Goal: Task Accomplishment & Management: Use online tool/utility

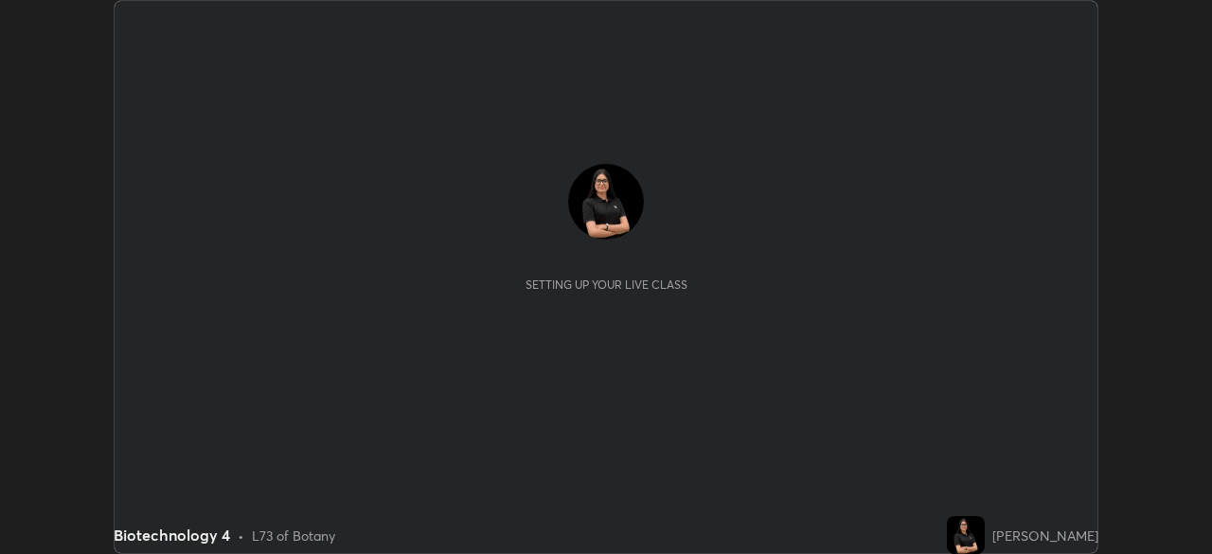
scroll to position [554, 1211]
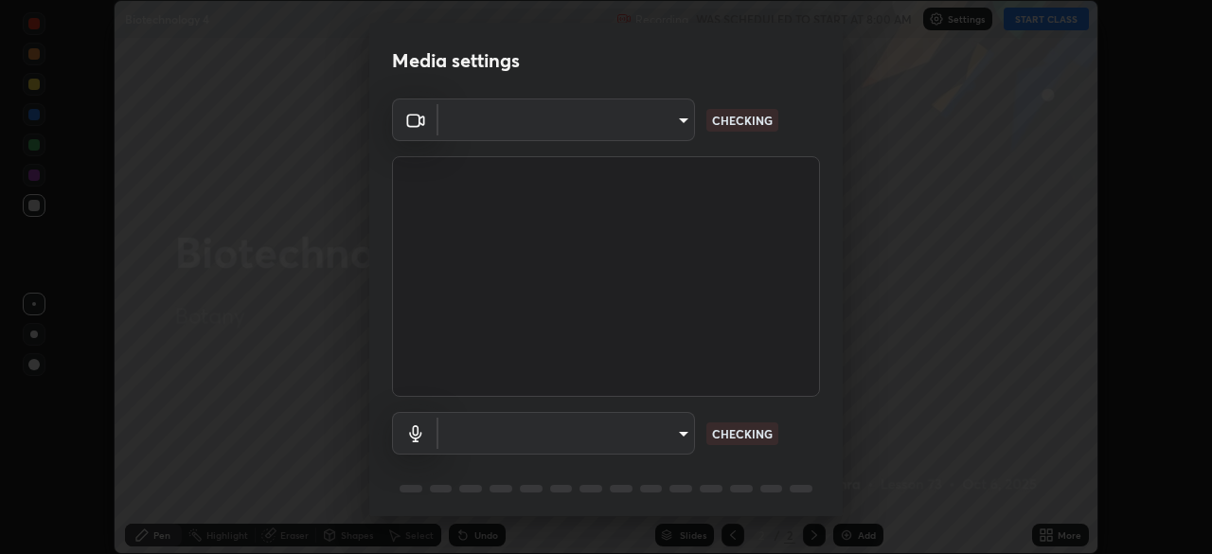
click at [679, 122] on body "Erase all Biotechnology 4 Recording WAS SCHEDULED TO START AT 8:00 AM Settings …" at bounding box center [606, 277] width 1212 height 554
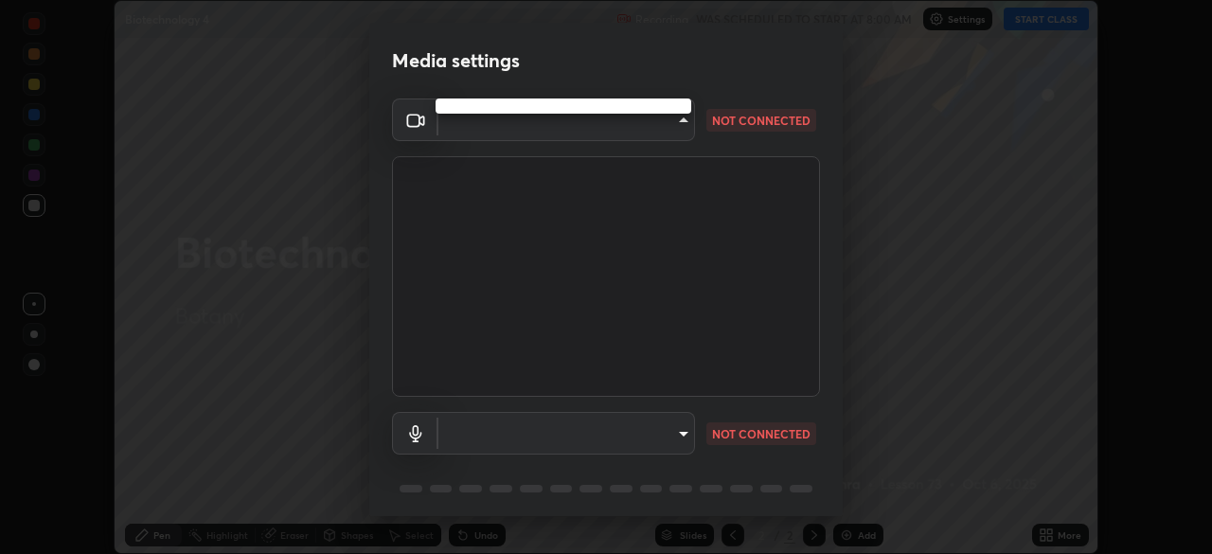
type input "a336d64f64e55d8aa7a740c0692a000d9b2cd72565bf31e1fe246034b728a4c7"
type input "default"
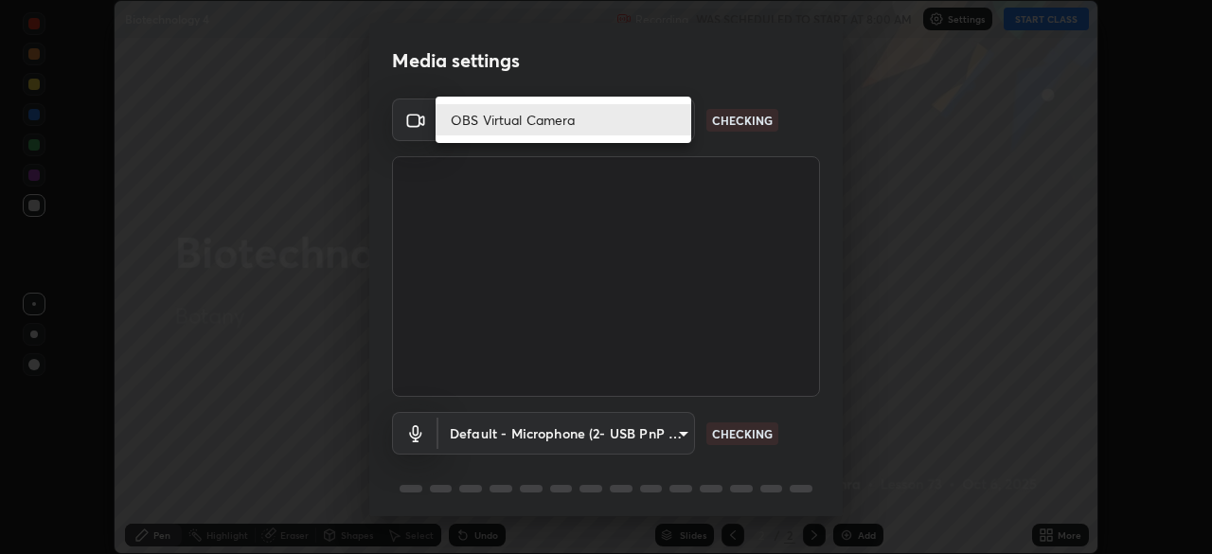
click at [647, 117] on li "OBS Virtual Camera" at bounding box center [563, 119] width 256 height 31
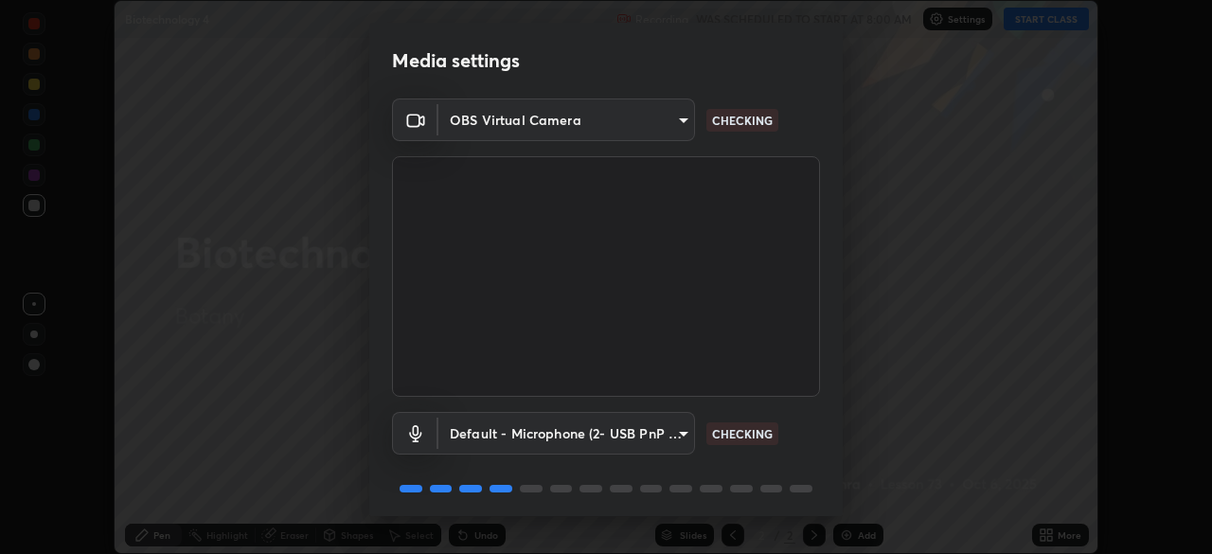
scroll to position [67, 0]
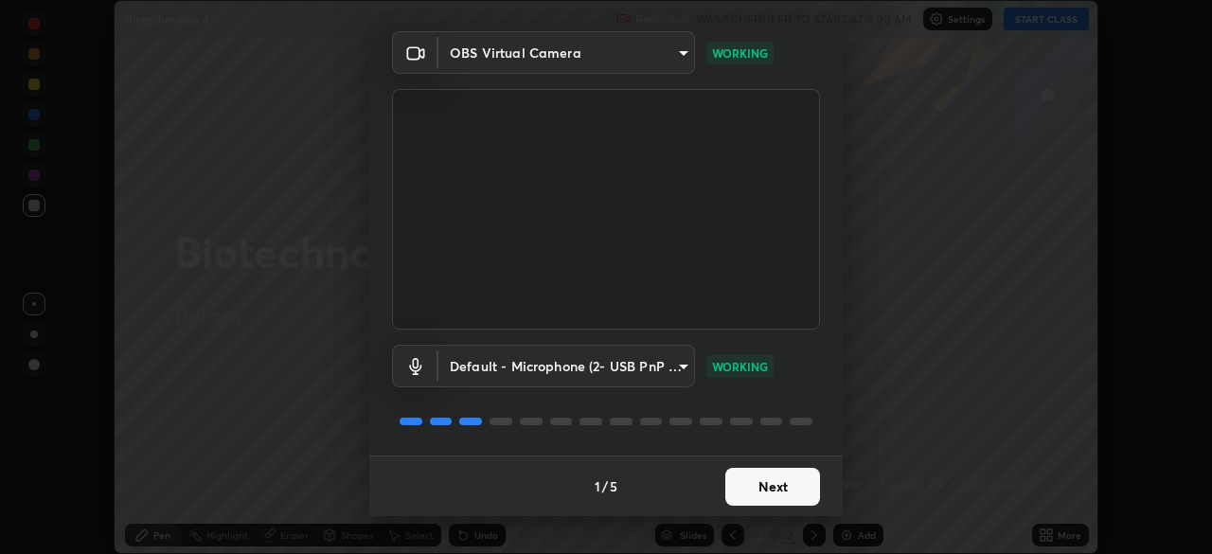
click at [795, 485] on button "Next" at bounding box center [772, 487] width 95 height 38
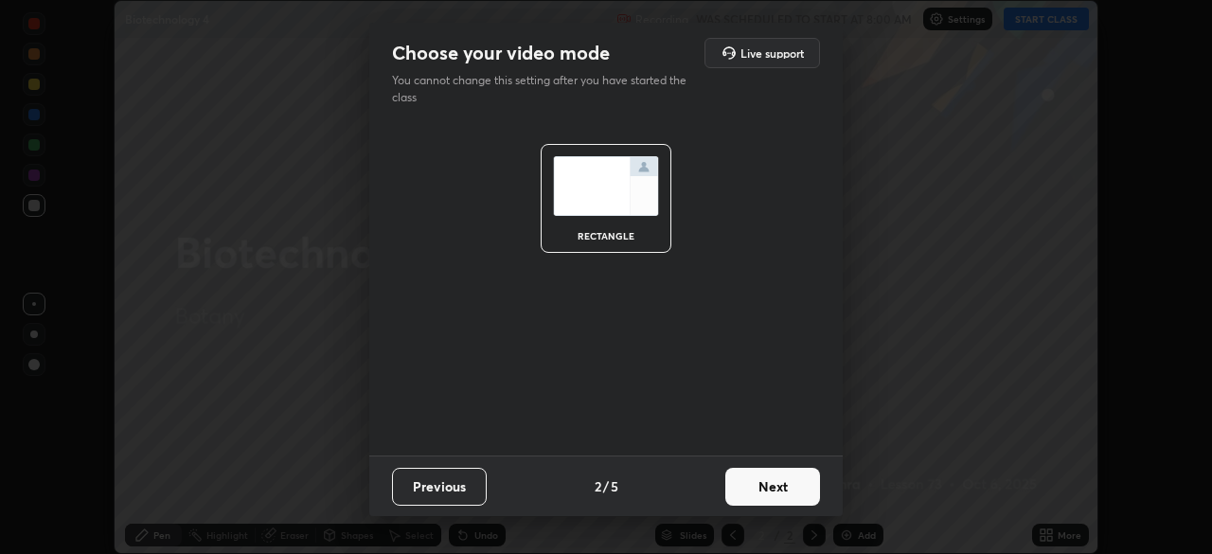
click at [795, 487] on button "Next" at bounding box center [772, 487] width 95 height 38
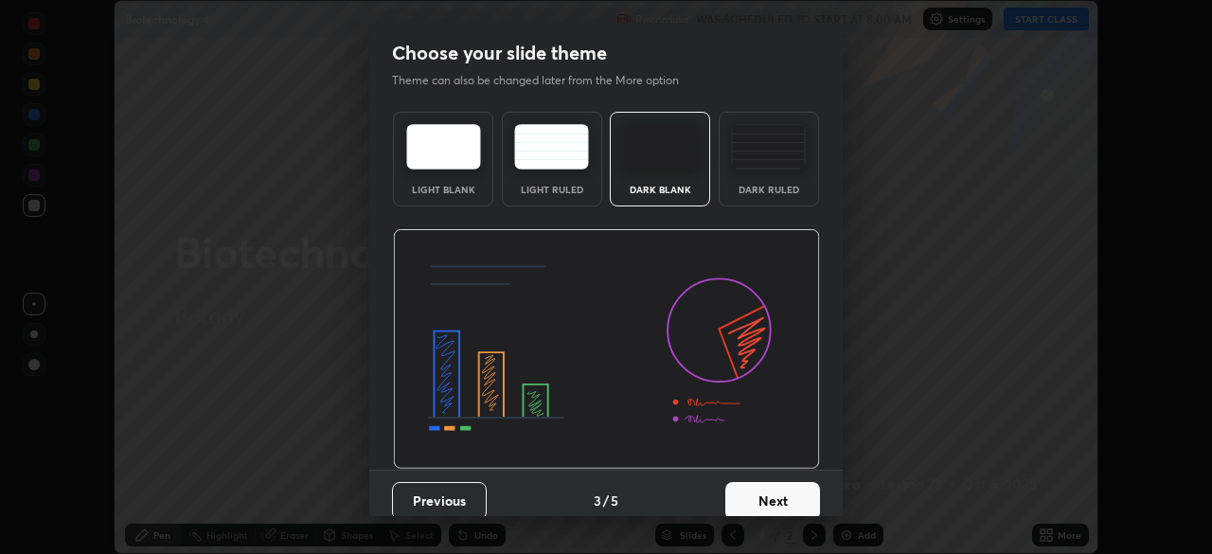
click at [803, 495] on button "Next" at bounding box center [772, 501] width 95 height 38
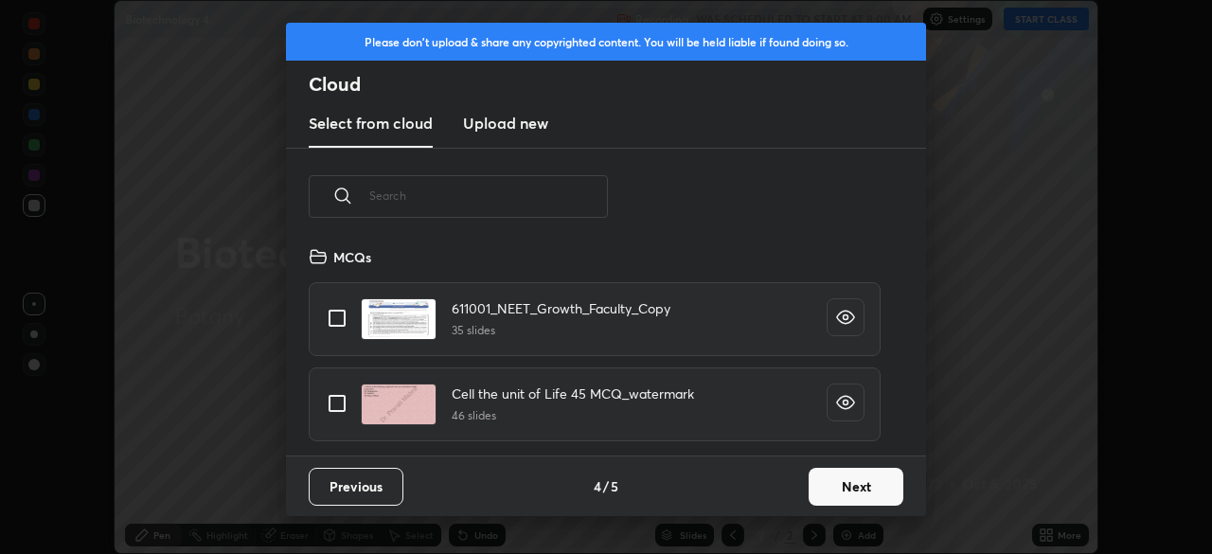
scroll to position [210, 608]
click at [591, 195] on input "text" at bounding box center [488, 195] width 239 height 80
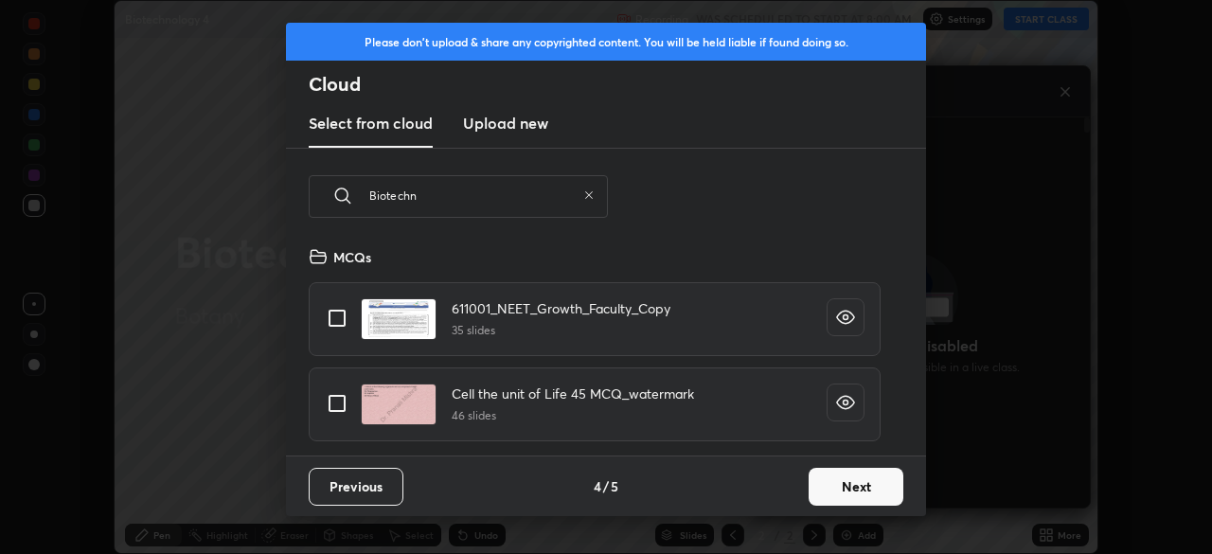
scroll to position [10, 0]
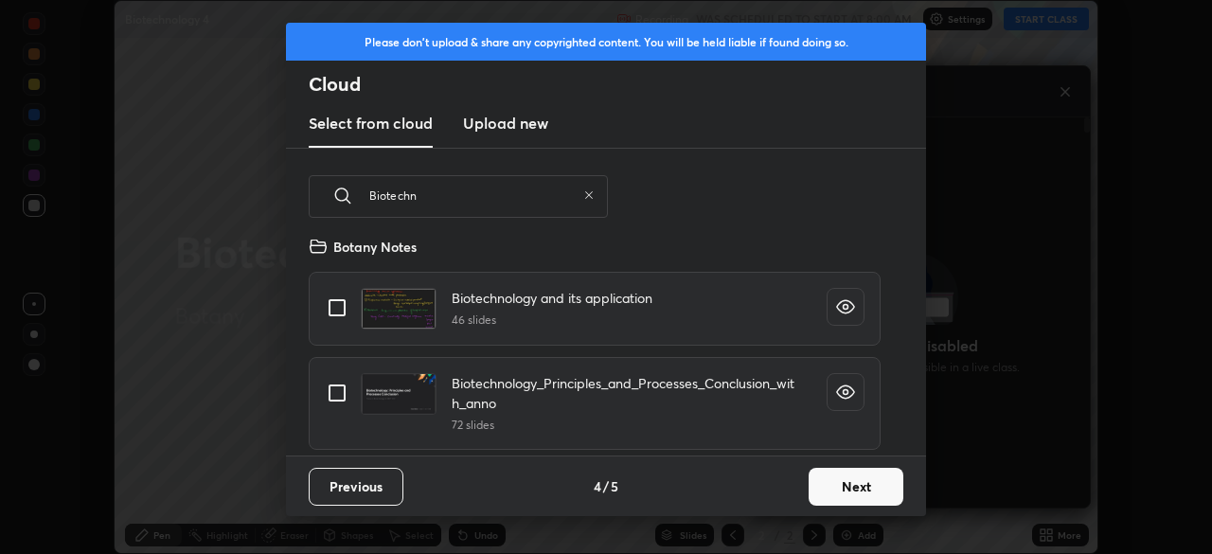
type input "Biotechn"
click at [336, 382] on input "grid" at bounding box center [337, 393] width 40 height 40
checkbox input "true"
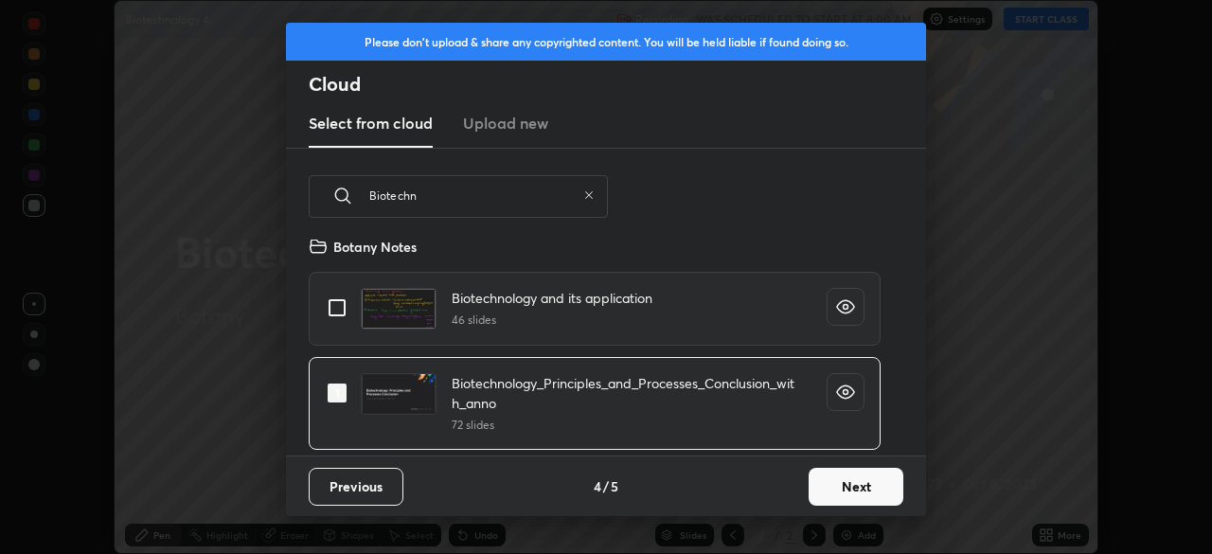
click at [850, 484] on button "Next" at bounding box center [855, 487] width 95 height 38
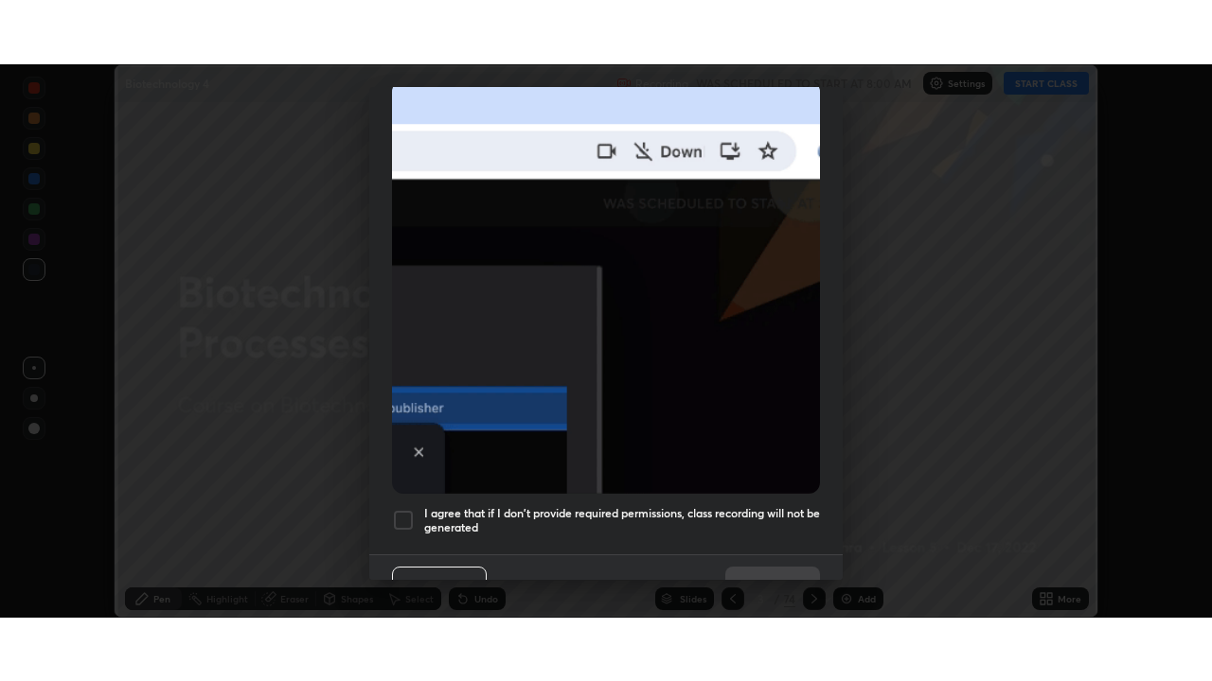
scroll to position [453, 0]
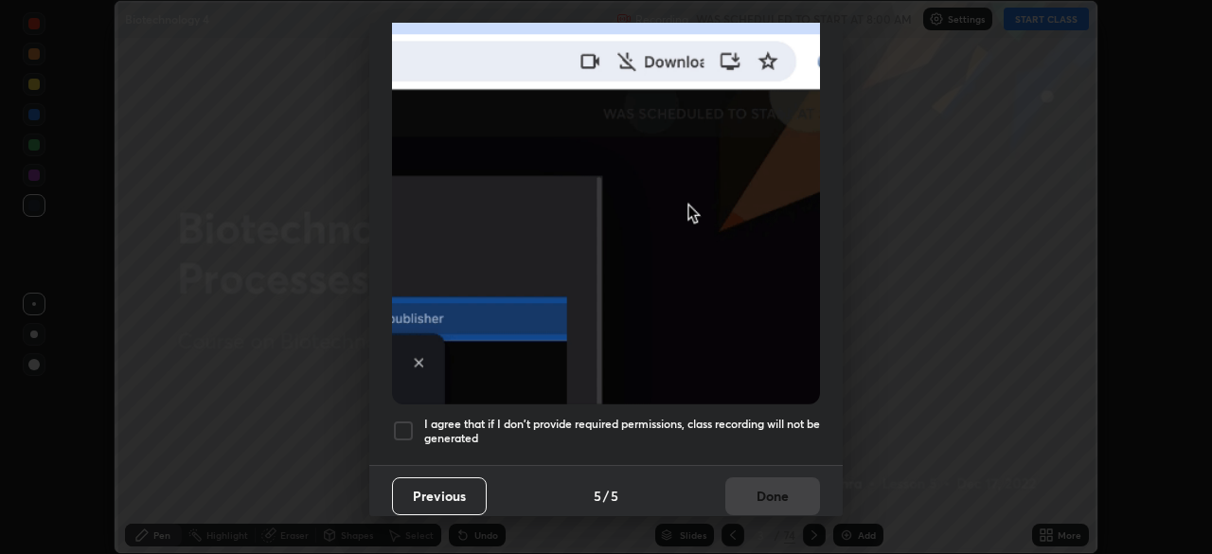
click at [396, 427] on div at bounding box center [403, 430] width 23 height 23
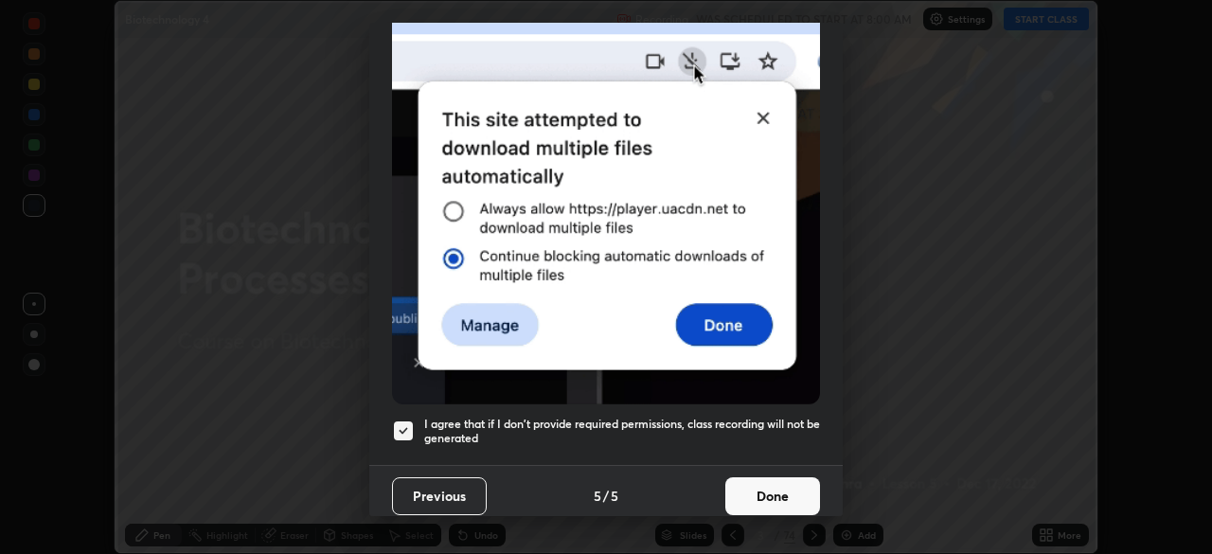
click at [750, 482] on button "Done" at bounding box center [772, 496] width 95 height 38
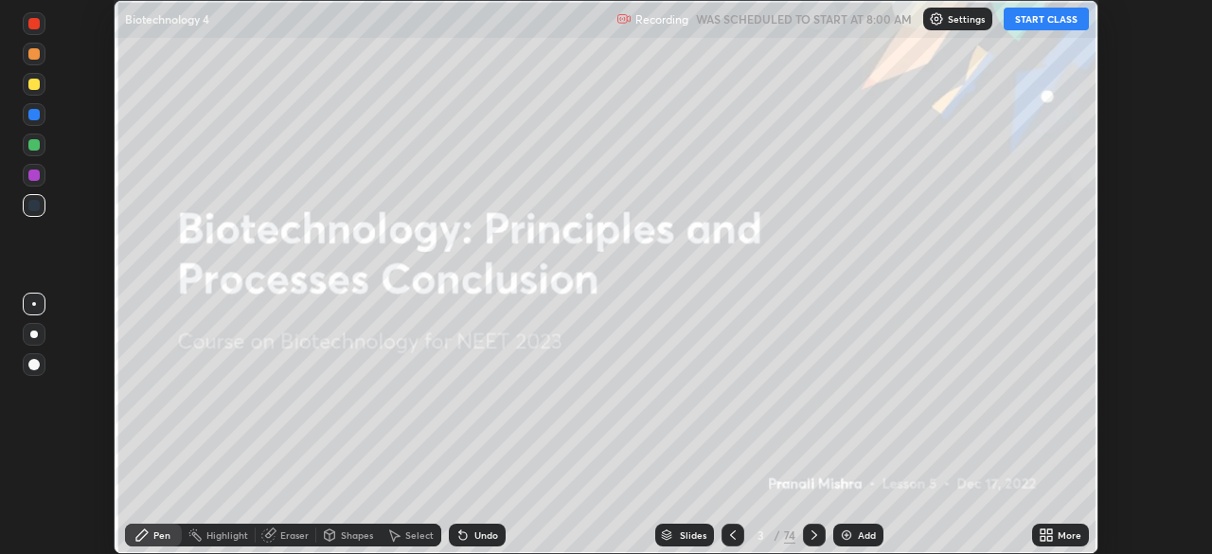
click at [1041, 13] on button "START CLASS" at bounding box center [1045, 19] width 85 height 23
click at [1049, 531] on icon at bounding box center [1049, 531] width 5 height 5
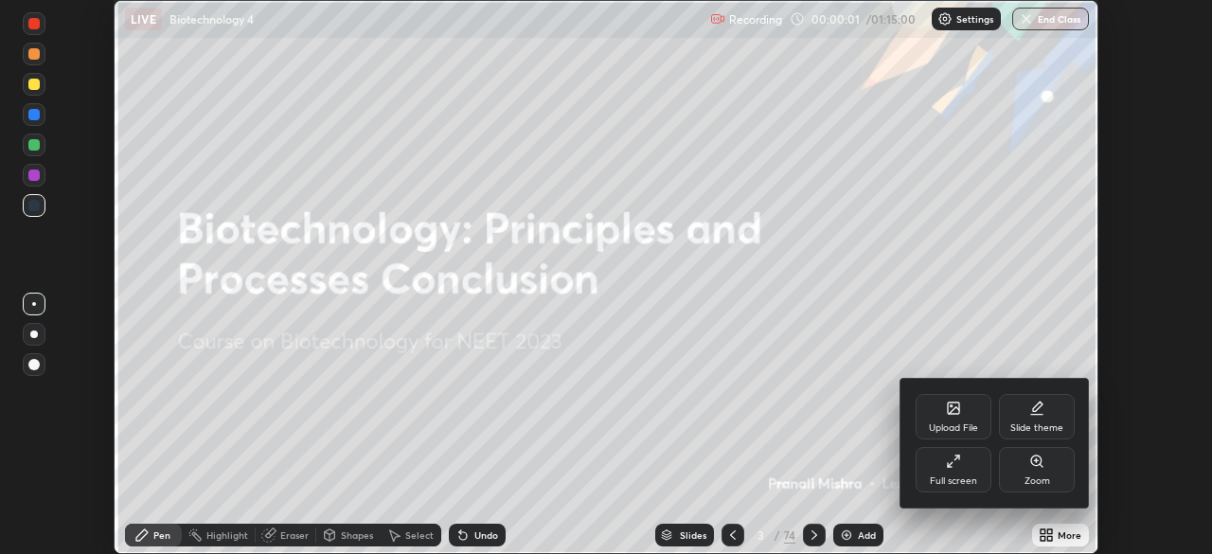
click at [971, 476] on div "Full screen" at bounding box center [952, 480] width 47 height 9
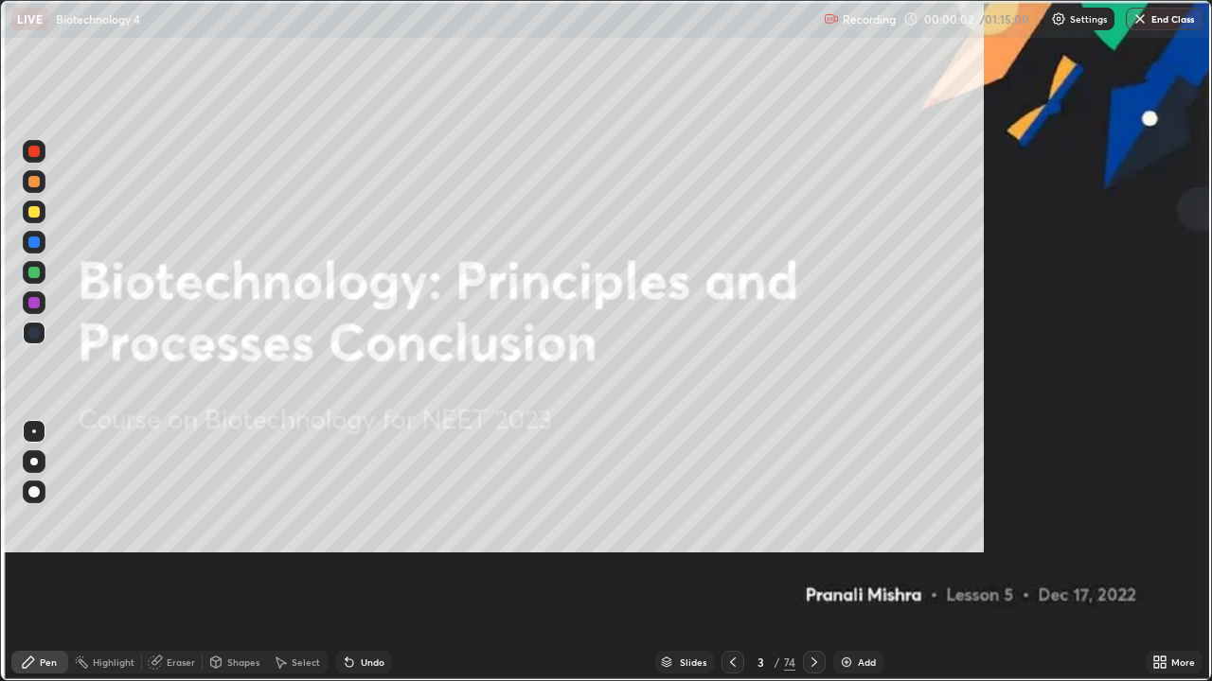
scroll to position [681, 1212]
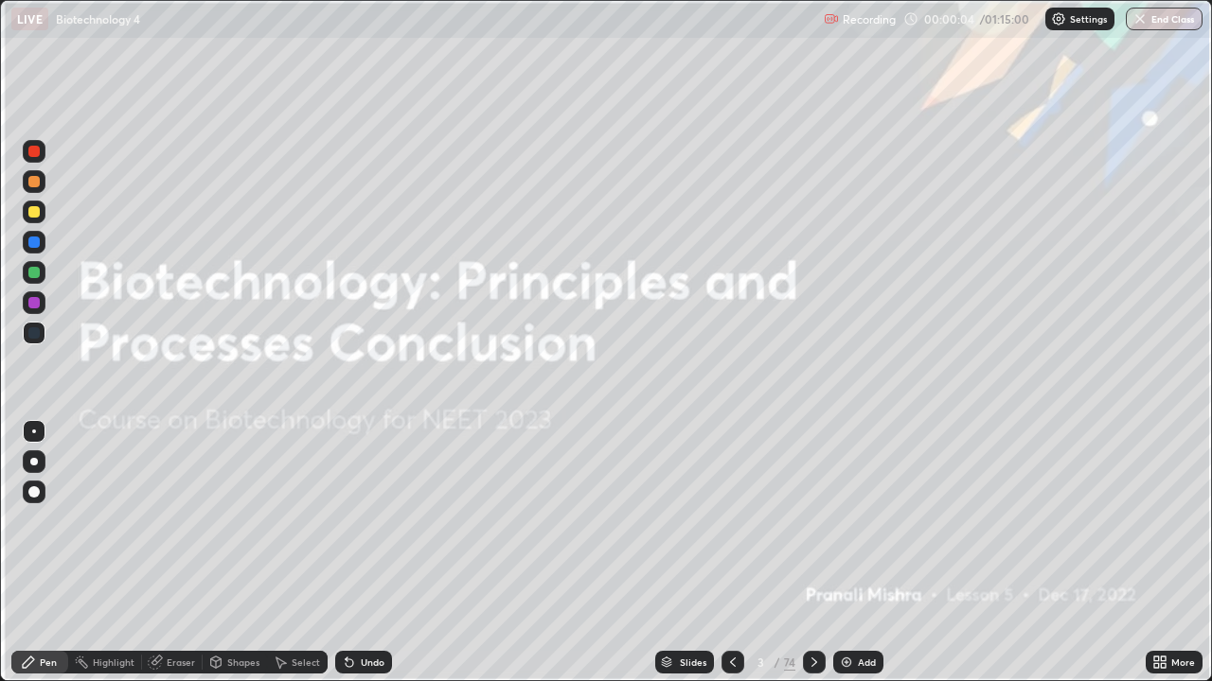
click at [41, 491] on div at bounding box center [34, 492] width 23 height 23
click at [33, 216] on div at bounding box center [33, 211] width 11 height 11
click at [814, 553] on div at bounding box center [814, 663] width 23 height 38
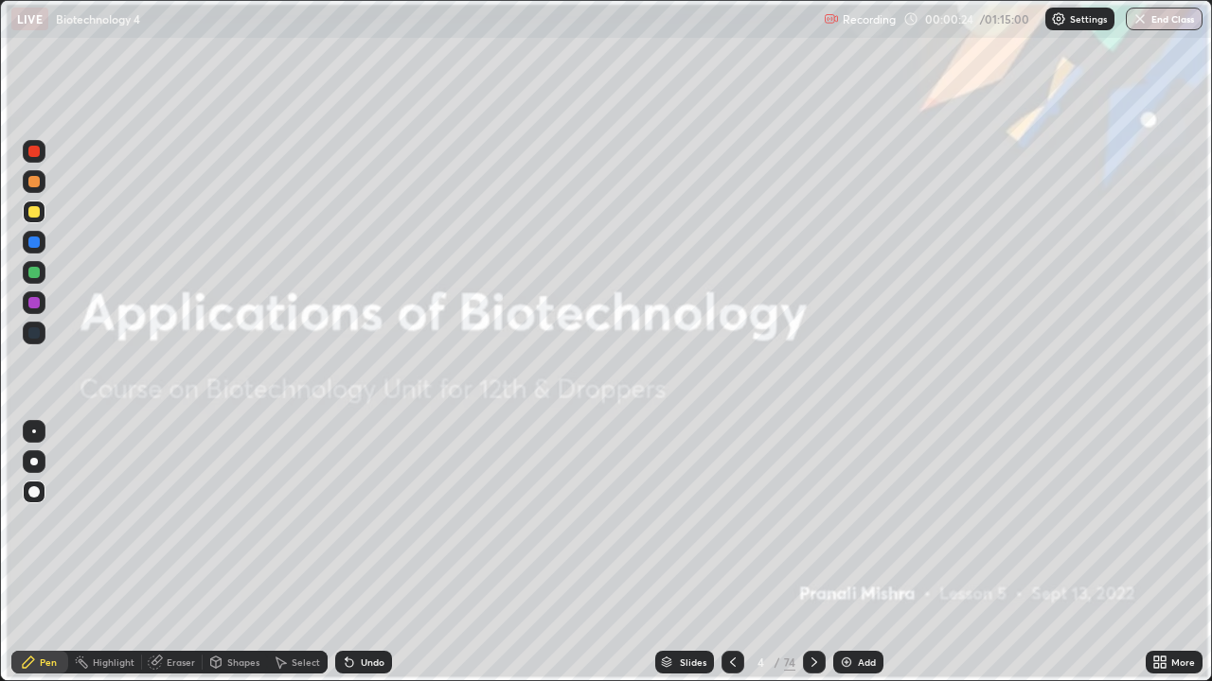
click at [817, 553] on div at bounding box center [814, 662] width 23 height 23
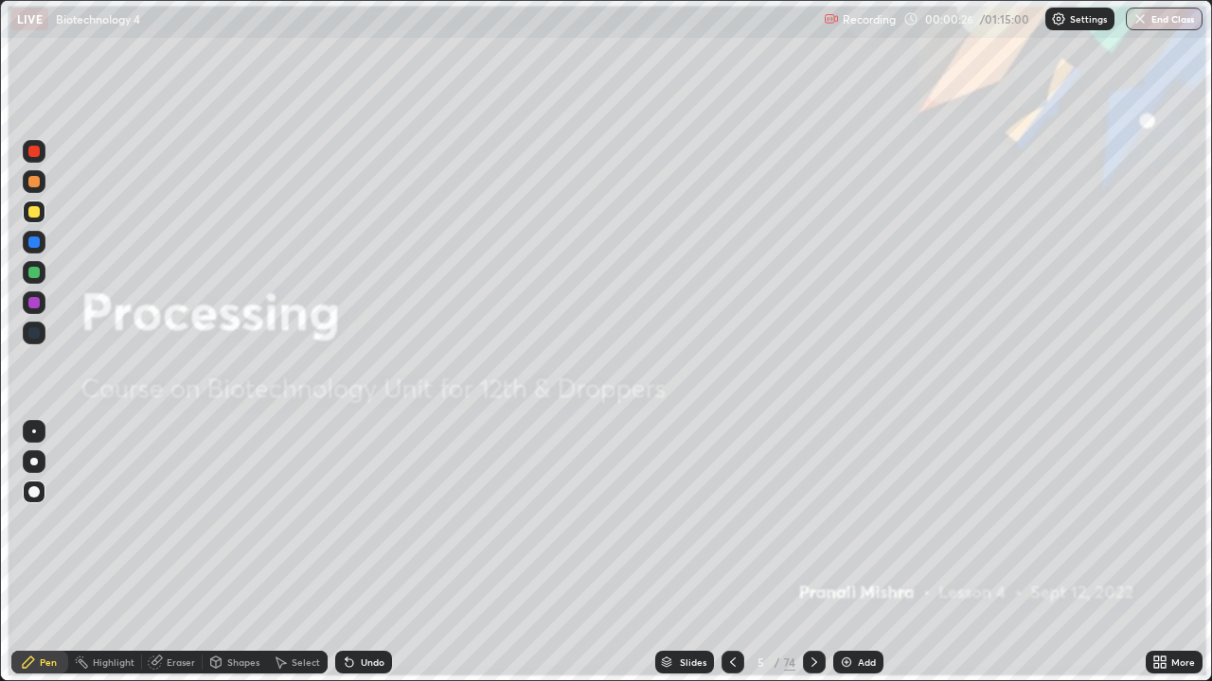
click at [807, 553] on icon at bounding box center [813, 662] width 15 height 15
click at [812, 553] on icon at bounding box center [813, 662] width 15 height 15
click at [803, 553] on div at bounding box center [814, 662] width 23 height 23
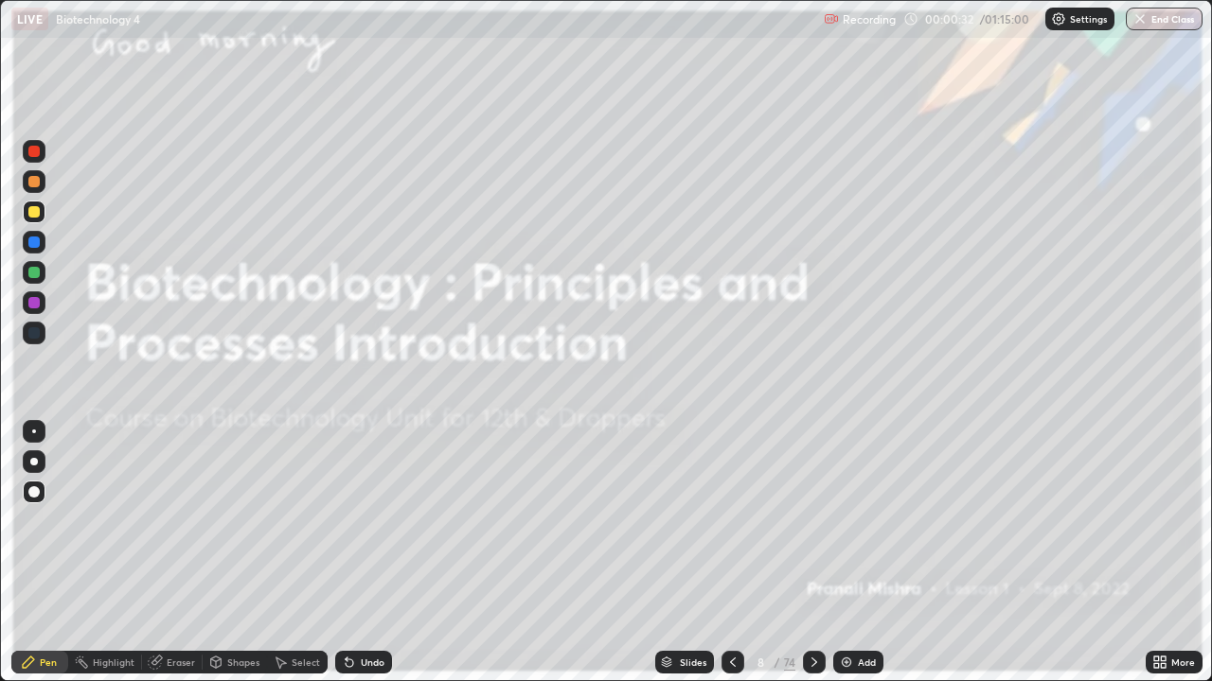
click at [812, 553] on div at bounding box center [814, 663] width 23 height 38
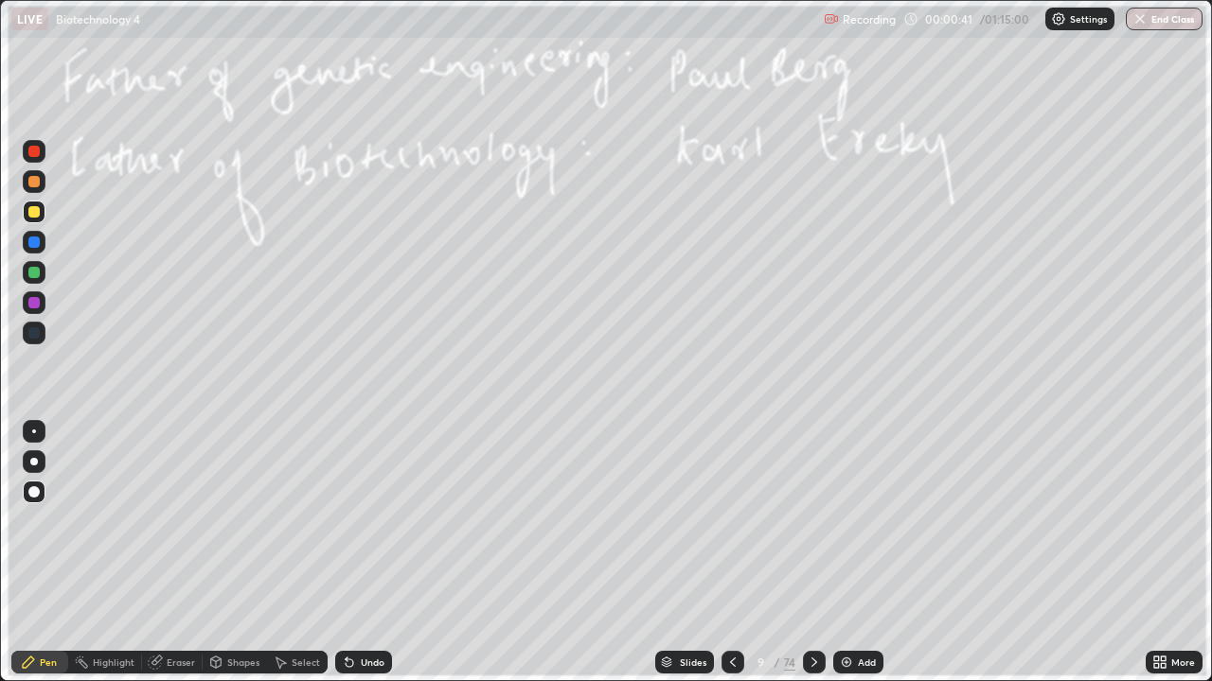
click at [812, 553] on icon at bounding box center [813, 662] width 15 height 15
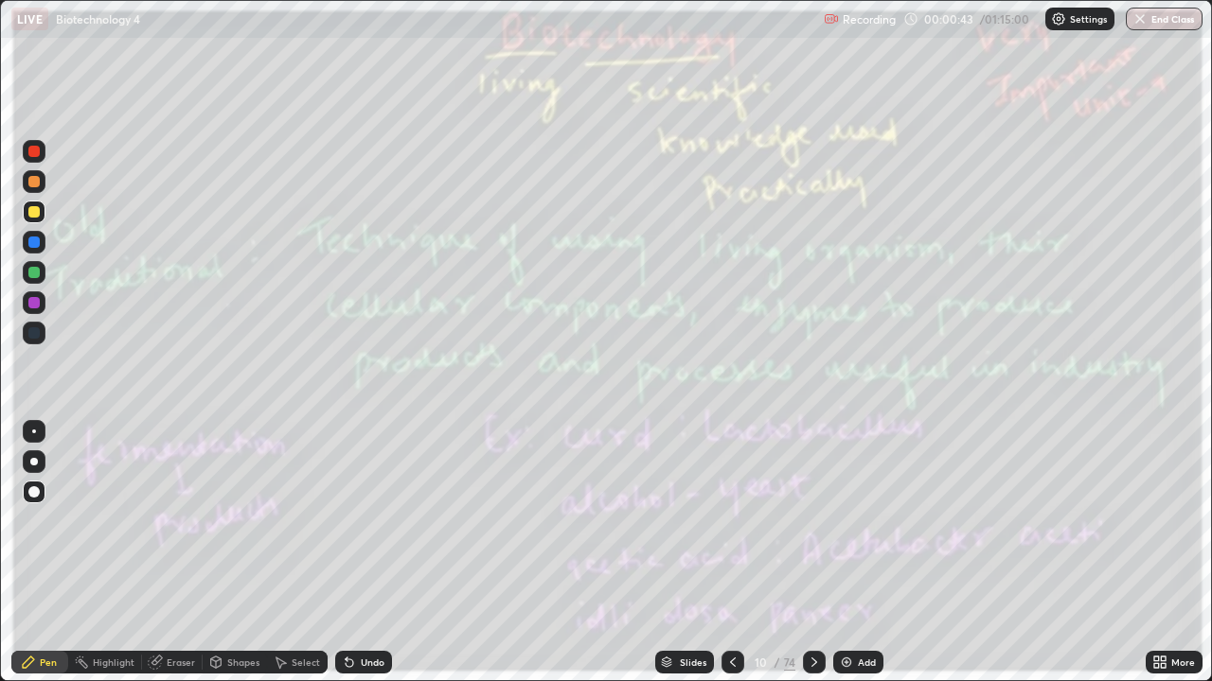
click at [809, 553] on div at bounding box center [814, 662] width 23 height 23
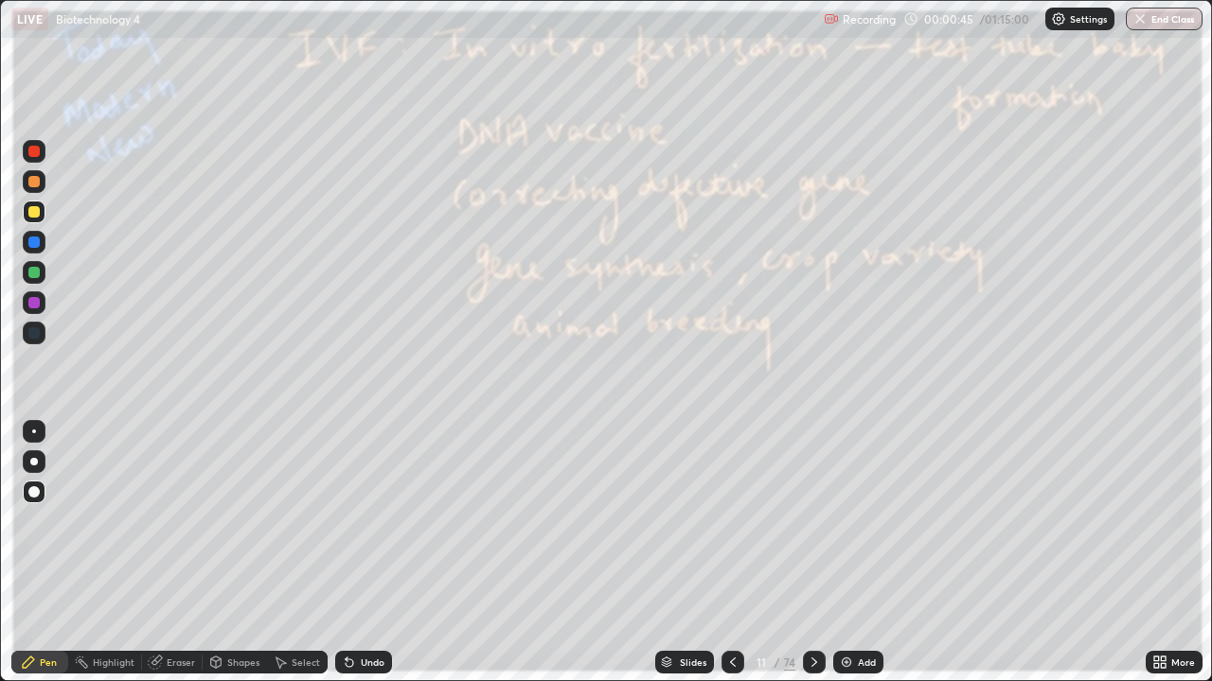
click at [812, 553] on icon at bounding box center [813, 662] width 15 height 15
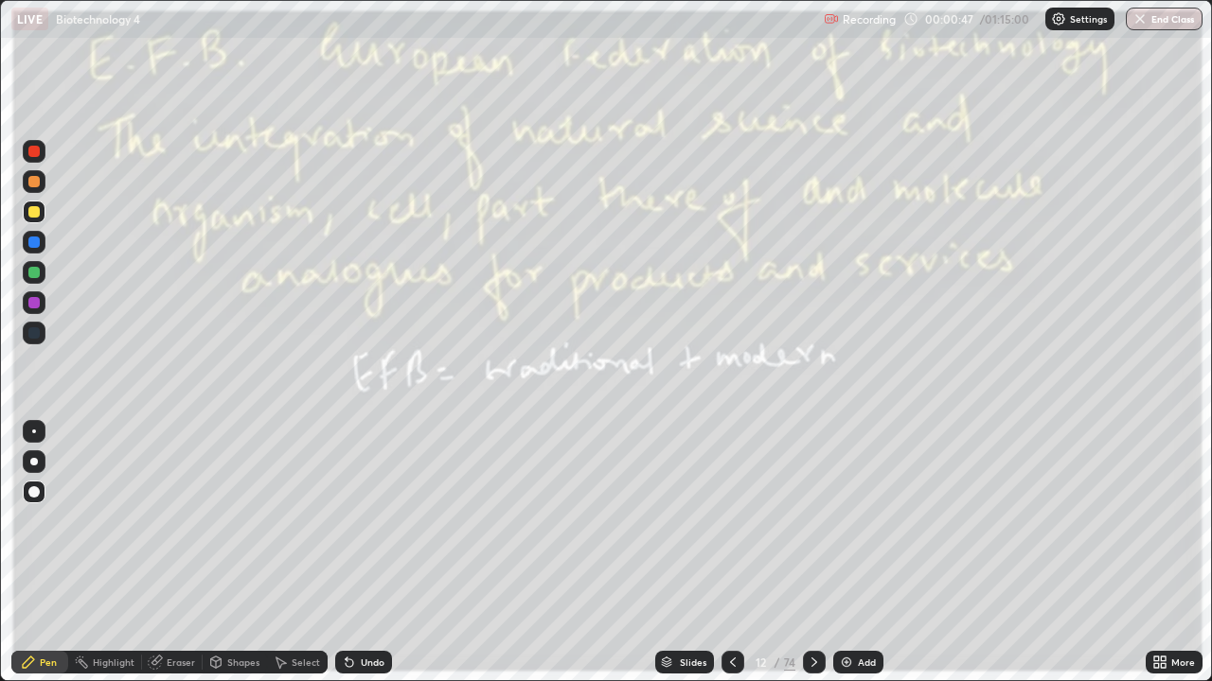
click at [809, 553] on icon at bounding box center [813, 662] width 15 height 15
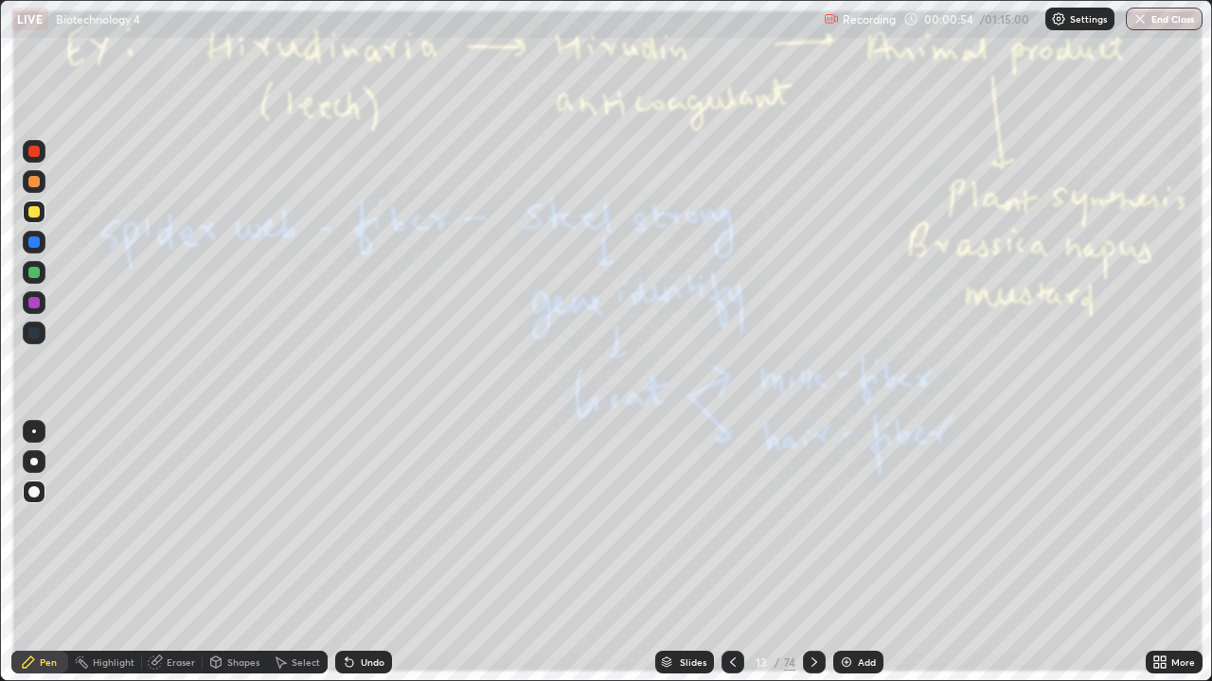
click at [806, 553] on icon at bounding box center [813, 662] width 15 height 15
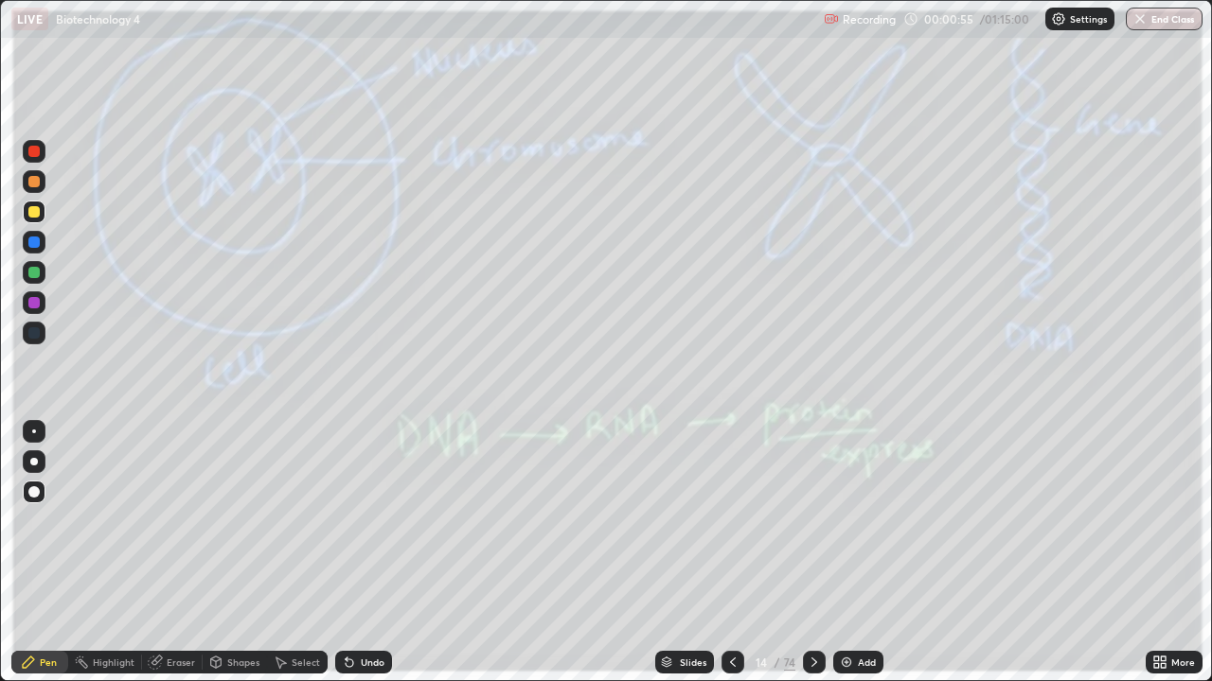
click at [812, 553] on icon at bounding box center [813, 662] width 15 height 15
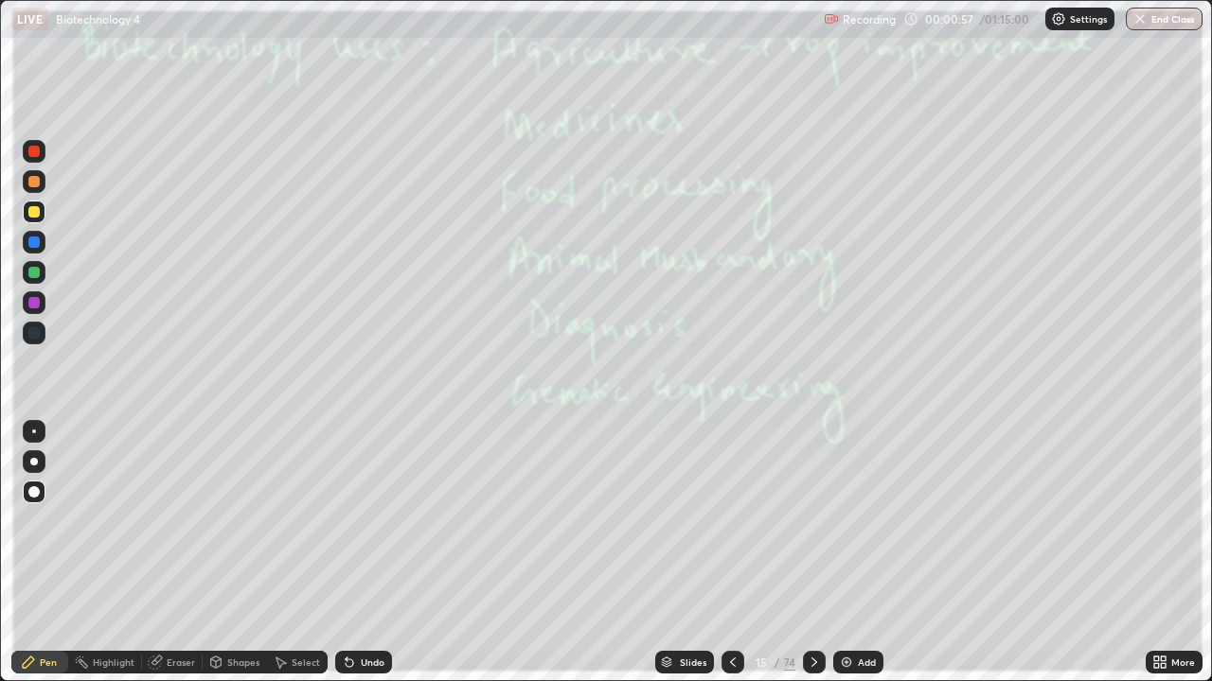
click at [812, 553] on icon at bounding box center [813, 662] width 15 height 15
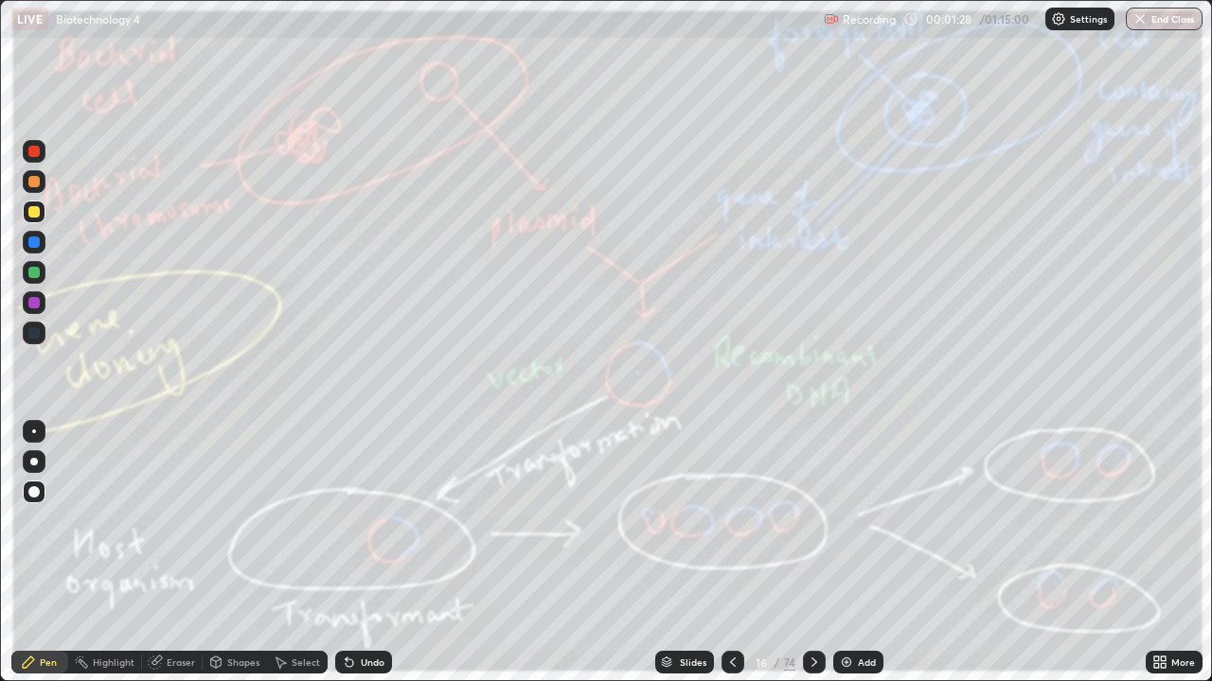
click at [809, 553] on icon at bounding box center [813, 662] width 15 height 15
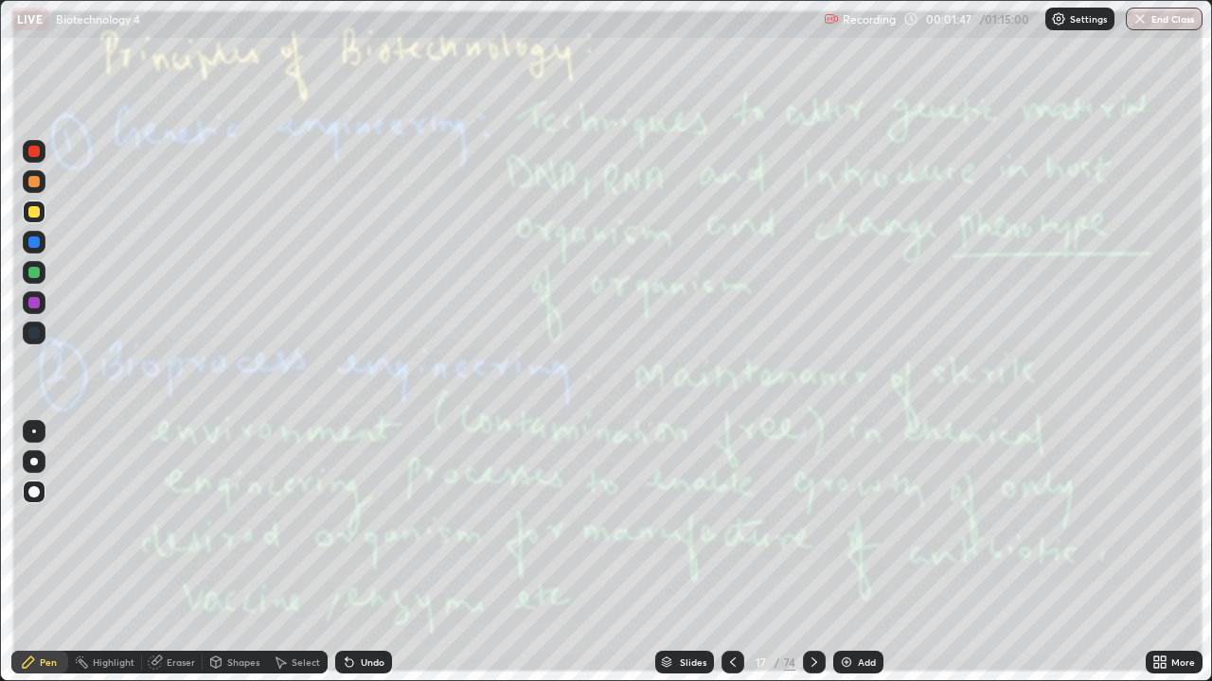
click at [815, 553] on icon at bounding box center [813, 662] width 15 height 15
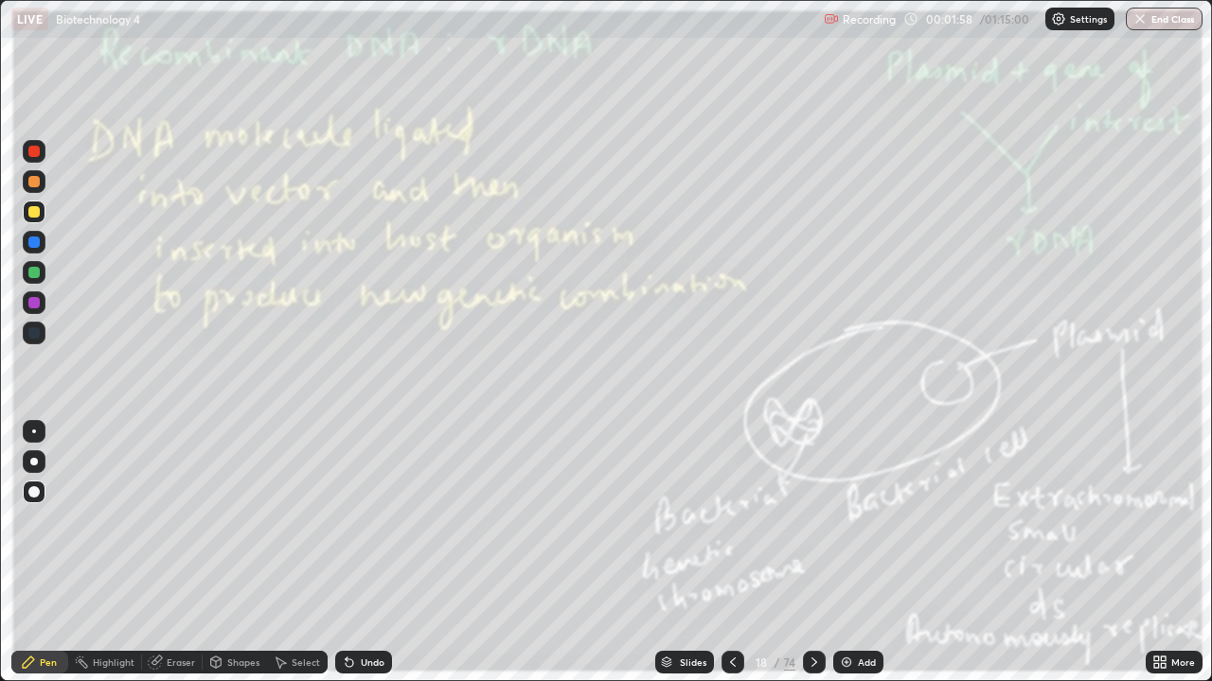
click at [812, 553] on icon at bounding box center [813, 662] width 15 height 15
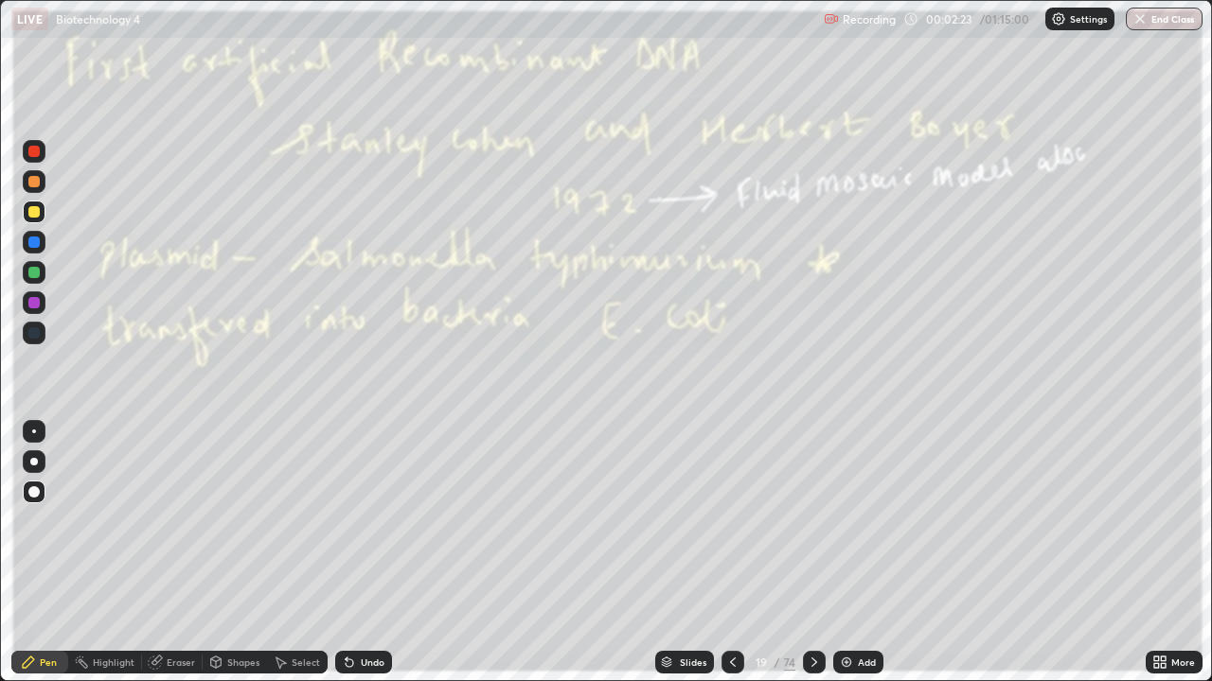
click at [812, 553] on icon at bounding box center [813, 662] width 15 height 15
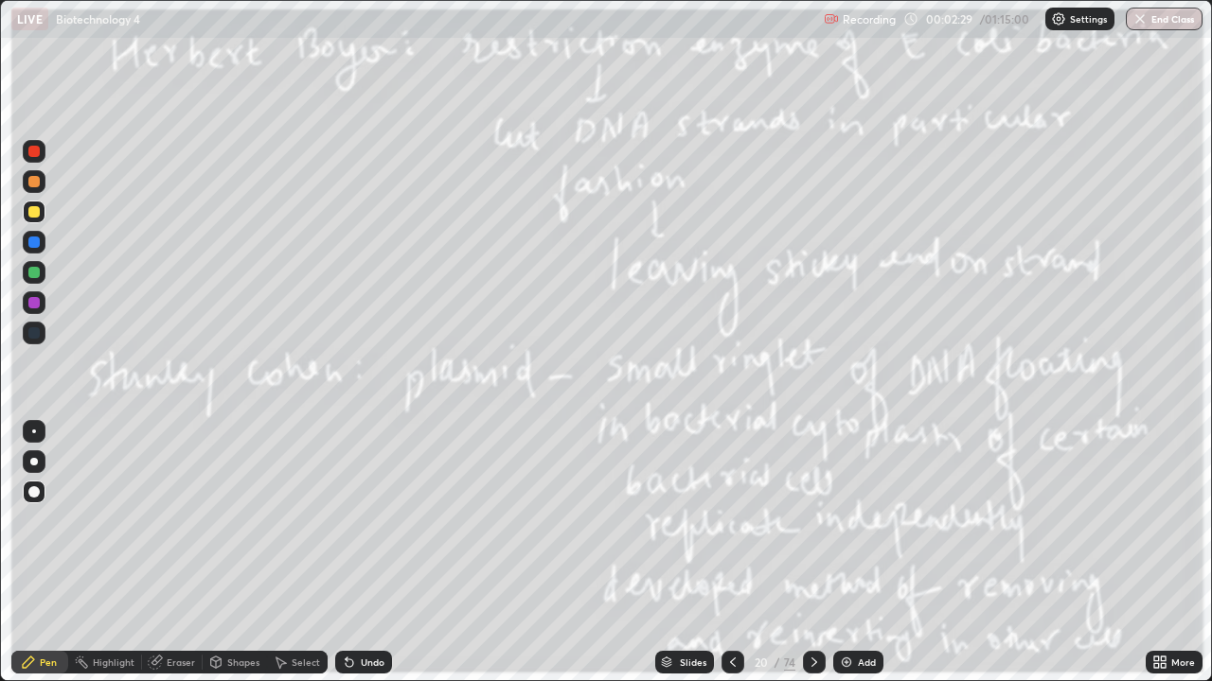
click at [812, 553] on icon at bounding box center [813, 662] width 15 height 15
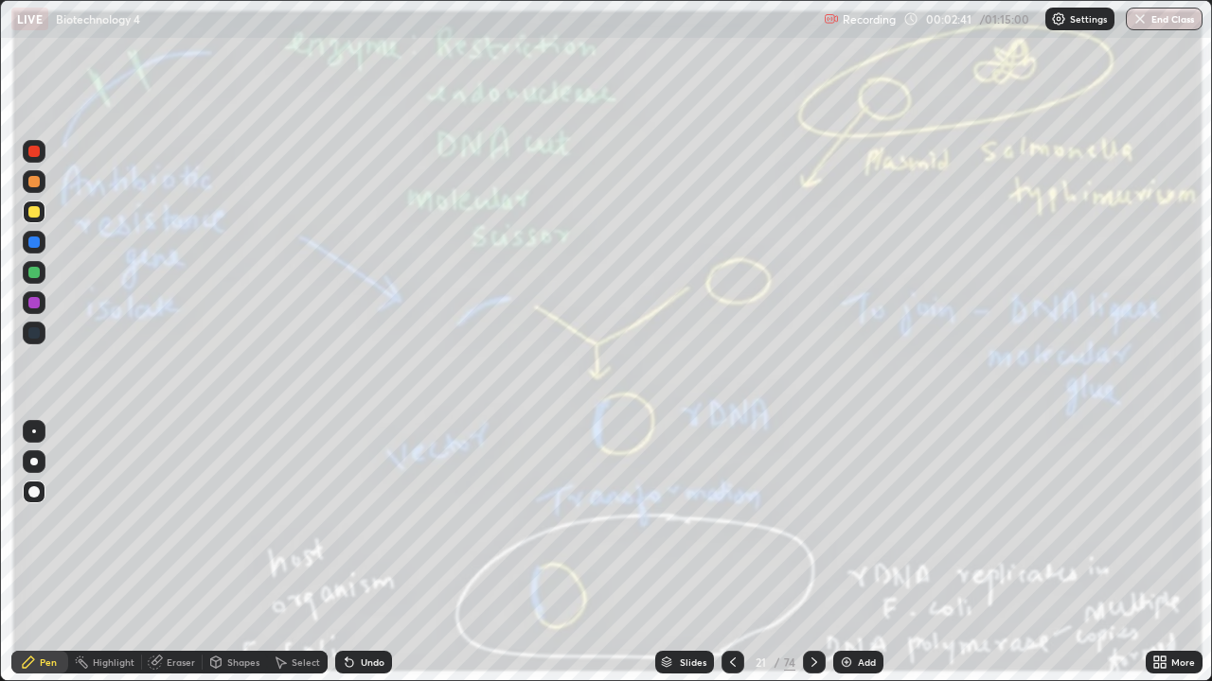
click at [811, 553] on icon at bounding box center [813, 662] width 15 height 15
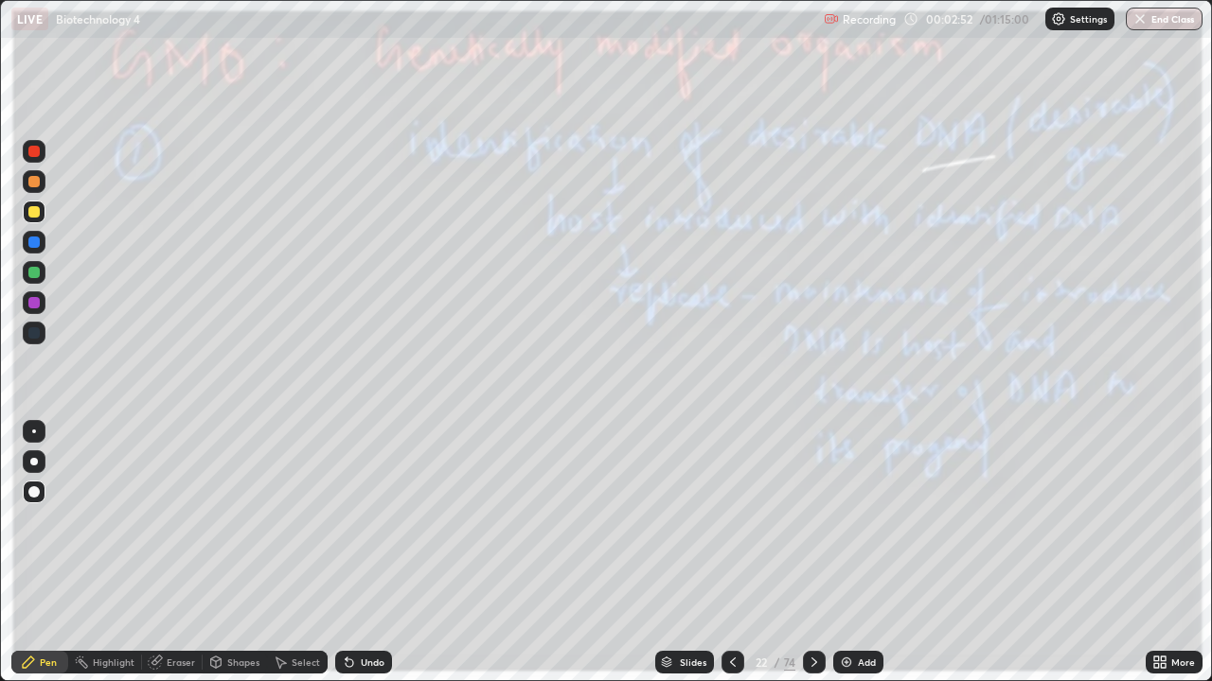
click at [810, 553] on div at bounding box center [814, 662] width 23 height 23
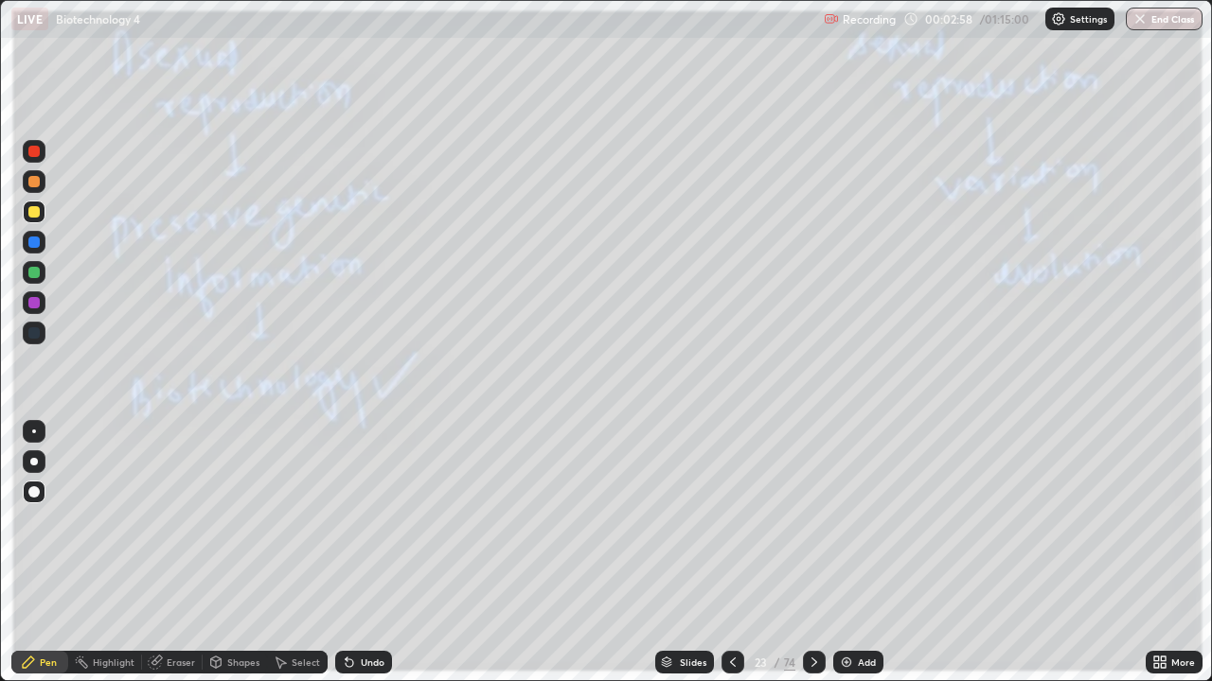
click at [817, 553] on icon at bounding box center [813, 662] width 15 height 15
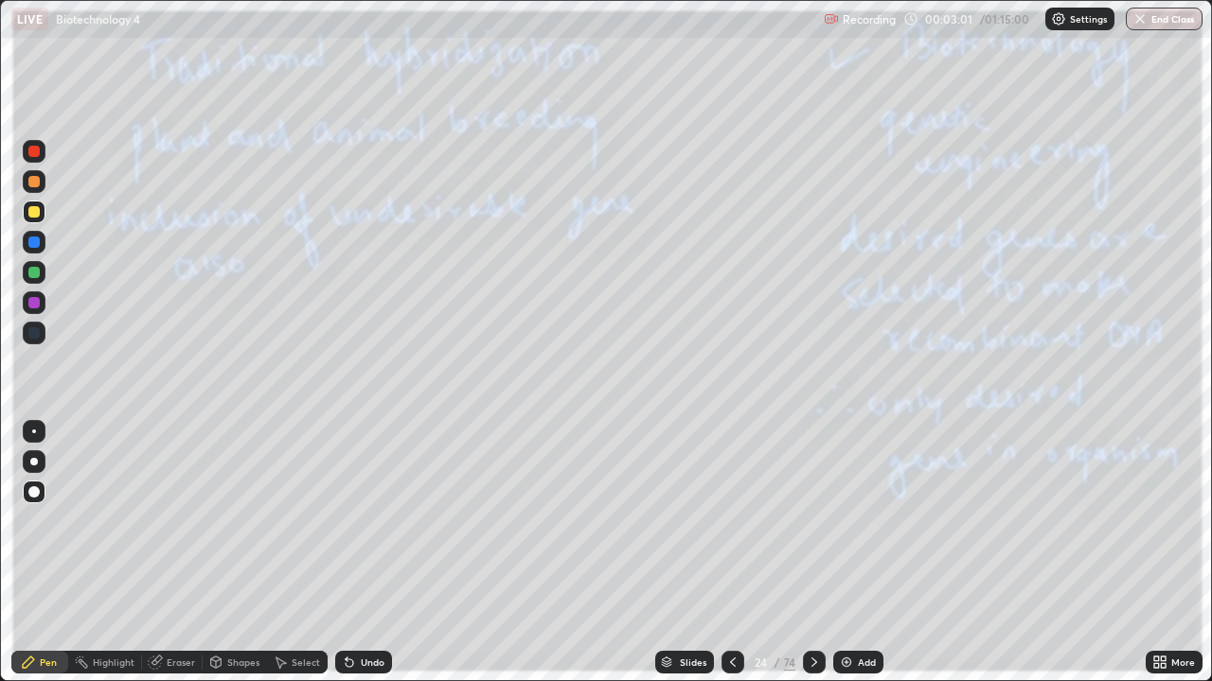
click at [812, 553] on icon at bounding box center [813, 662] width 15 height 15
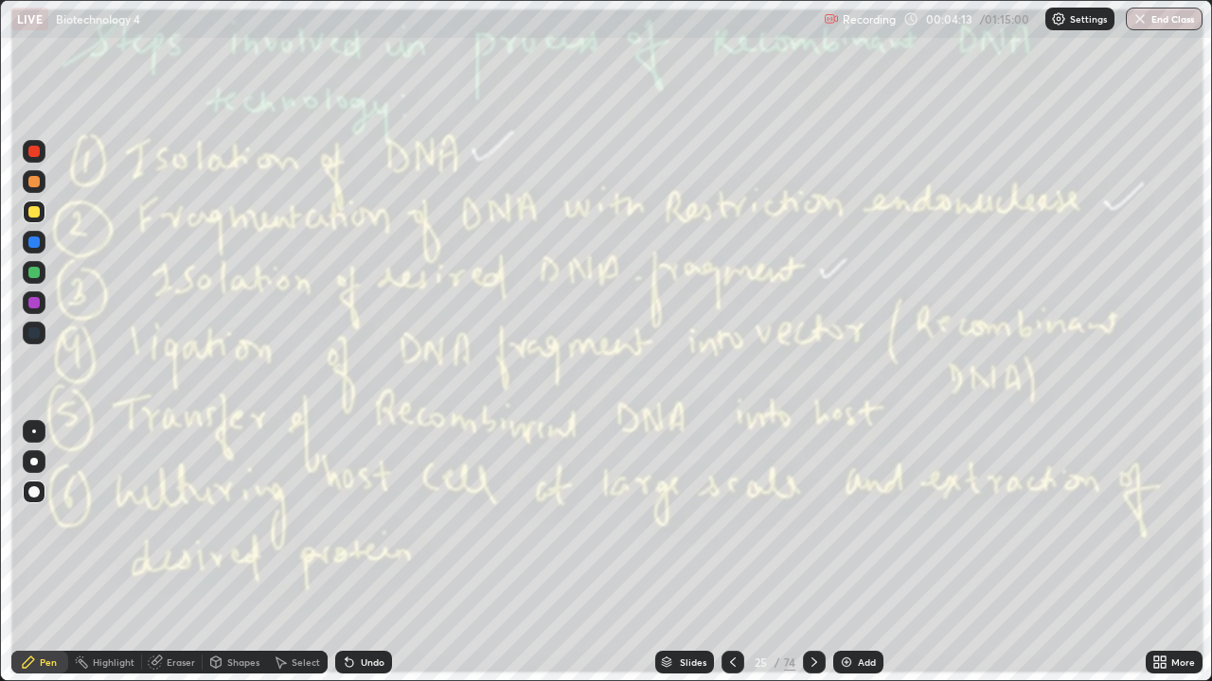
click at [806, 553] on icon at bounding box center [813, 662] width 15 height 15
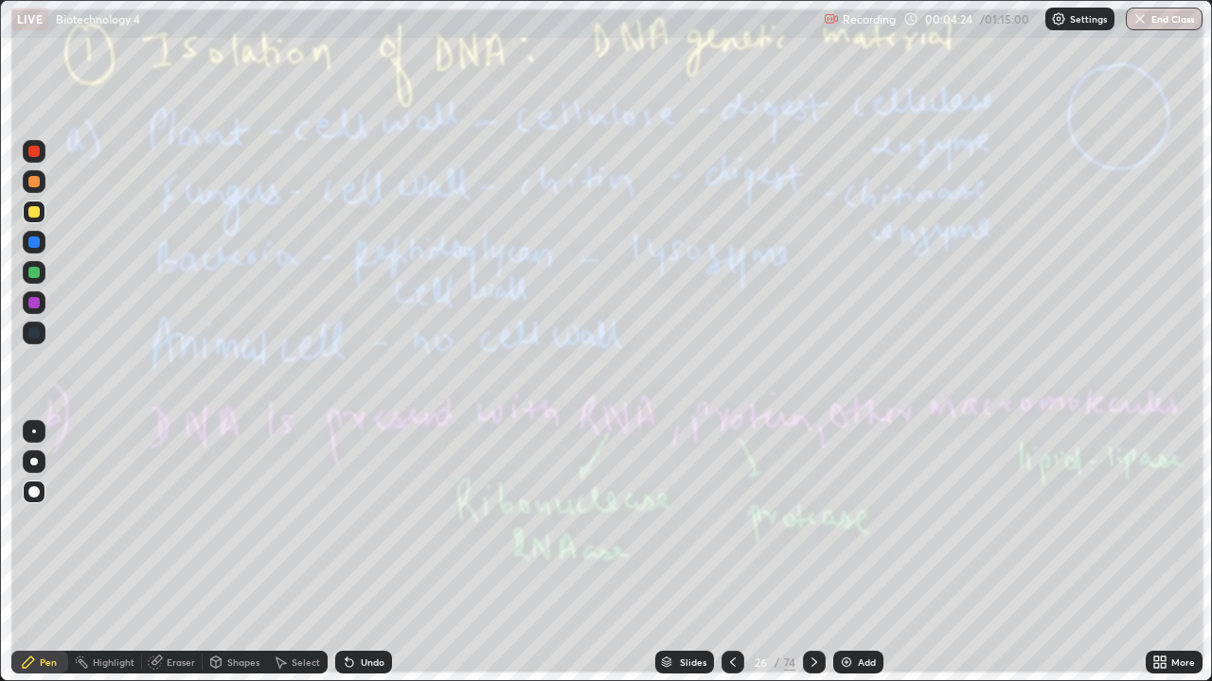
click at [813, 553] on icon at bounding box center [813, 662] width 15 height 15
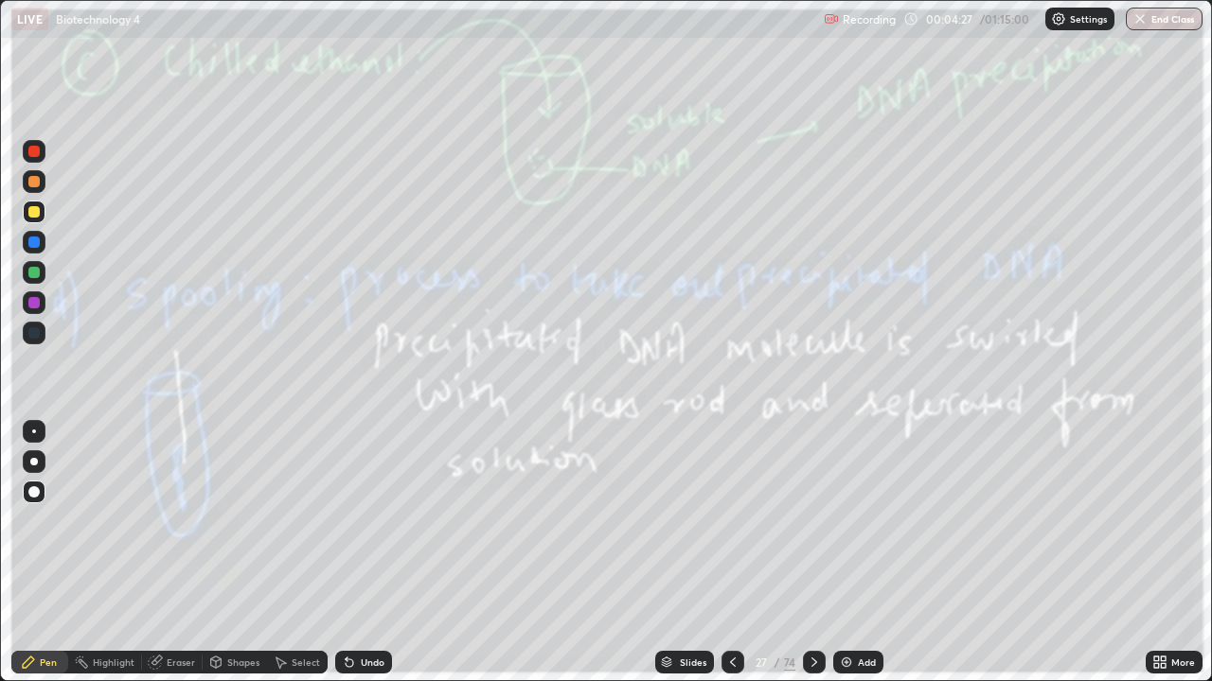
click at [808, 553] on icon at bounding box center [813, 662] width 15 height 15
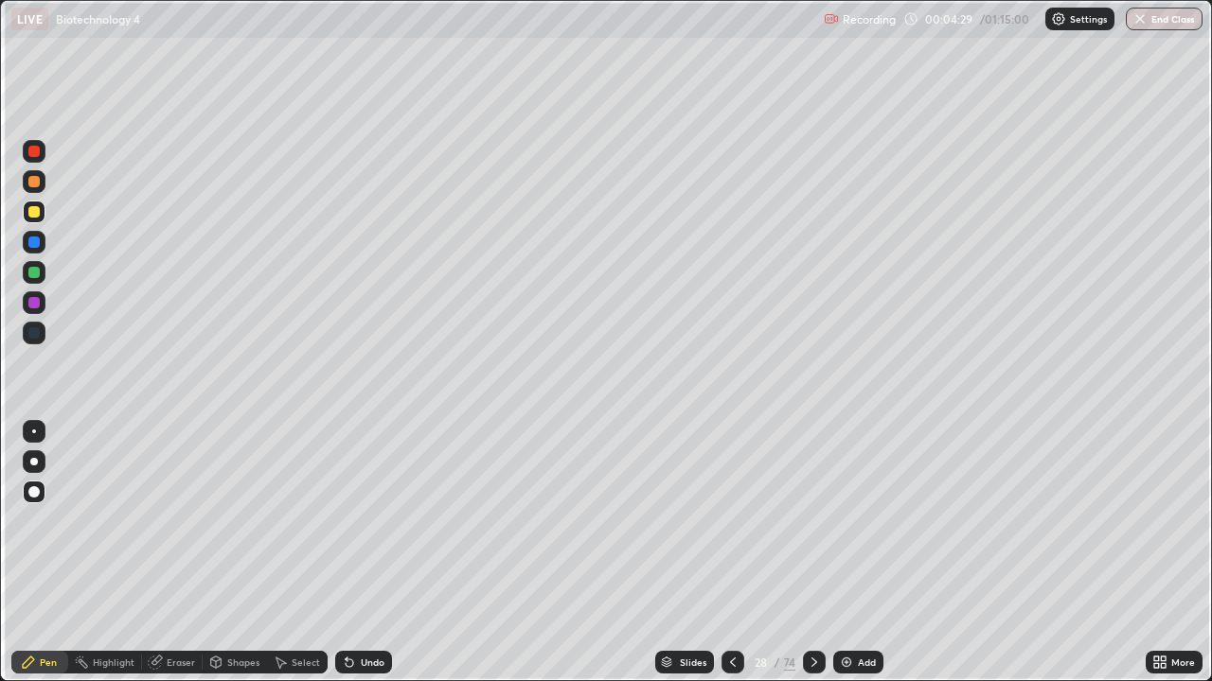
click at [812, 553] on icon at bounding box center [813, 662] width 15 height 15
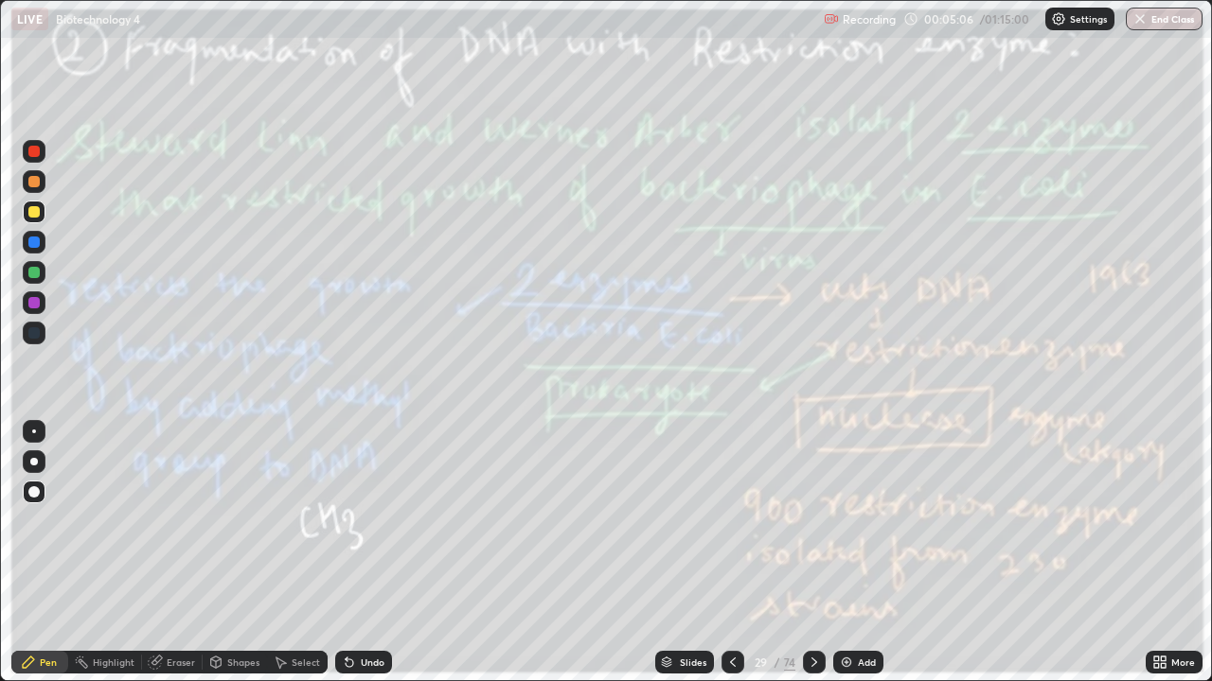
click at [811, 553] on icon at bounding box center [813, 662] width 15 height 15
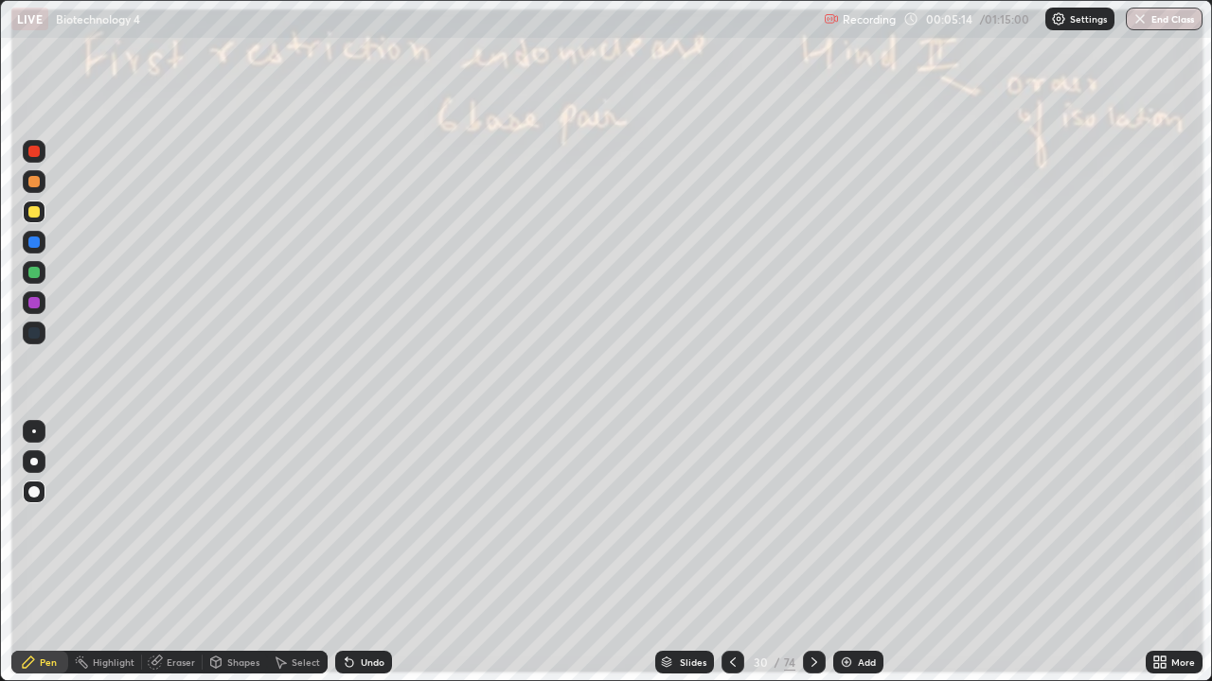
click at [811, 553] on icon at bounding box center [814, 662] width 6 height 9
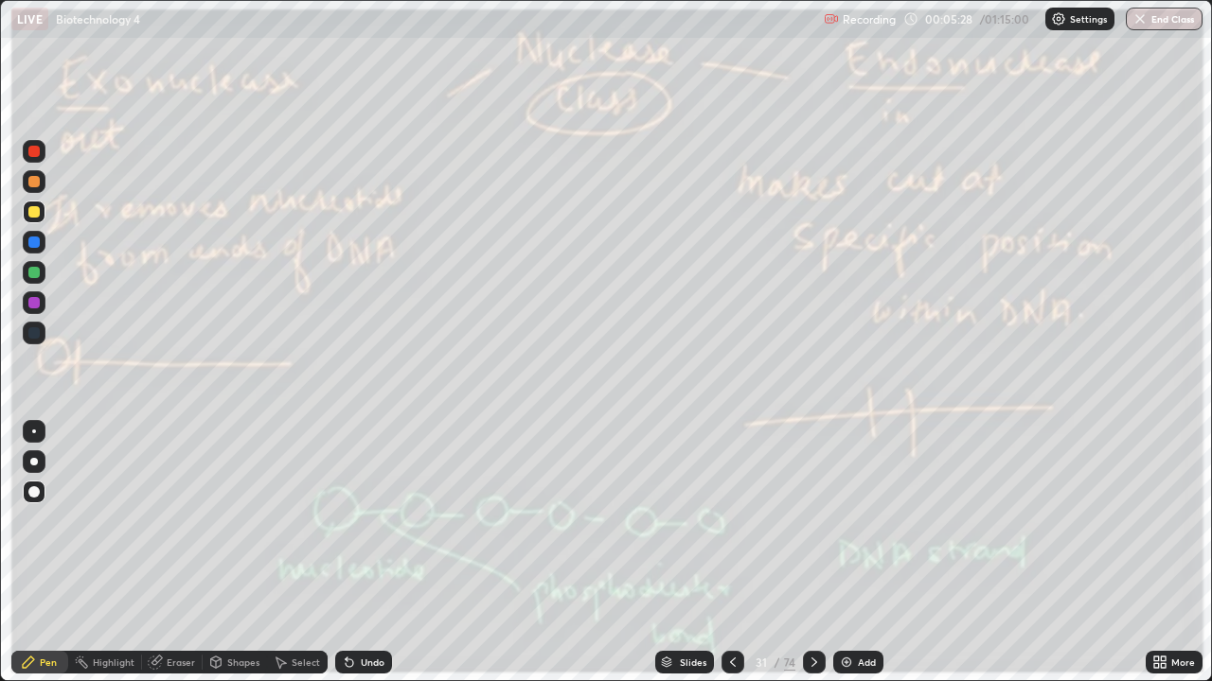
click at [811, 553] on icon at bounding box center [814, 662] width 6 height 9
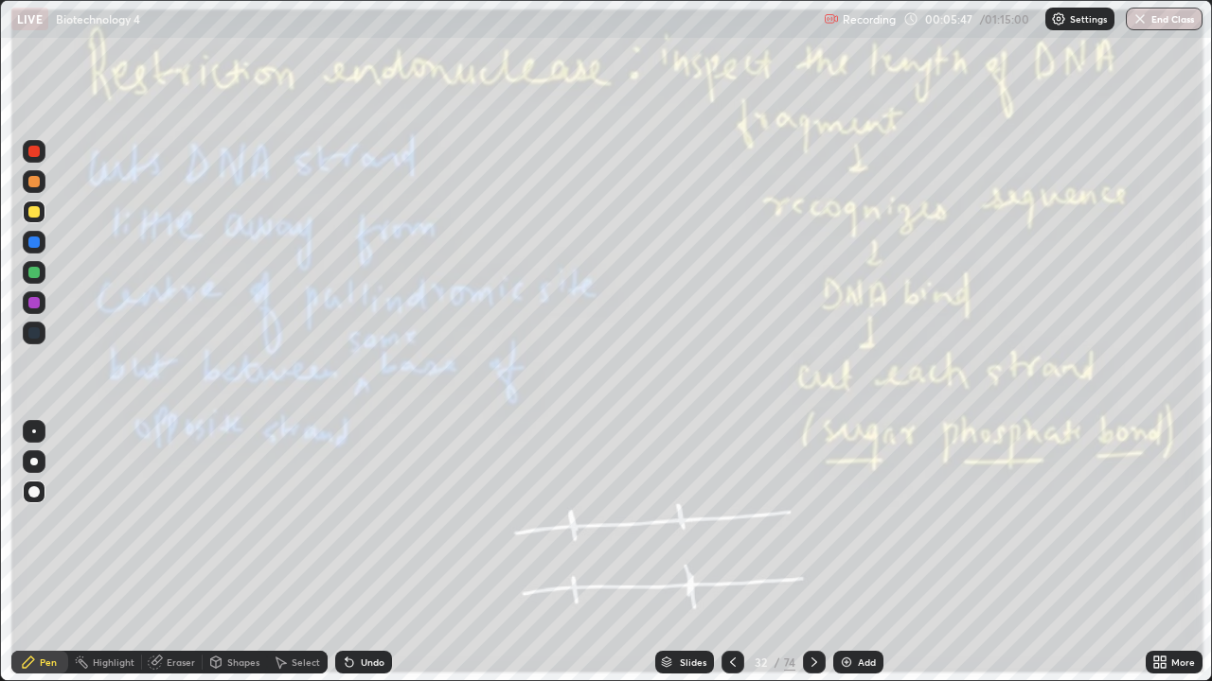
click at [813, 553] on icon at bounding box center [813, 662] width 15 height 15
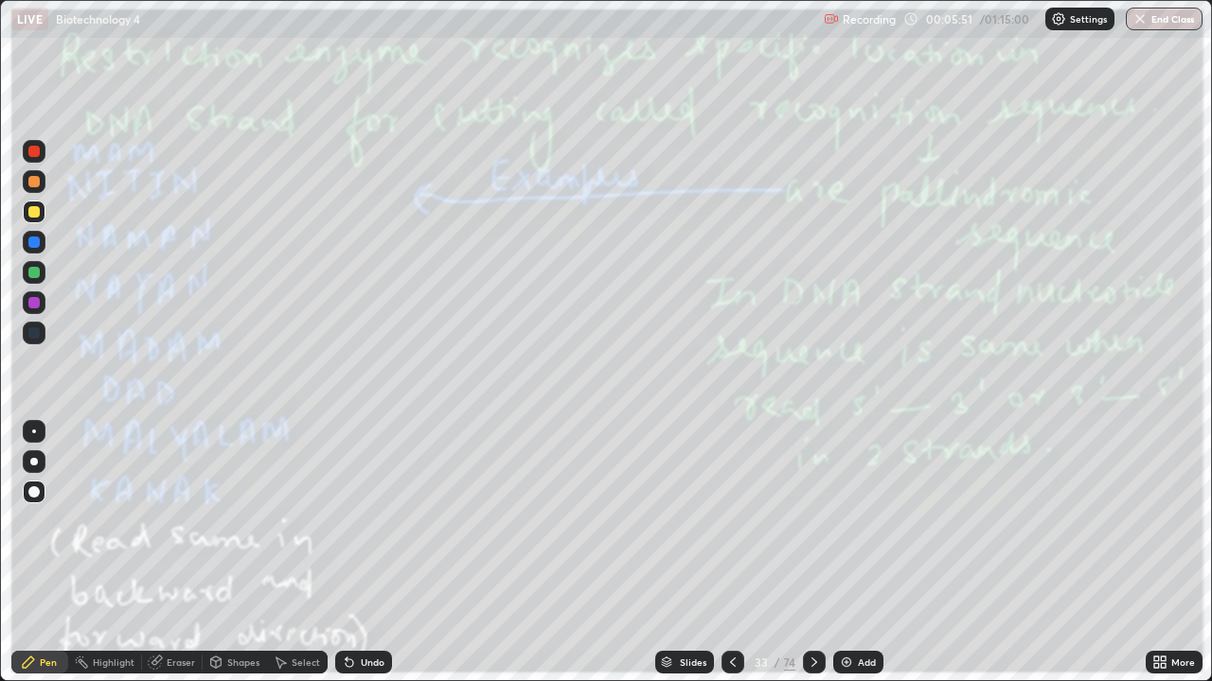
click at [815, 553] on div at bounding box center [814, 662] width 23 height 23
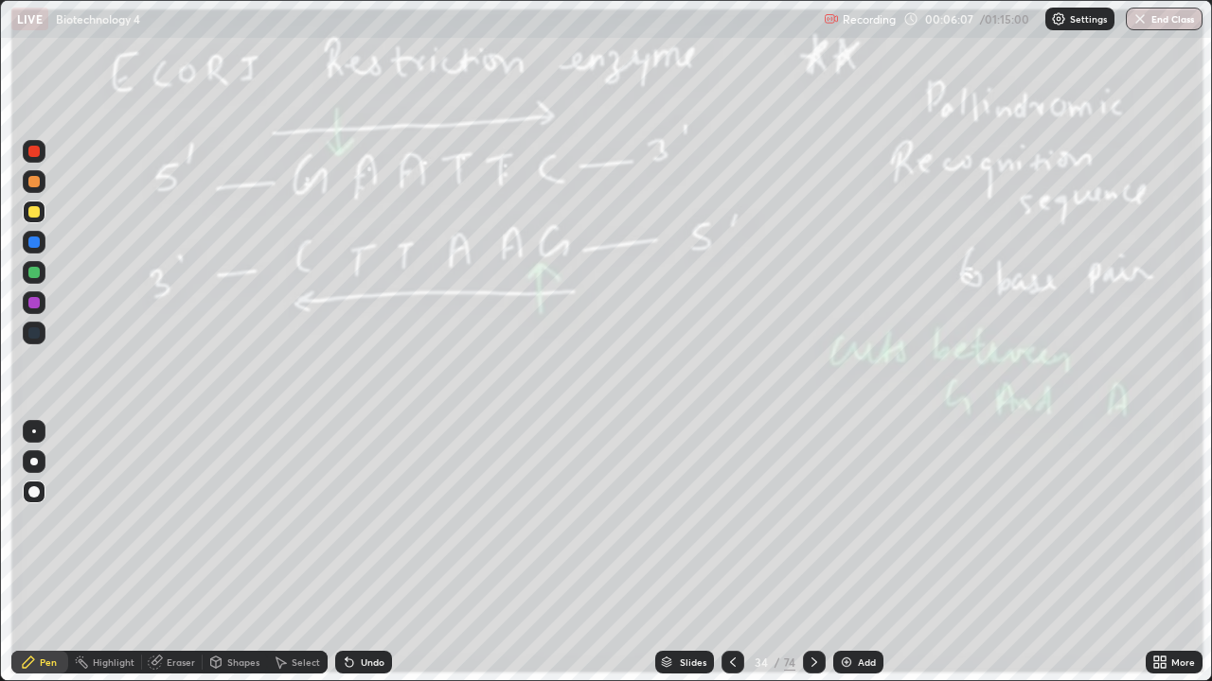
click at [810, 553] on icon at bounding box center [813, 662] width 15 height 15
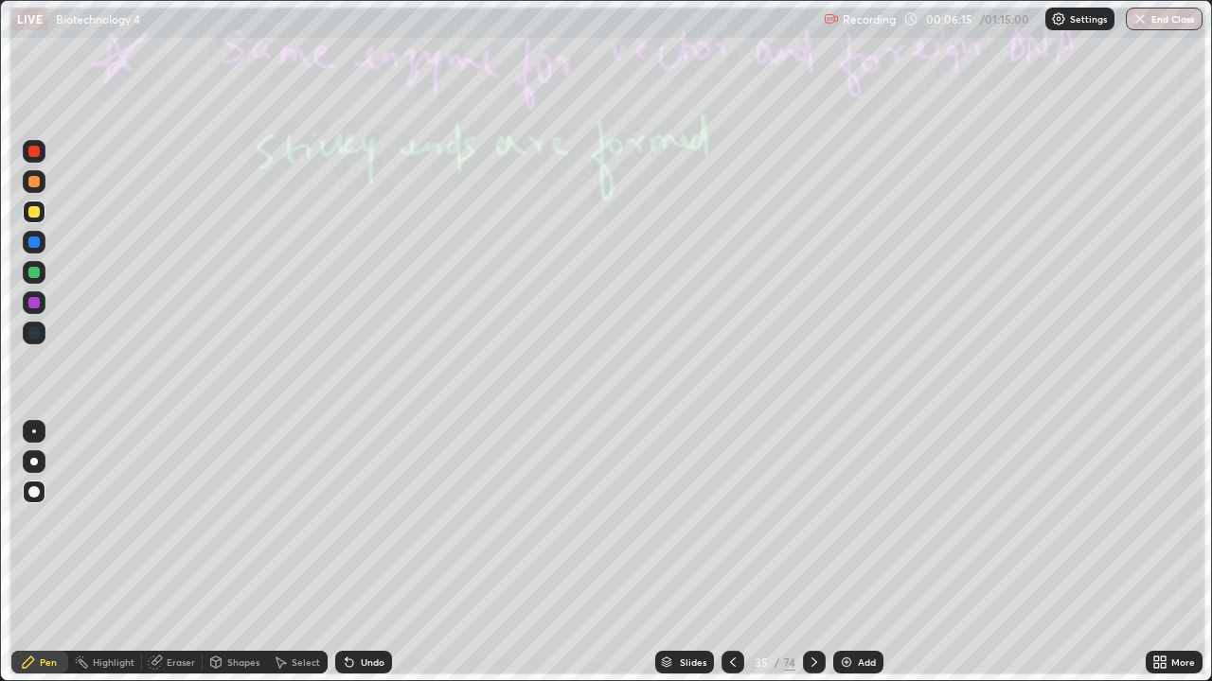
click at [811, 553] on div at bounding box center [814, 662] width 23 height 23
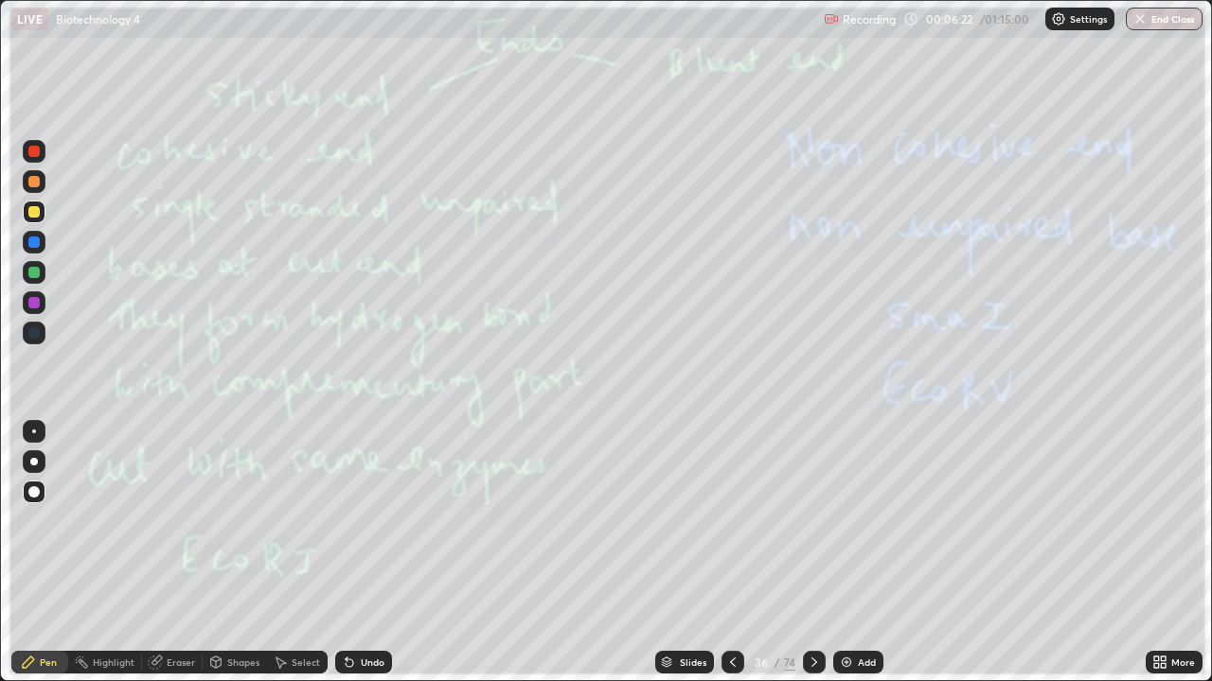
click at [812, 553] on icon at bounding box center [813, 662] width 15 height 15
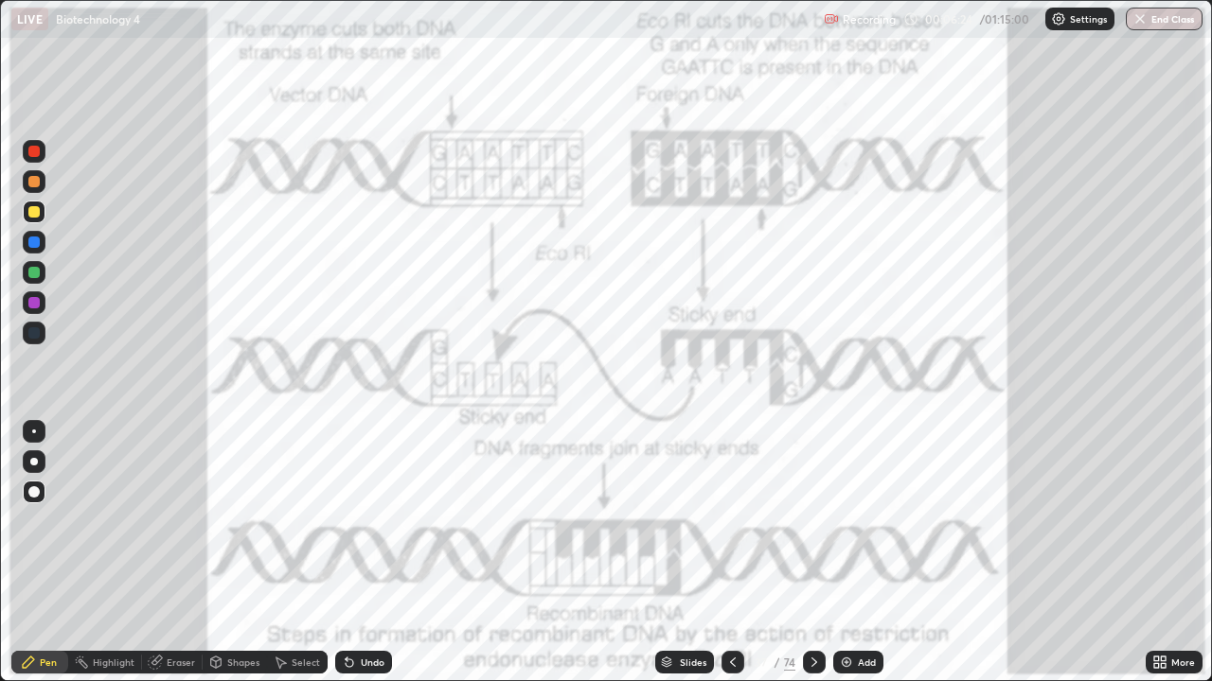
click at [812, 553] on div at bounding box center [814, 662] width 23 height 23
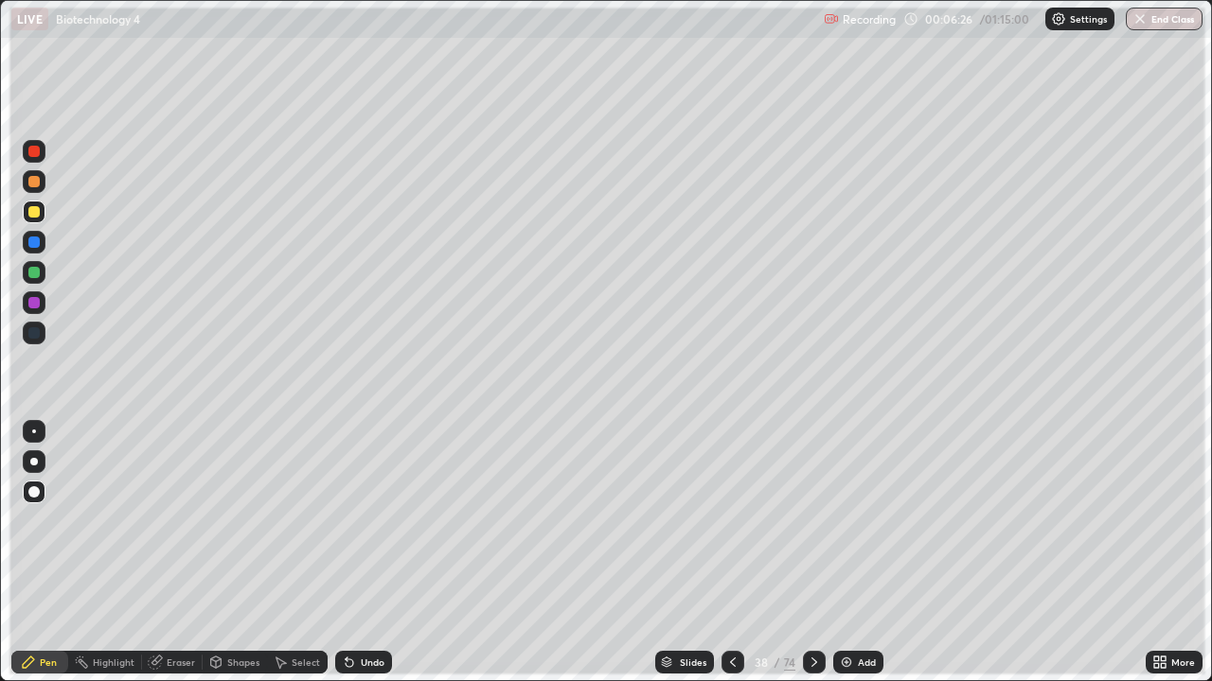
click at [816, 553] on div at bounding box center [814, 662] width 23 height 23
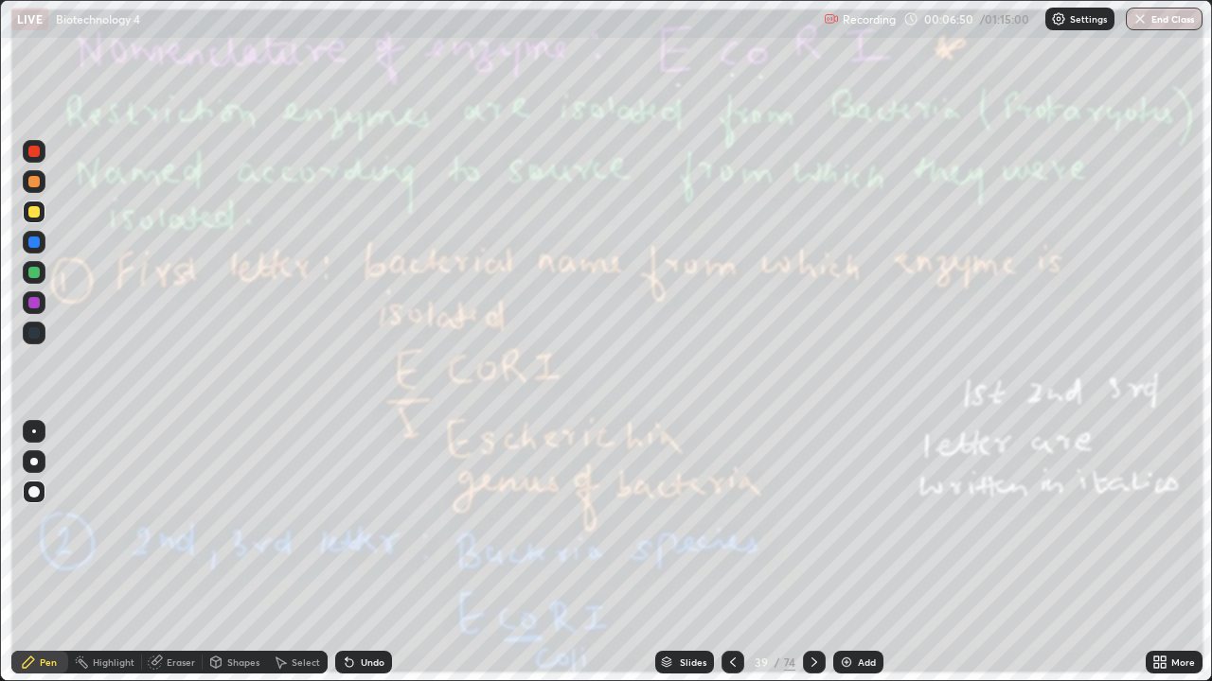
click at [812, 553] on icon at bounding box center [813, 662] width 15 height 15
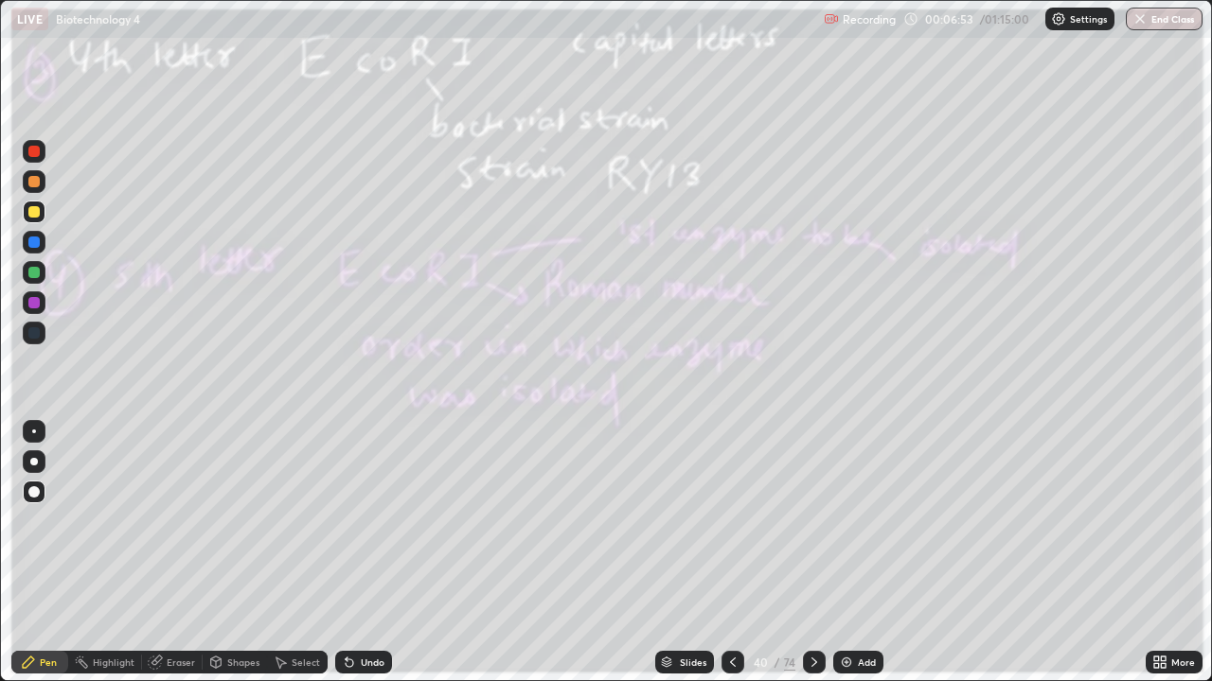
click at [809, 553] on div at bounding box center [814, 663] width 23 height 38
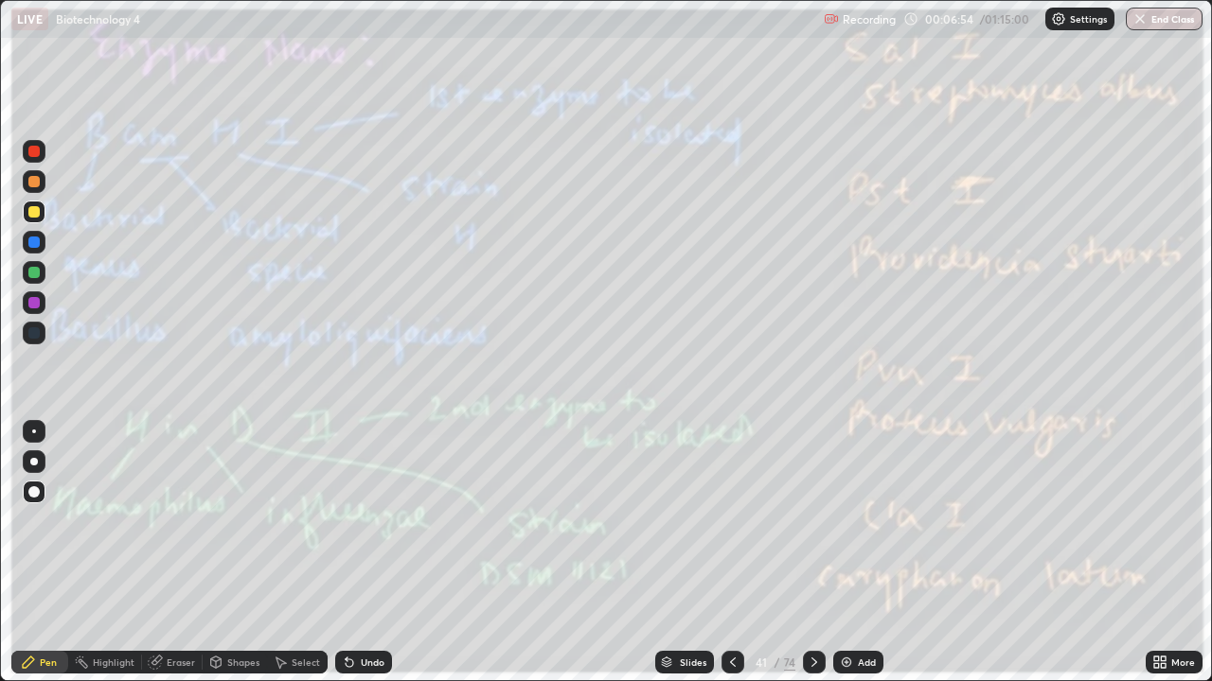
click at [804, 553] on div at bounding box center [814, 662] width 23 height 23
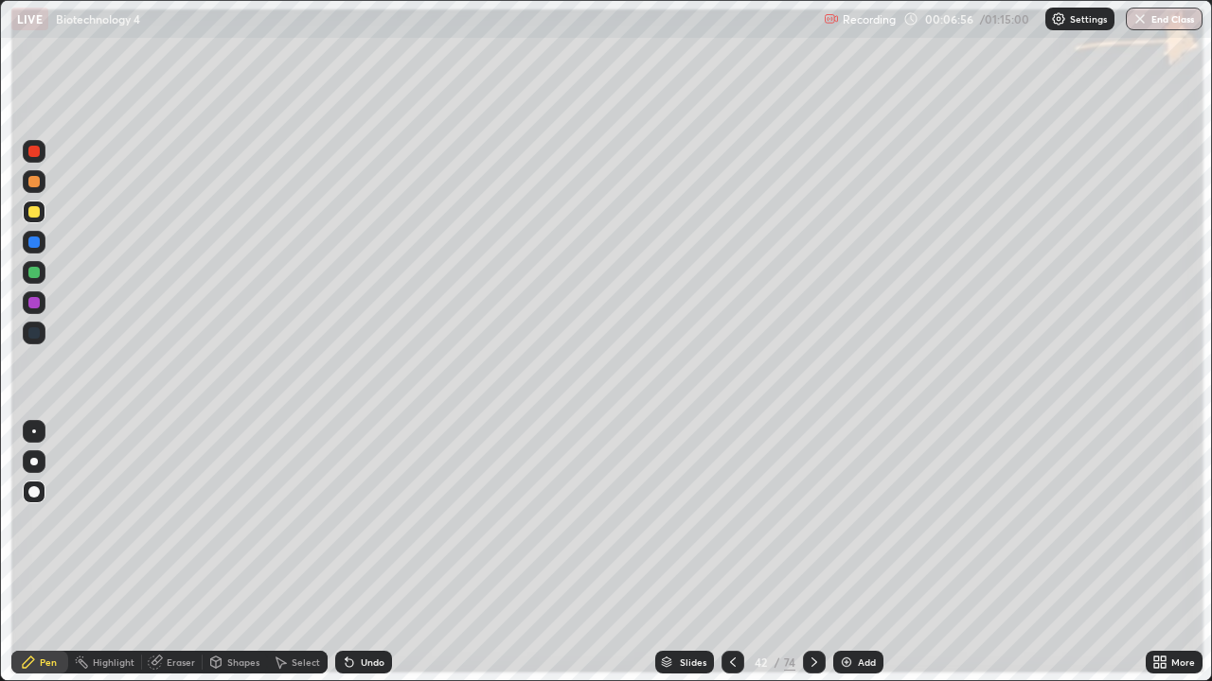
click at [806, 553] on icon at bounding box center [813, 662] width 15 height 15
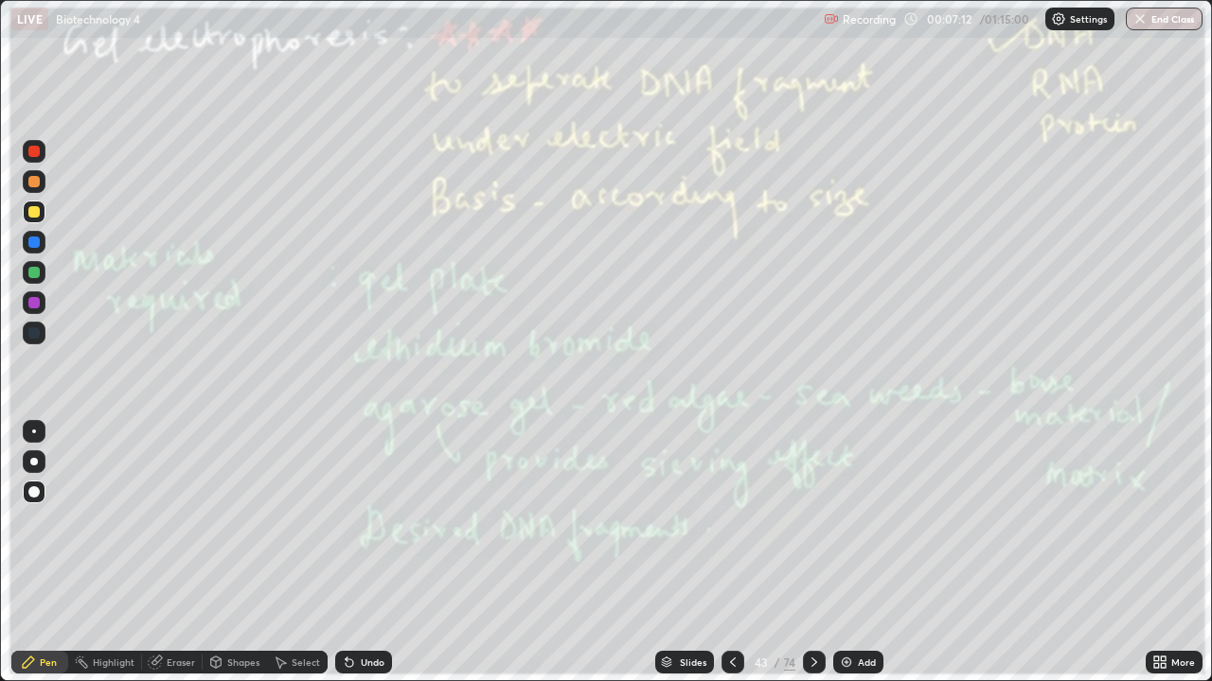
click at [812, 553] on icon at bounding box center [813, 662] width 15 height 15
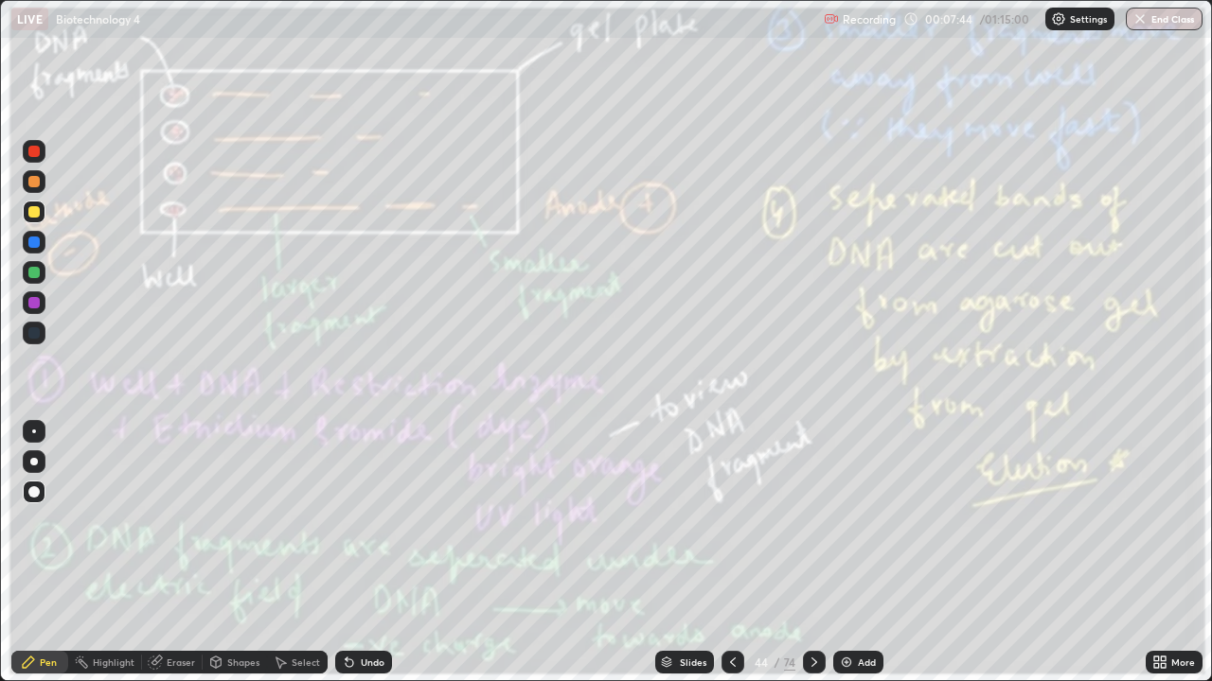
click at [809, 553] on div at bounding box center [814, 662] width 23 height 23
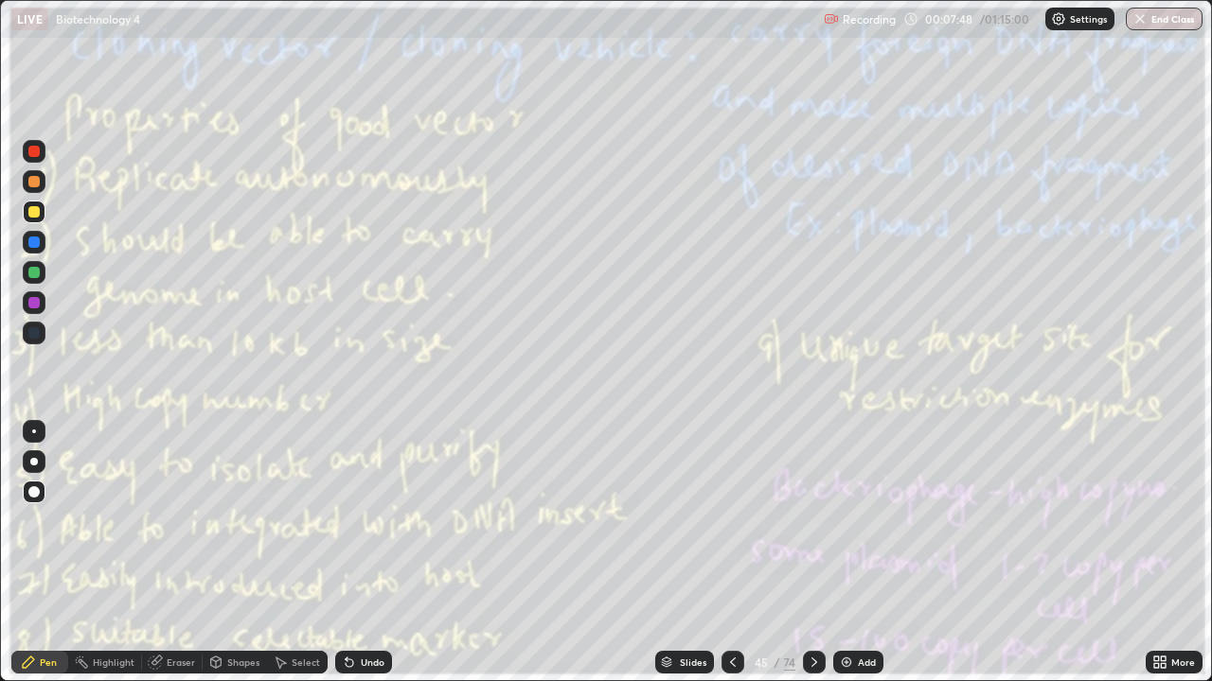
click at [815, 553] on icon at bounding box center [813, 662] width 15 height 15
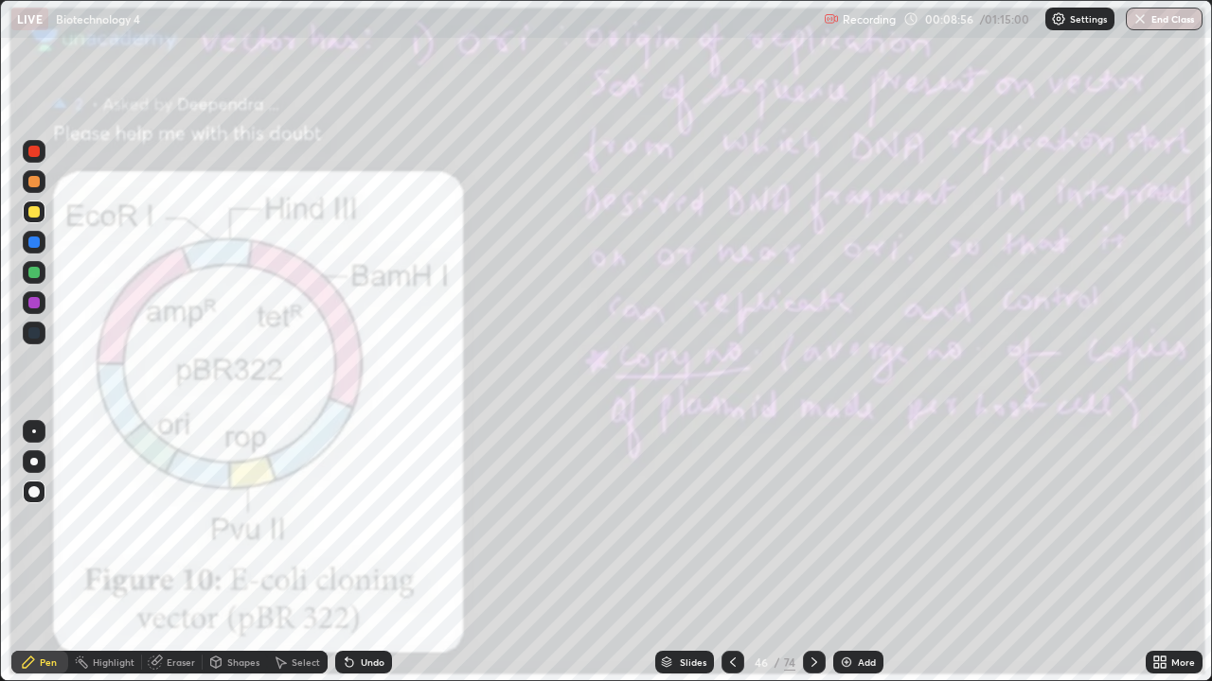
click at [810, 553] on icon at bounding box center [813, 662] width 15 height 15
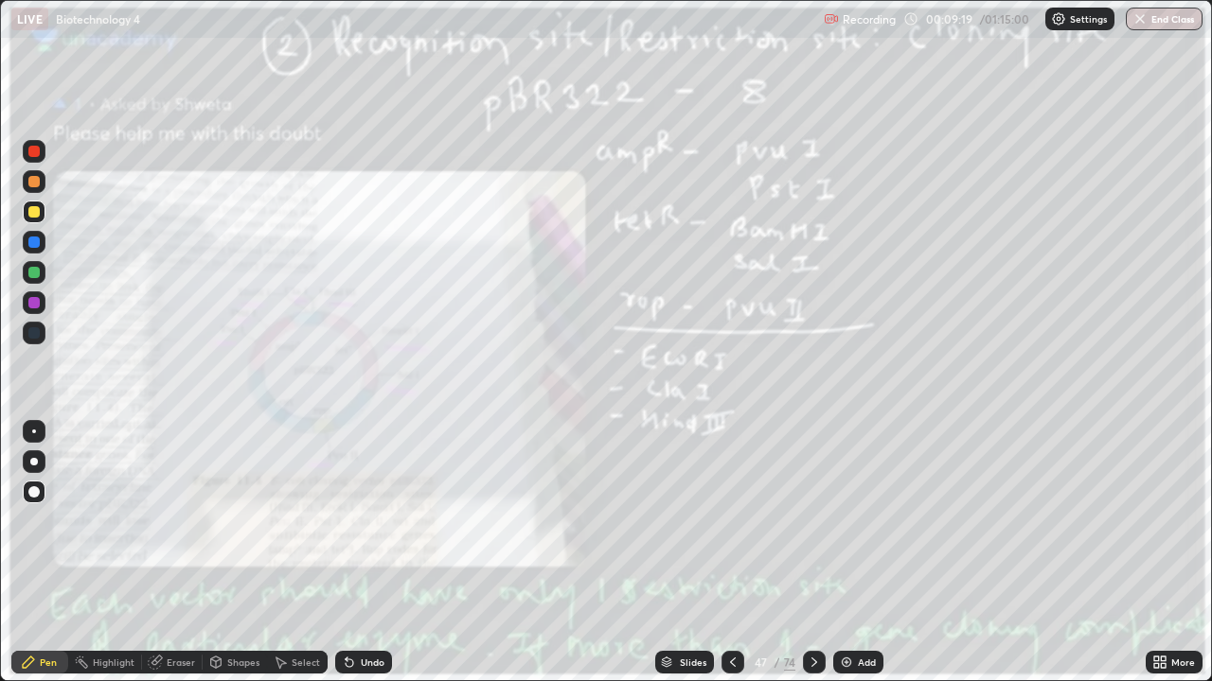
click at [811, 553] on icon at bounding box center [814, 662] width 6 height 9
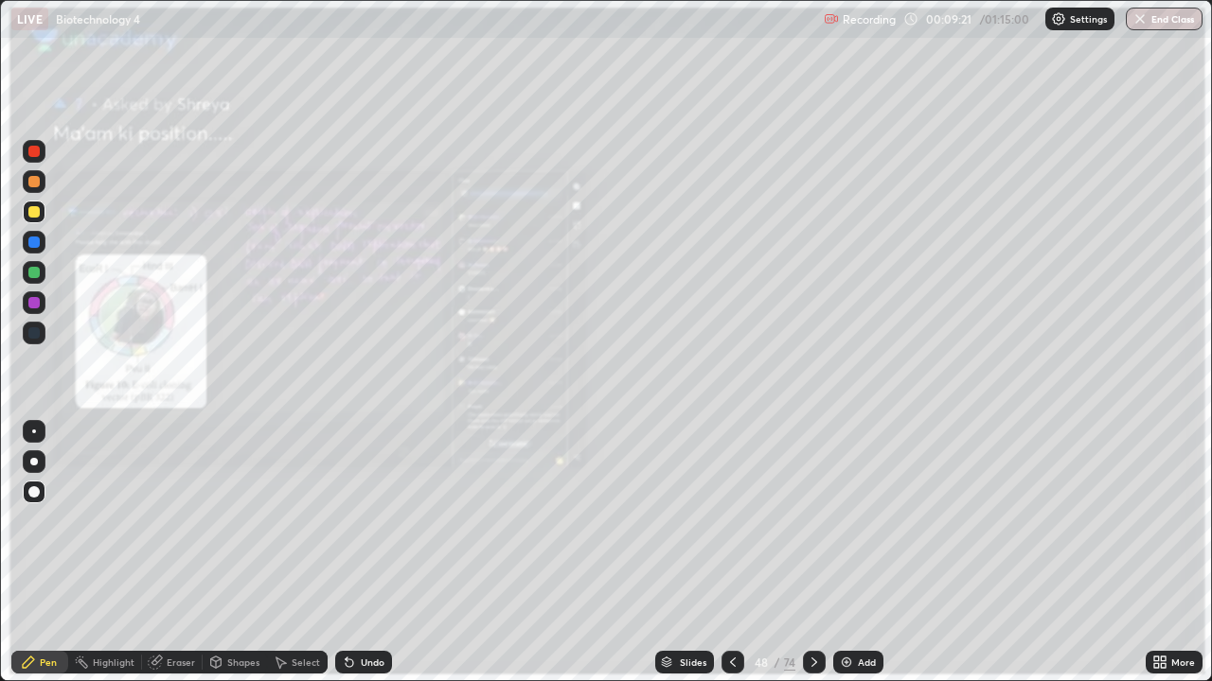
click at [814, 553] on icon at bounding box center [813, 662] width 15 height 15
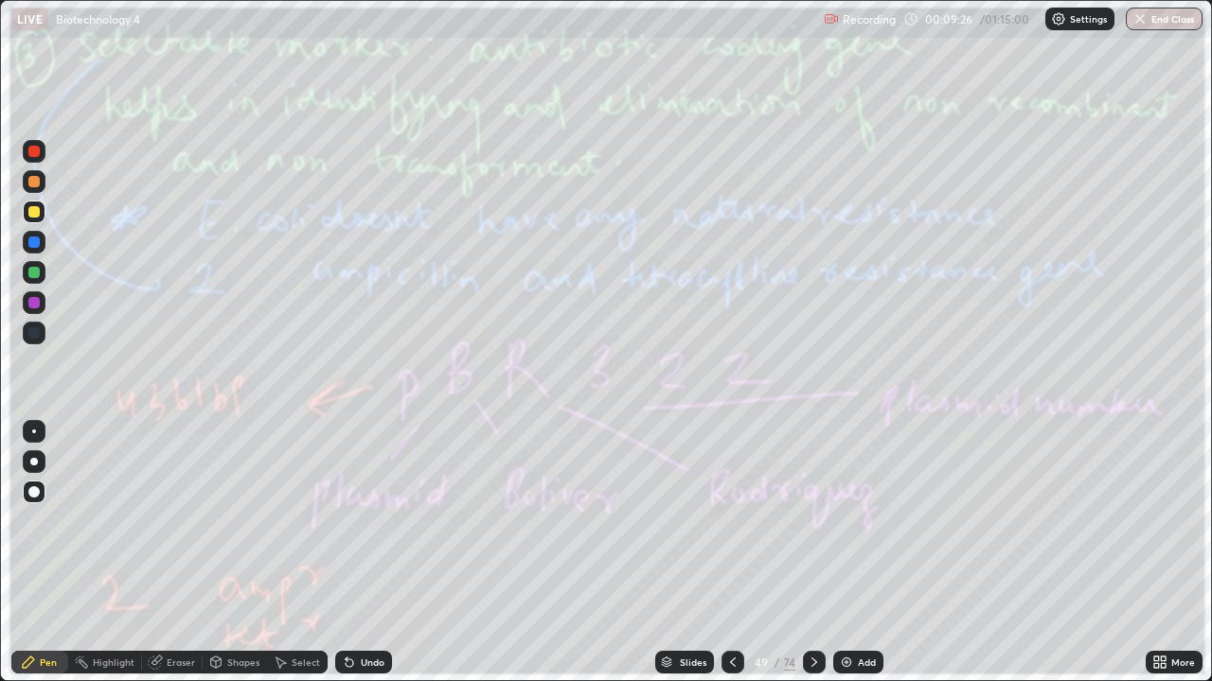
click at [816, 553] on div at bounding box center [814, 662] width 23 height 23
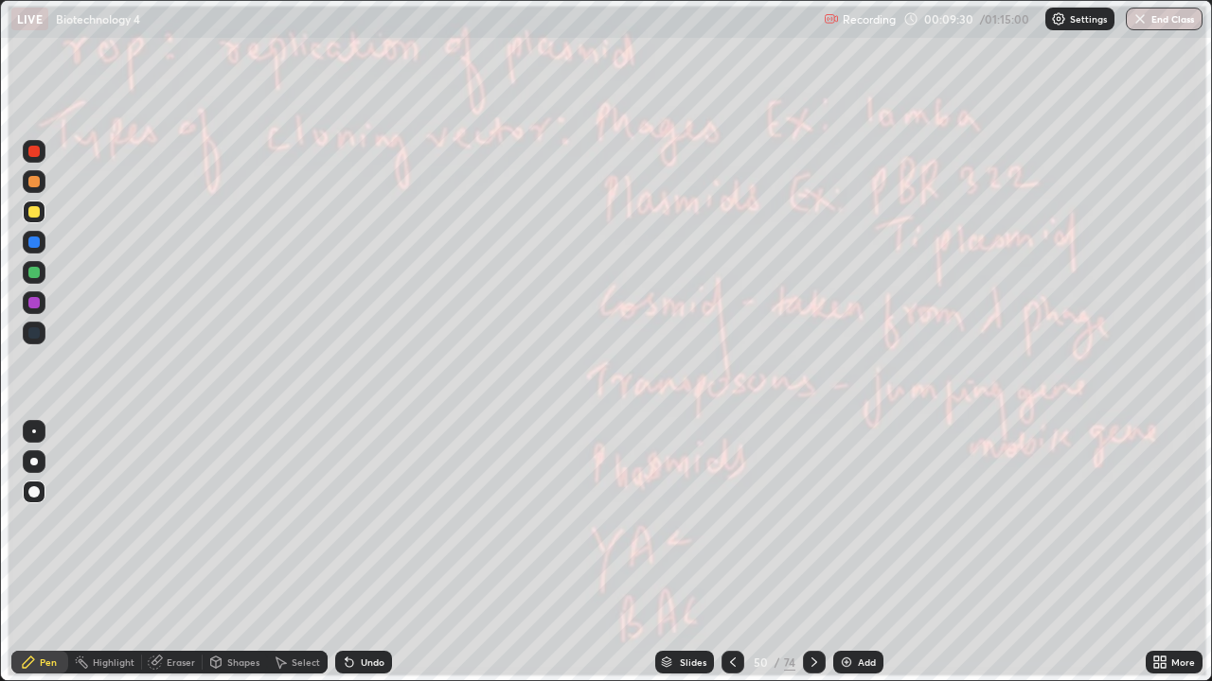
click at [813, 553] on icon at bounding box center [813, 662] width 15 height 15
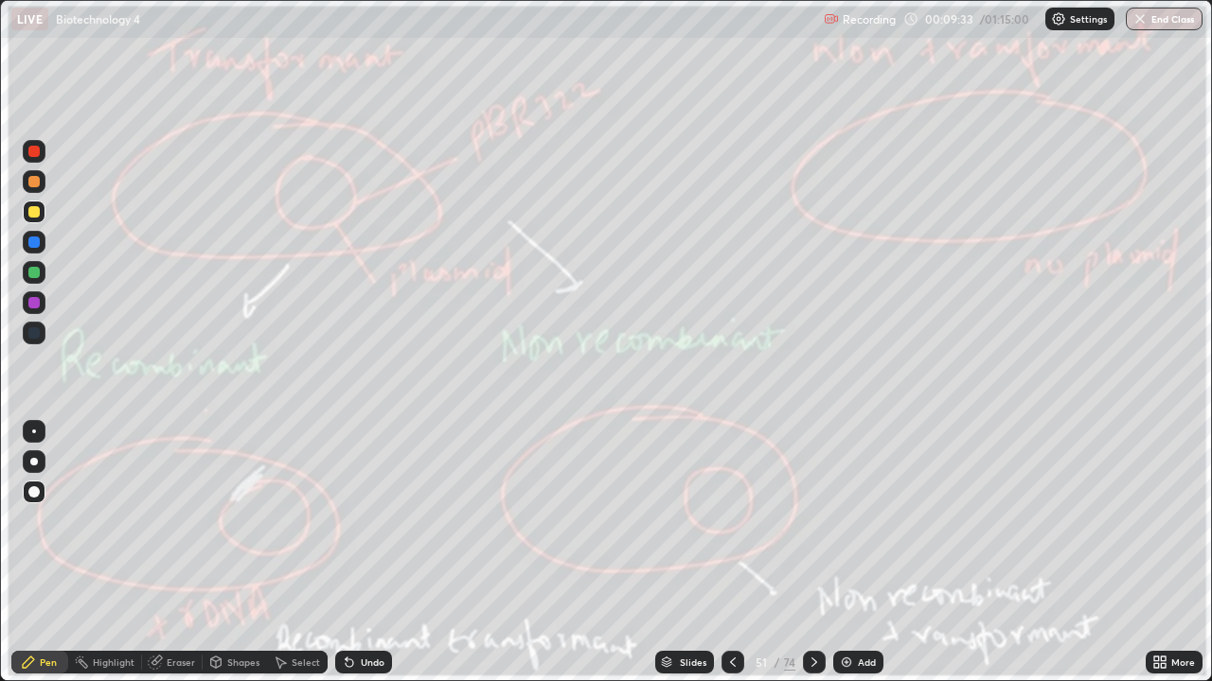
click at [731, 553] on icon at bounding box center [732, 662] width 15 height 15
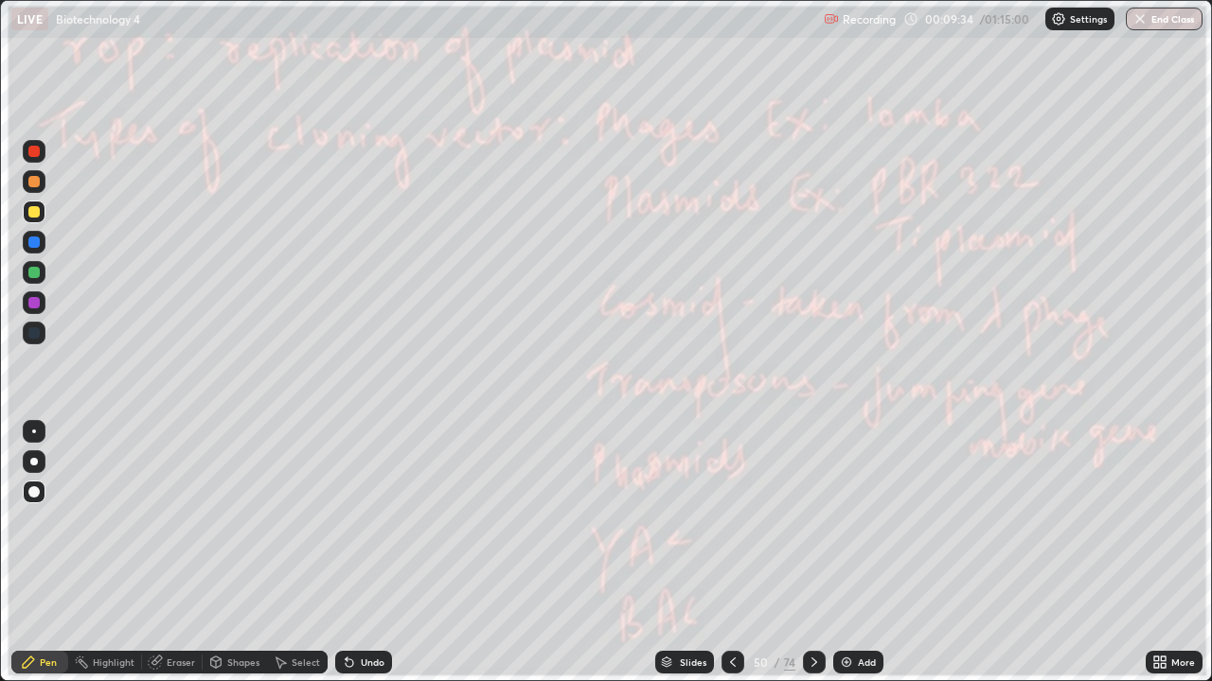
click at [730, 553] on icon at bounding box center [733, 662] width 6 height 9
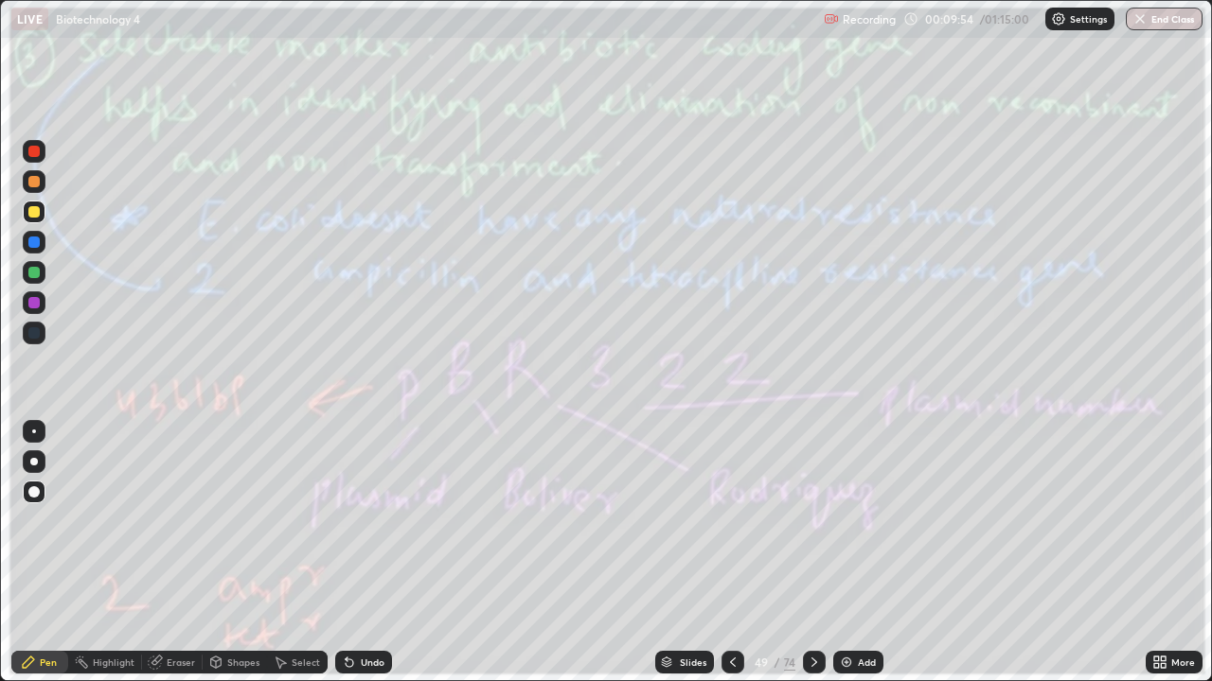
click at [787, 553] on div "74" at bounding box center [789, 662] width 11 height 17
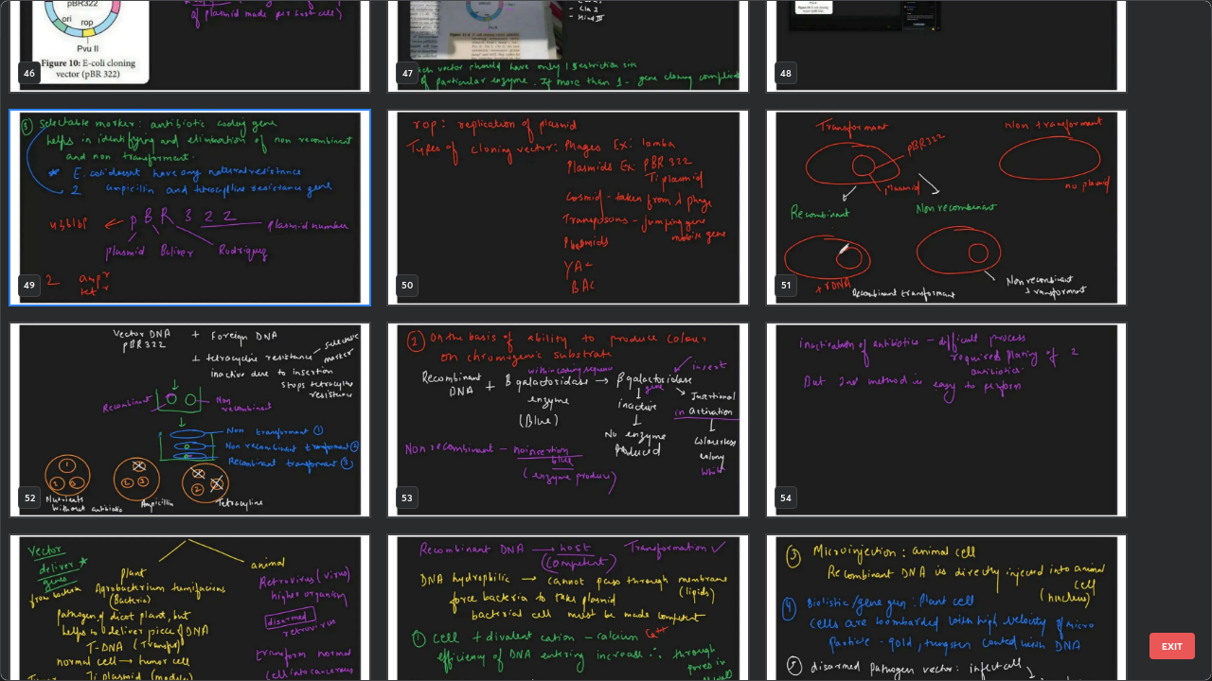
scroll to position [3301, 0]
click at [350, 258] on img "grid" at bounding box center [189, 208] width 359 height 194
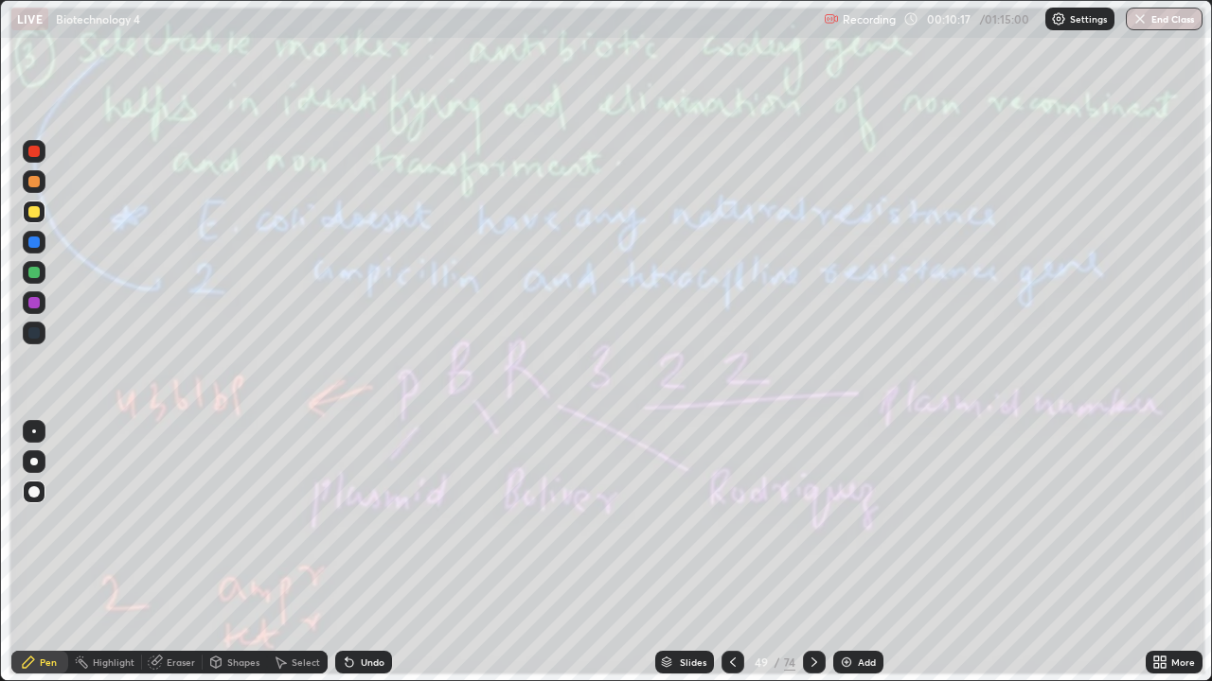
click at [342, 265] on img "grid" at bounding box center [189, 208] width 359 height 194
click at [338, 263] on img "grid" at bounding box center [189, 208] width 359 height 194
click at [812, 553] on div at bounding box center [814, 662] width 23 height 23
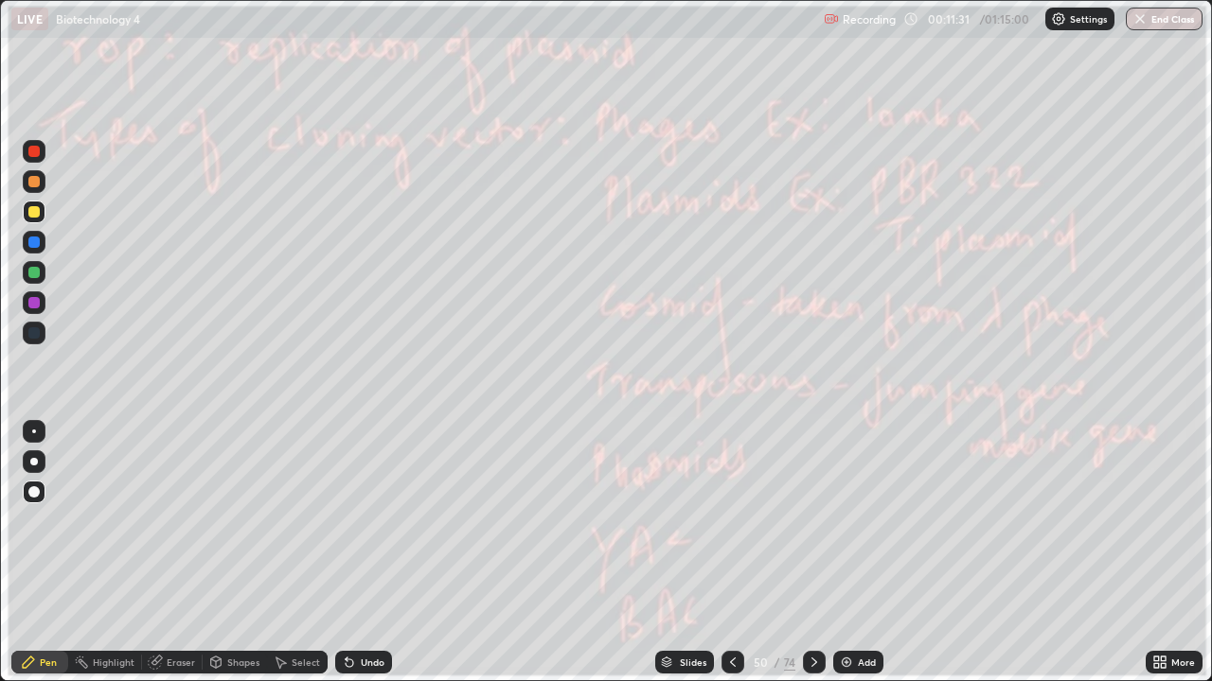
click at [813, 553] on div at bounding box center [814, 662] width 23 height 23
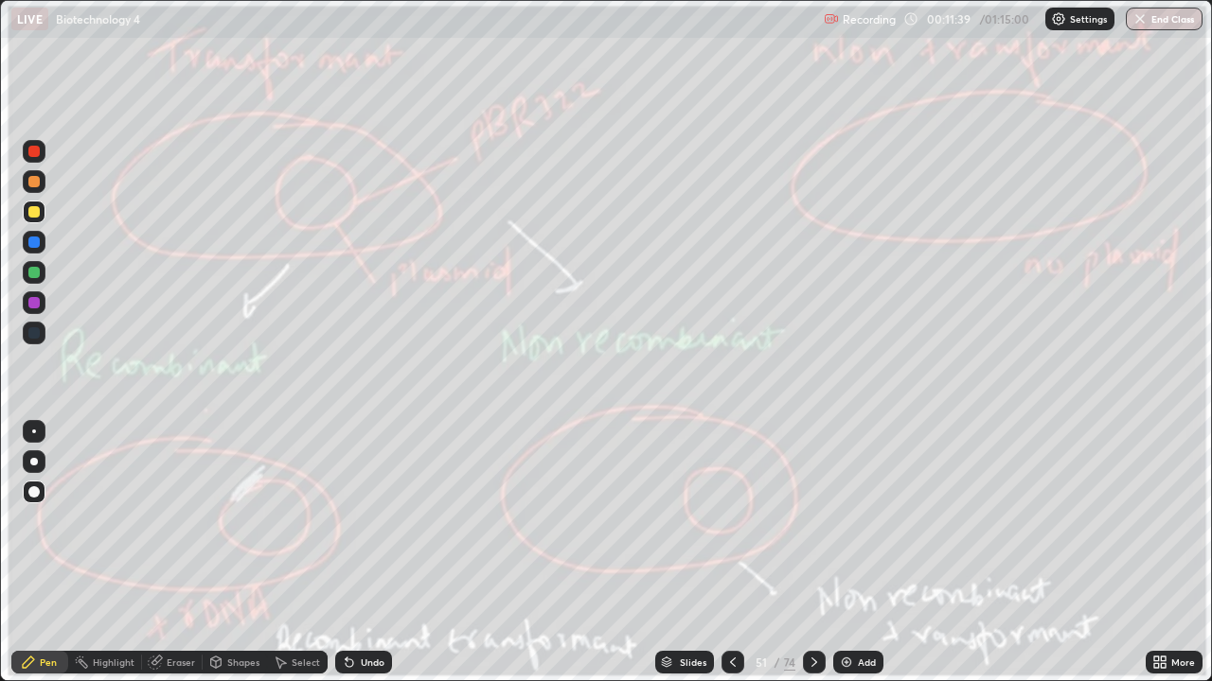
click at [811, 553] on div at bounding box center [814, 662] width 23 height 23
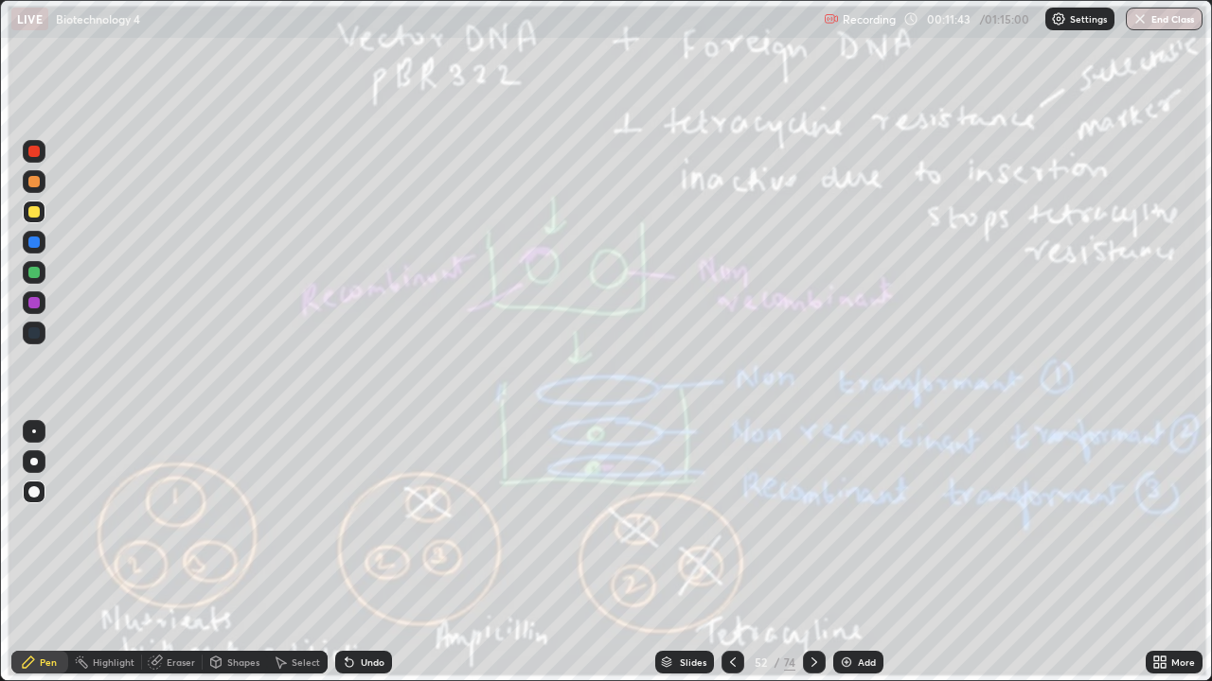
click at [787, 553] on div "74" at bounding box center [789, 662] width 11 height 17
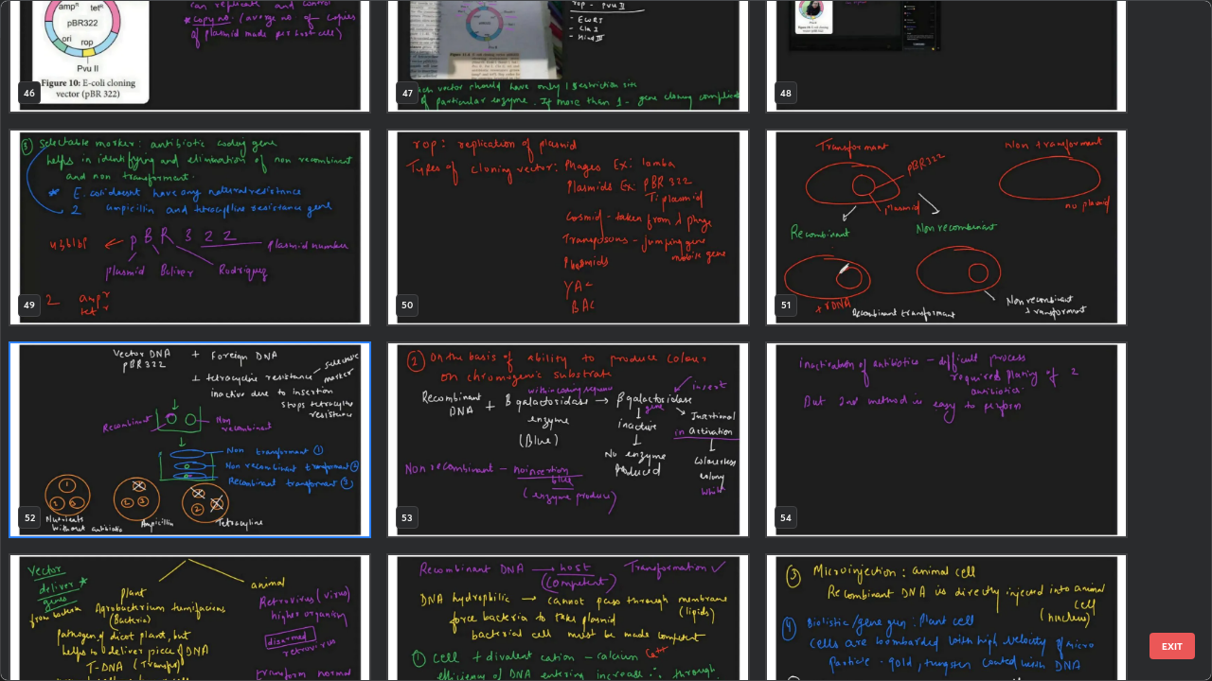
scroll to position [3274, 0]
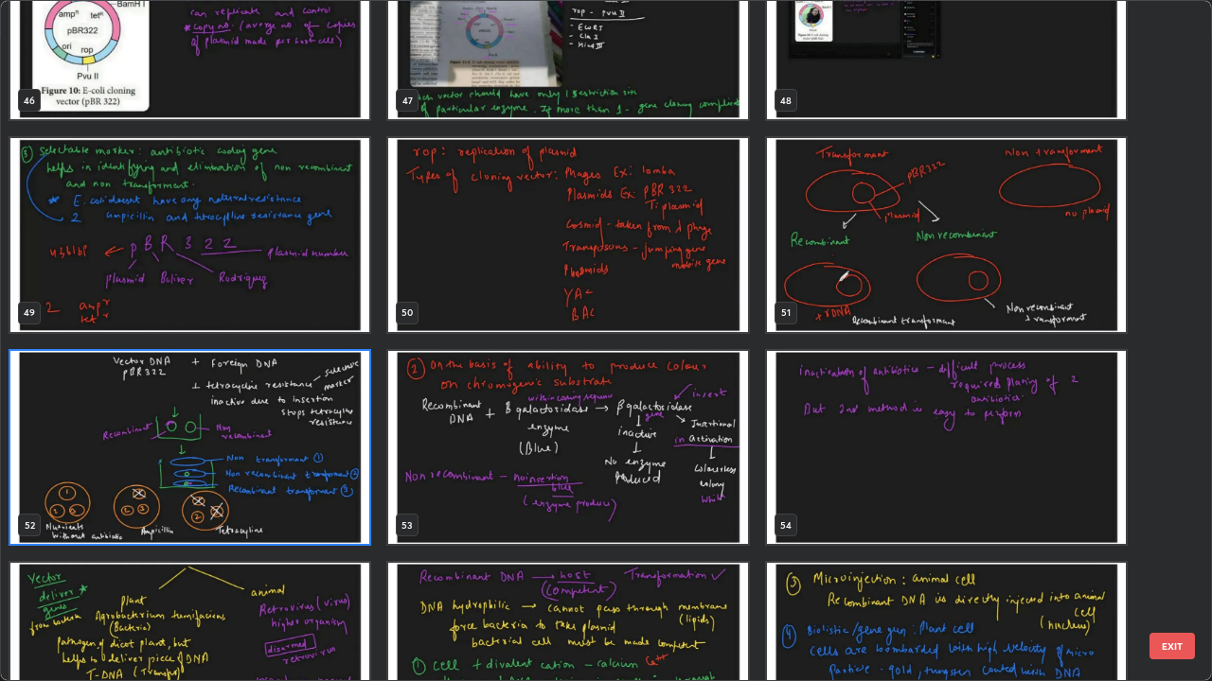
click at [710, 289] on img "grid" at bounding box center [567, 235] width 359 height 194
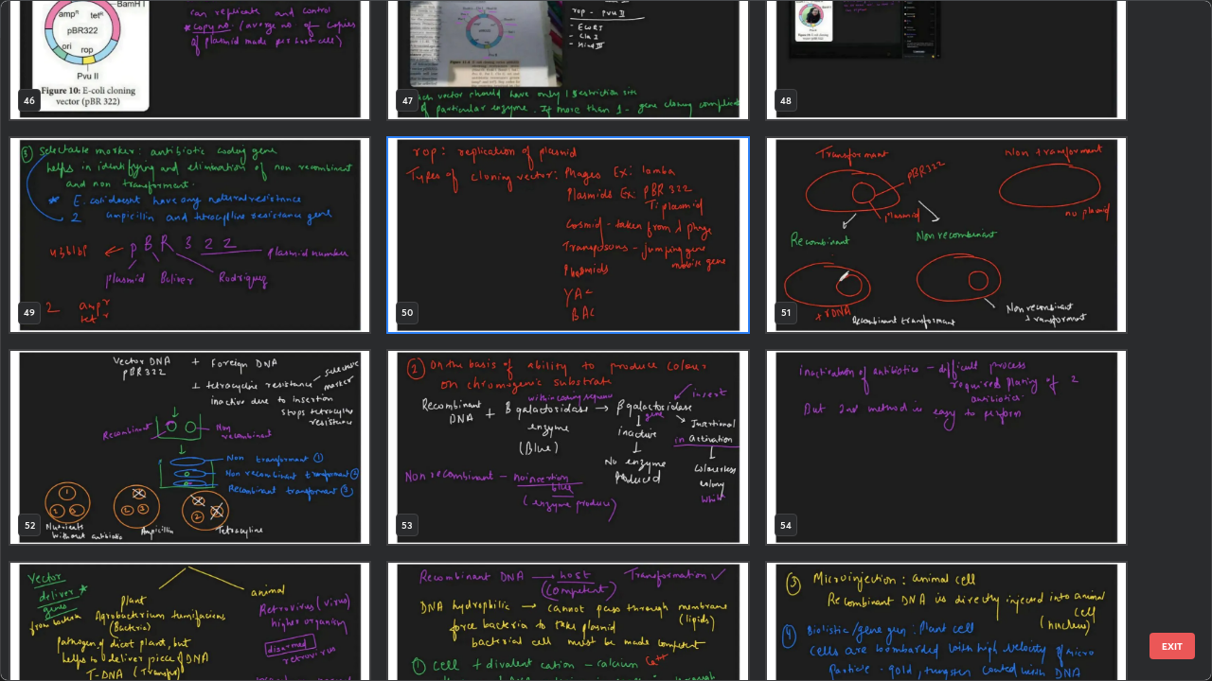
click at [714, 292] on img "grid" at bounding box center [567, 235] width 359 height 194
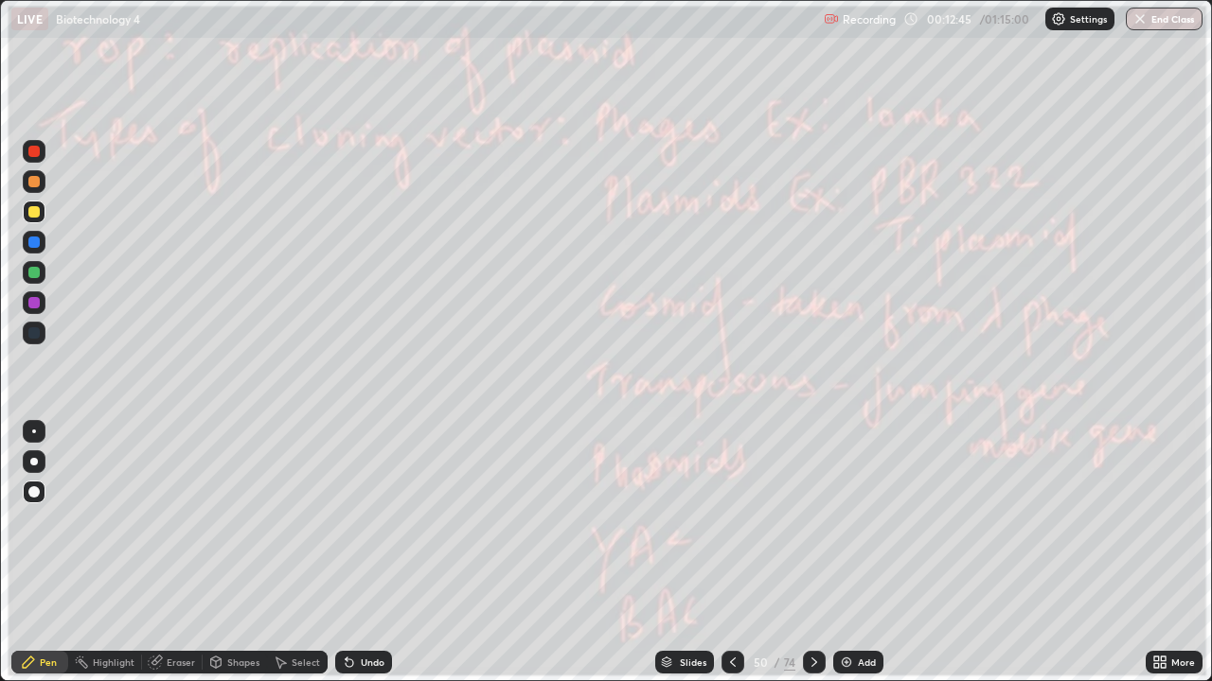
click at [717, 291] on img "grid" at bounding box center [567, 235] width 359 height 194
click at [864, 553] on div "Add" at bounding box center [858, 662] width 50 height 23
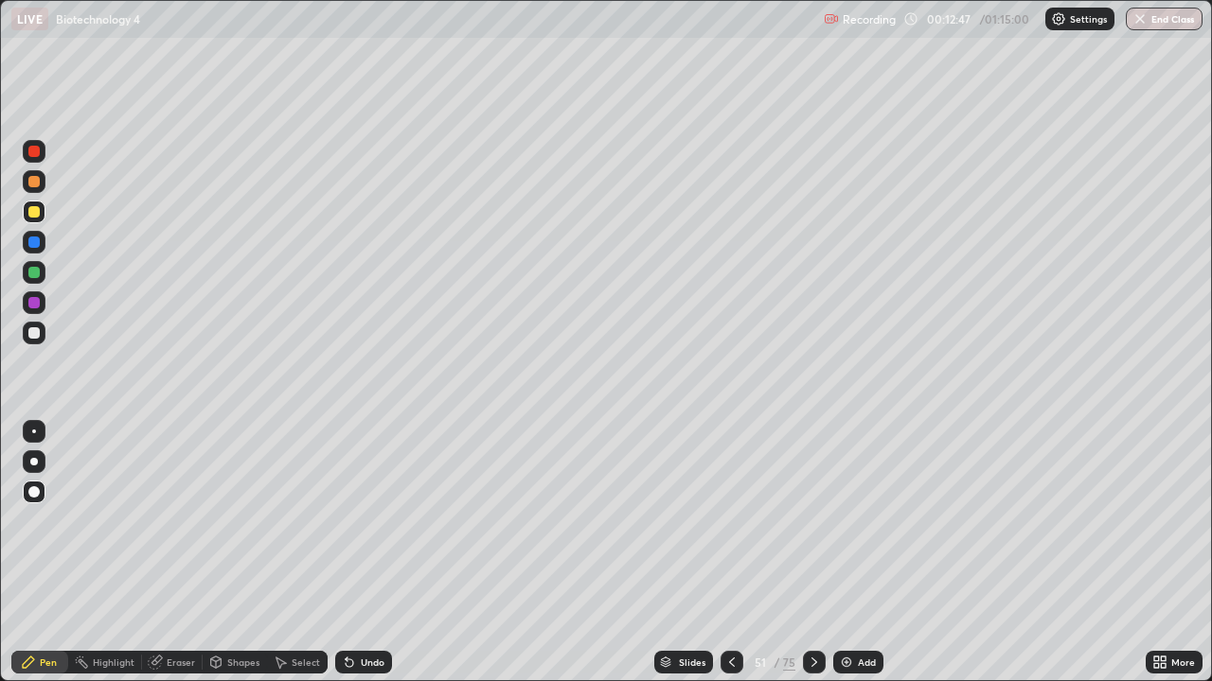
click at [38, 177] on div at bounding box center [33, 181] width 11 height 11
click at [41, 210] on div at bounding box center [34, 212] width 23 height 23
click at [866, 553] on div "Add" at bounding box center [858, 662] width 50 height 23
click at [42, 184] on div at bounding box center [34, 181] width 23 height 23
click at [379, 553] on div "Undo" at bounding box center [363, 662] width 57 height 23
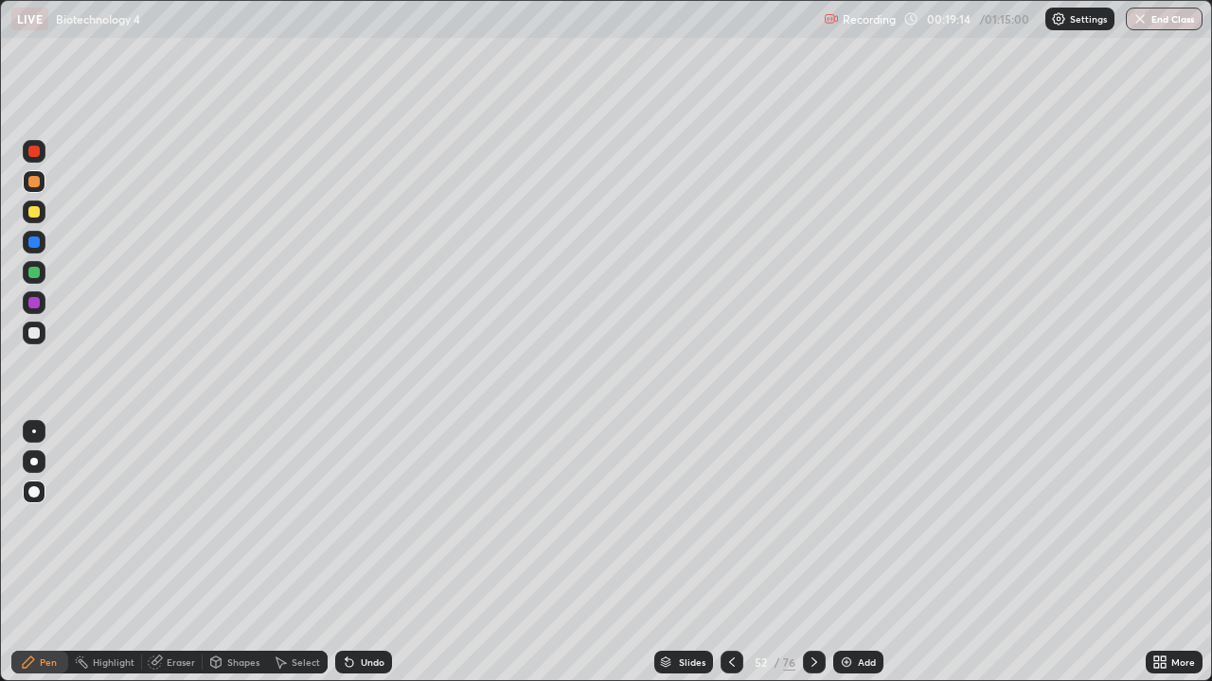
click at [381, 553] on div "Undo" at bounding box center [363, 662] width 57 height 23
click at [41, 274] on div at bounding box center [34, 272] width 23 height 23
click at [44, 331] on div at bounding box center [34, 333] width 23 height 23
click at [785, 553] on div "76" at bounding box center [789, 662] width 12 height 17
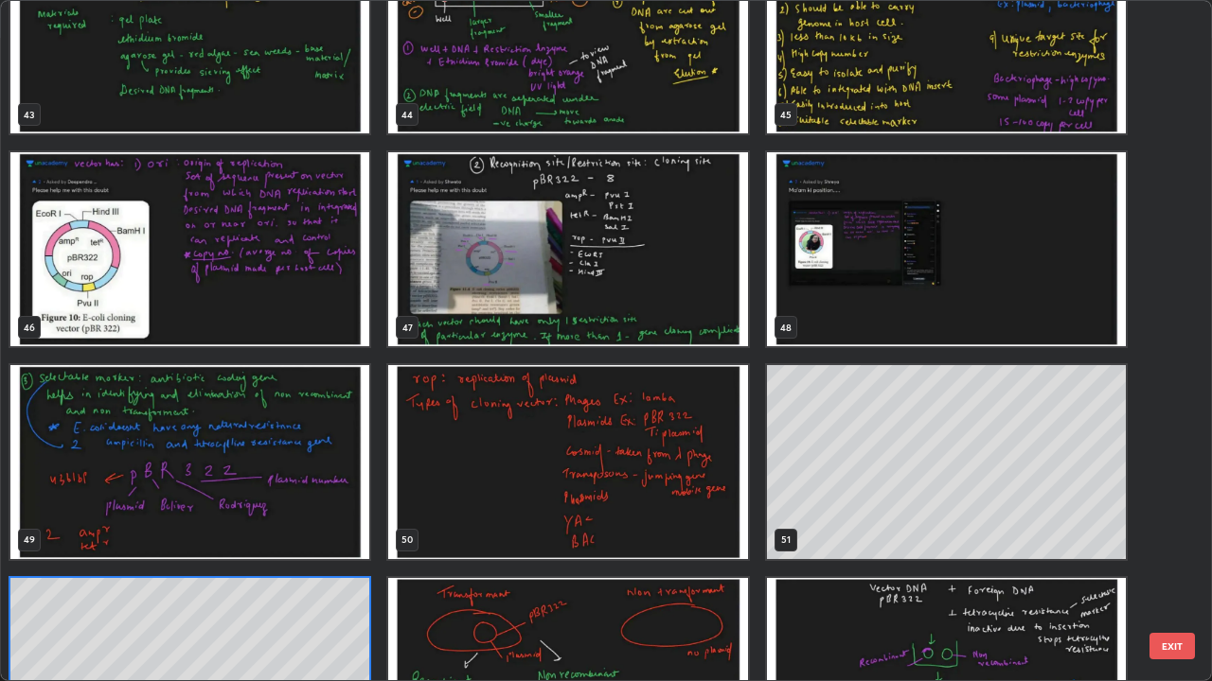
scroll to position [3044, 0]
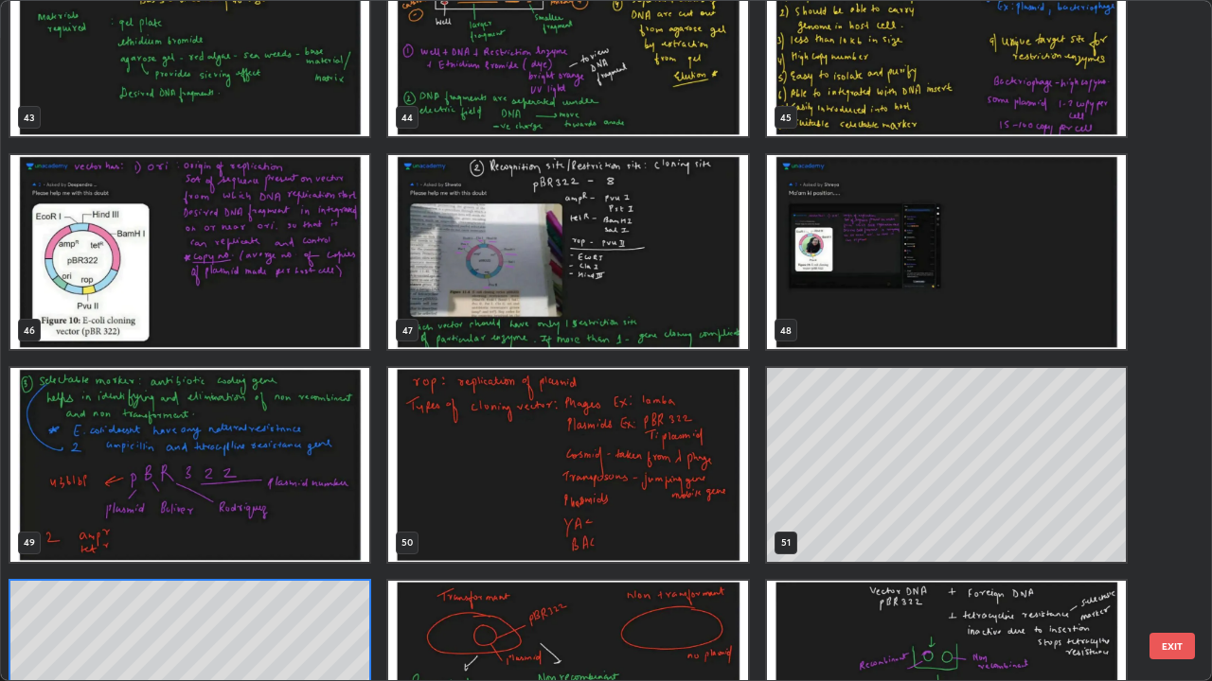
click at [710, 310] on img "grid" at bounding box center [567, 252] width 359 height 194
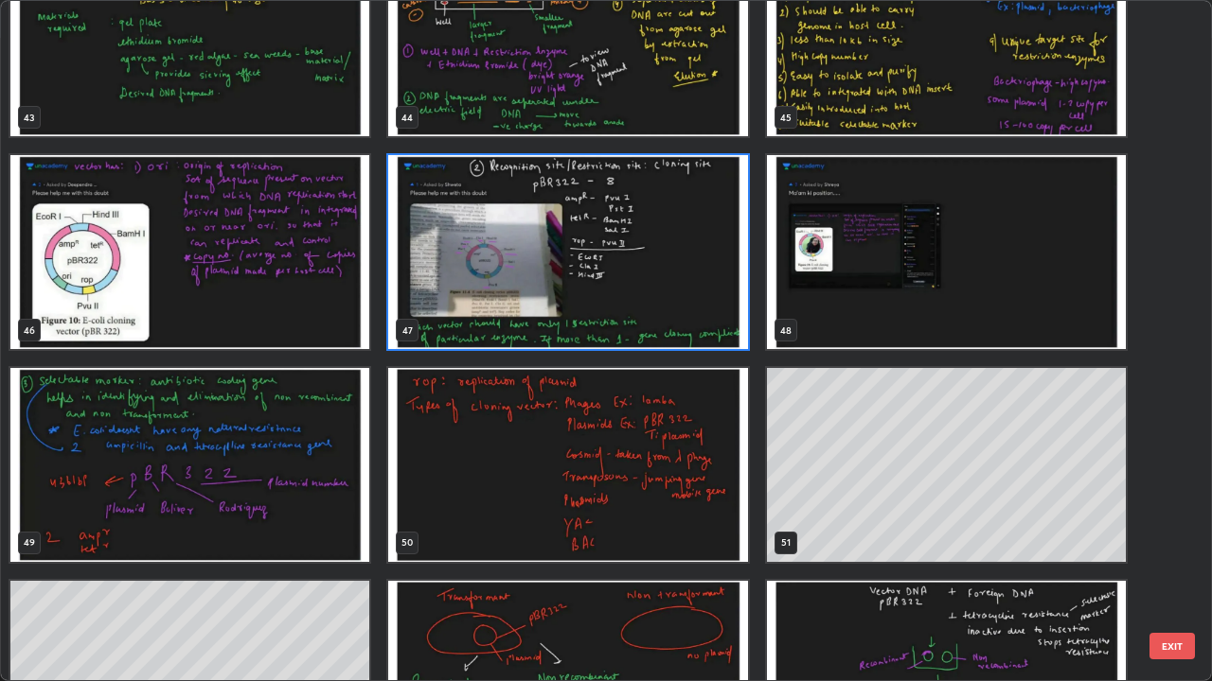
click at [709, 310] on img "grid" at bounding box center [567, 252] width 359 height 194
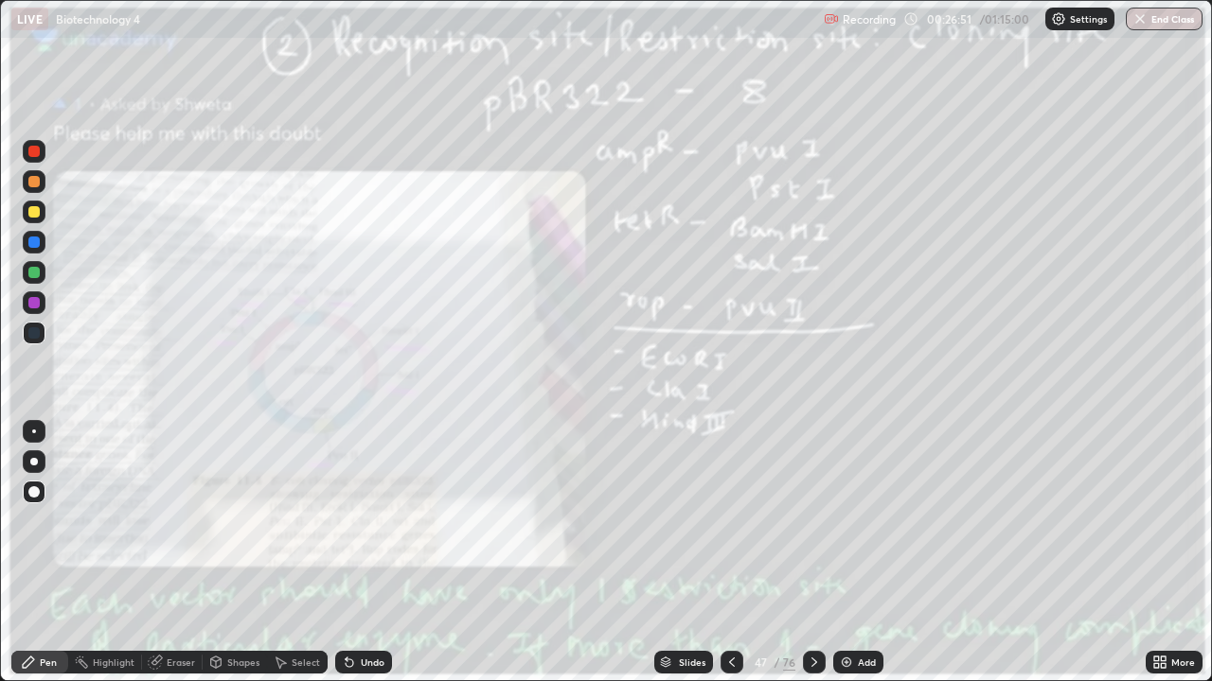
click at [710, 310] on img "grid" at bounding box center [567, 252] width 359 height 194
click at [1162, 553] on icon at bounding box center [1162, 659] width 5 height 5
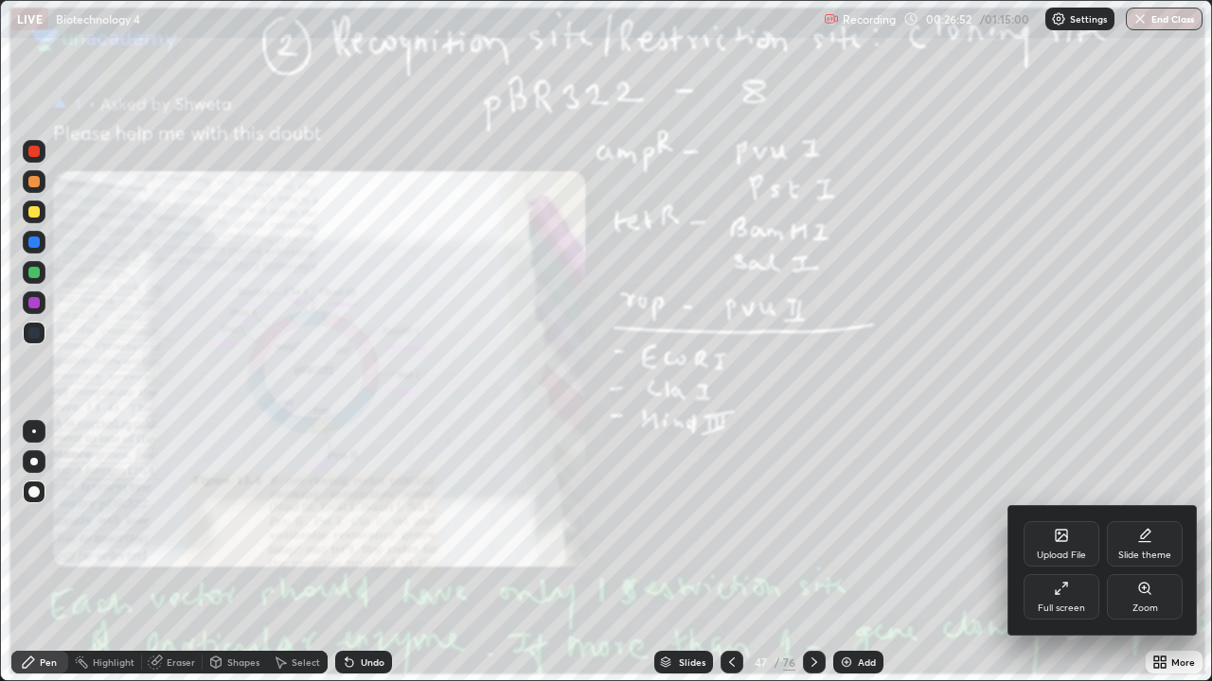
click at [1154, 553] on div "Zoom" at bounding box center [1144, 597] width 76 height 45
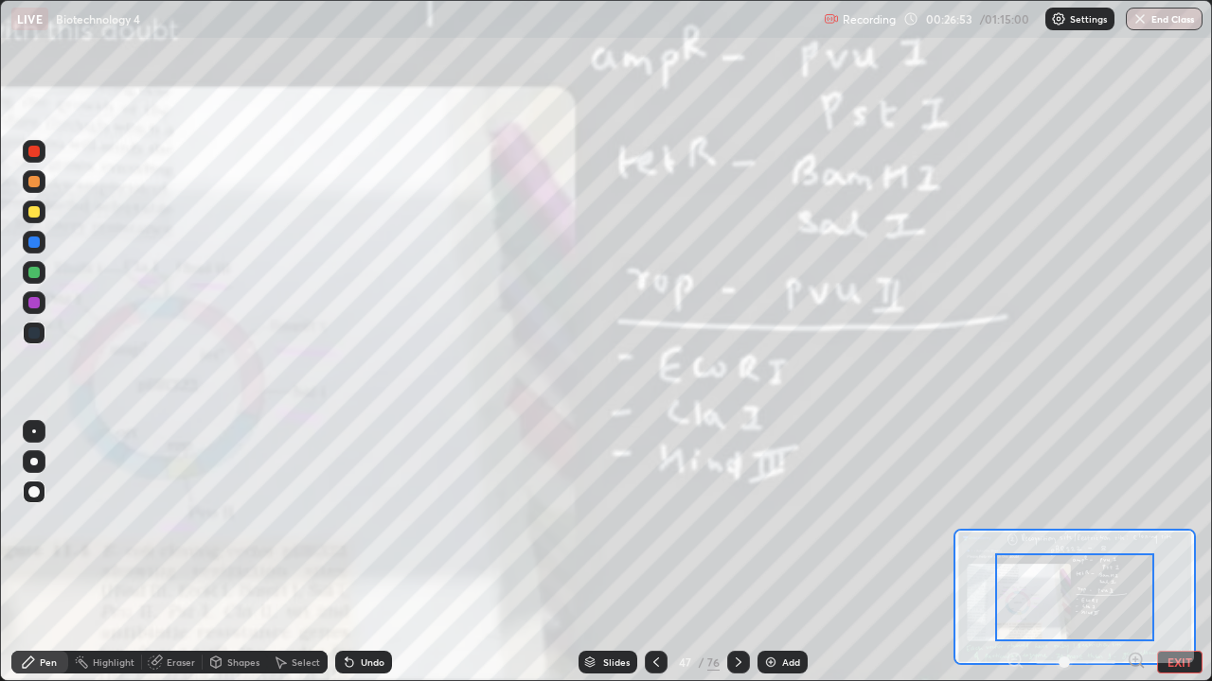
click at [1135, 553] on icon at bounding box center [1135, 660] width 5 height 0
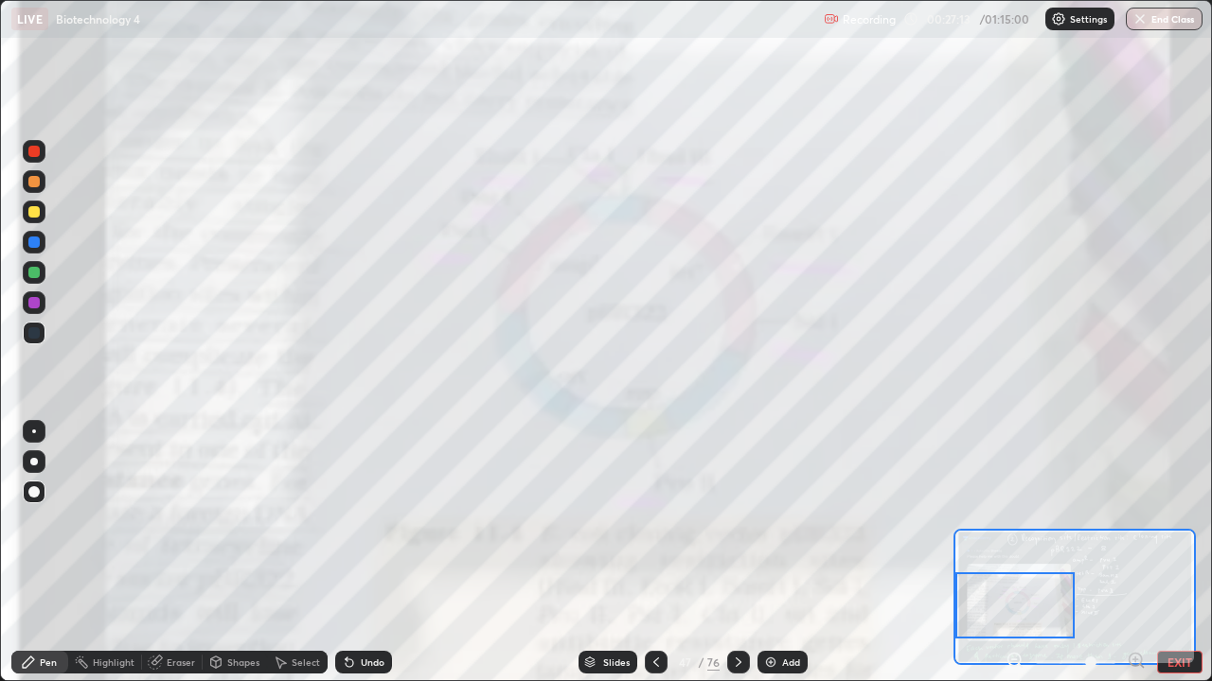
click at [1193, 553] on button "EXIT" at bounding box center [1179, 662] width 45 height 23
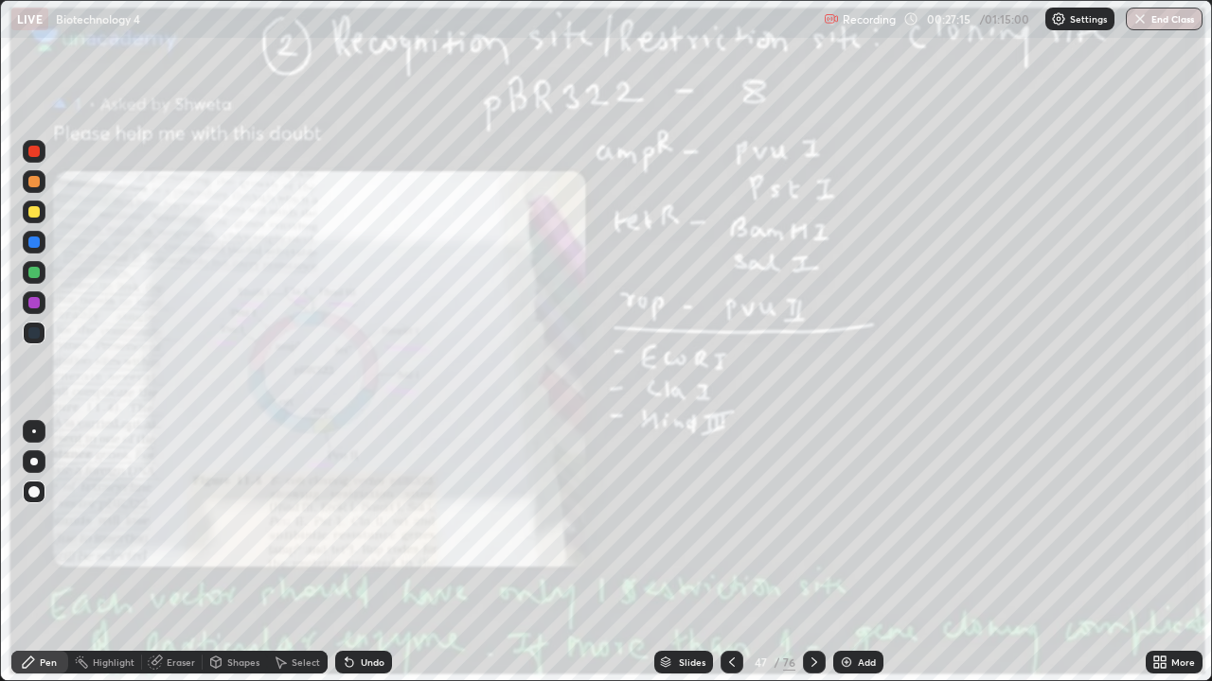
click at [785, 553] on div "76" at bounding box center [789, 662] width 12 height 17
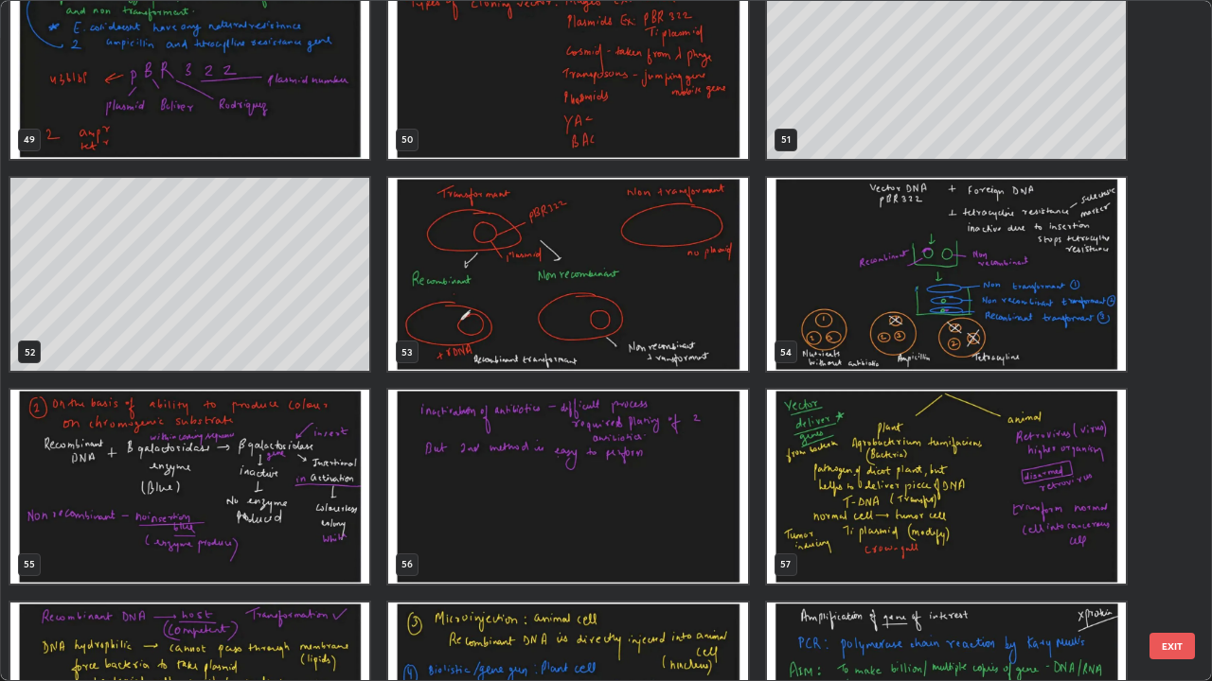
scroll to position [3447, 0]
click at [687, 334] on img "grid" at bounding box center [567, 275] width 359 height 194
click at [688, 328] on img "grid" at bounding box center [567, 275] width 359 height 194
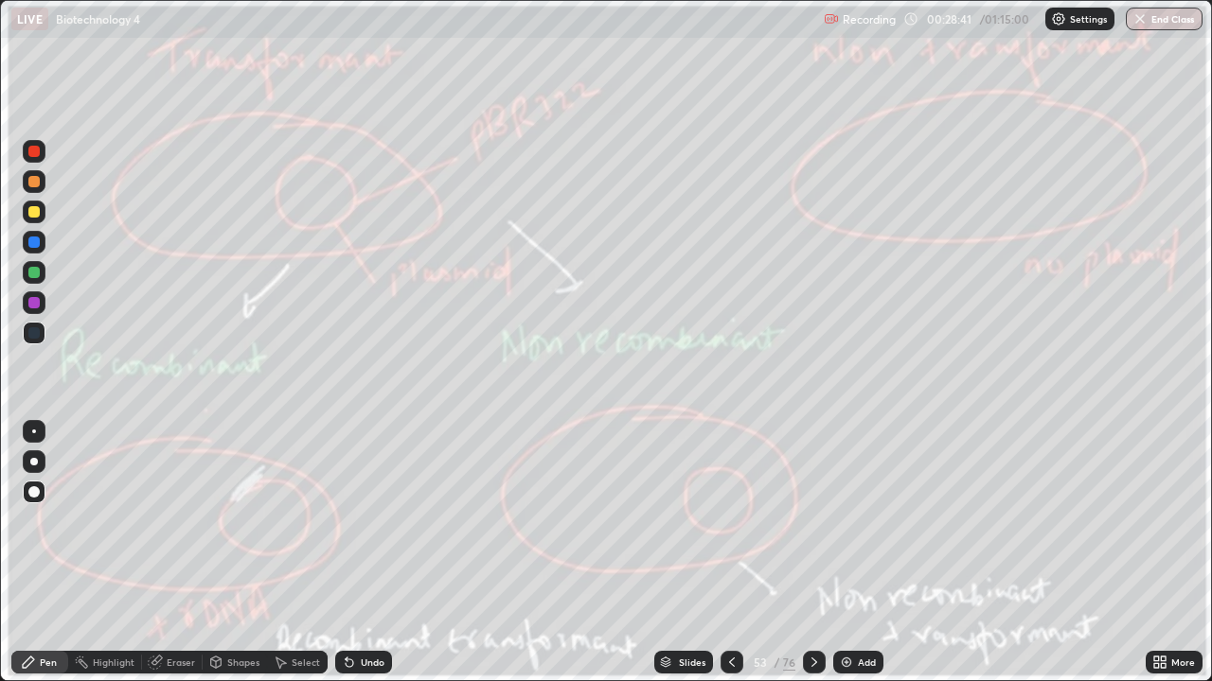
click at [690, 326] on img "grid" at bounding box center [567, 275] width 359 height 194
click at [865, 553] on div "Add" at bounding box center [858, 662] width 50 height 23
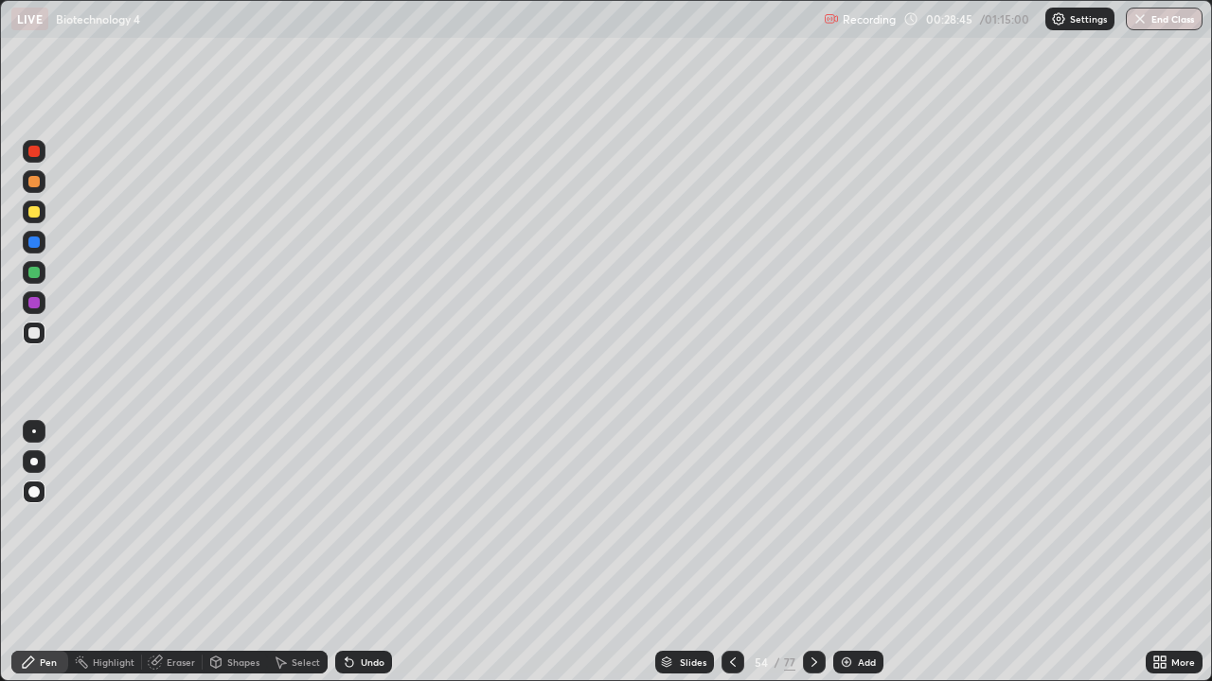
click at [33, 185] on div at bounding box center [33, 181] width 11 height 11
click at [37, 464] on div at bounding box center [34, 462] width 23 height 23
click at [32, 265] on div at bounding box center [34, 272] width 23 height 23
click at [38, 303] on div at bounding box center [33, 302] width 11 height 11
click at [39, 211] on div at bounding box center [33, 211] width 11 height 11
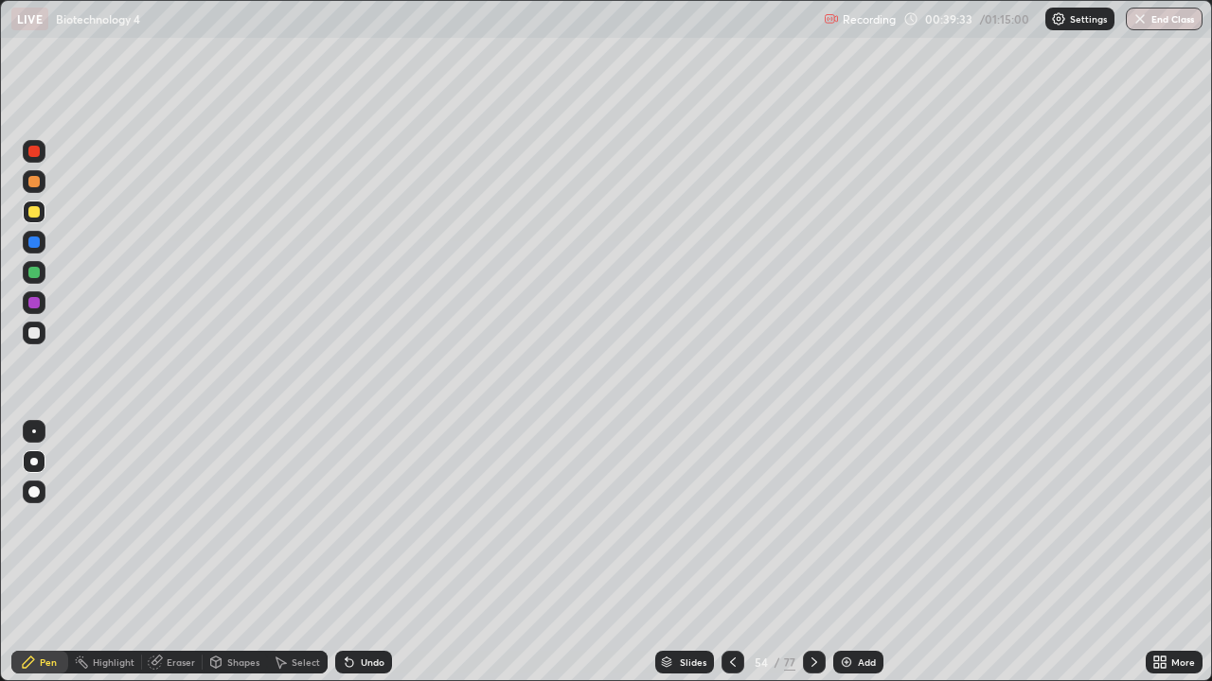
click at [809, 553] on icon at bounding box center [813, 662] width 15 height 15
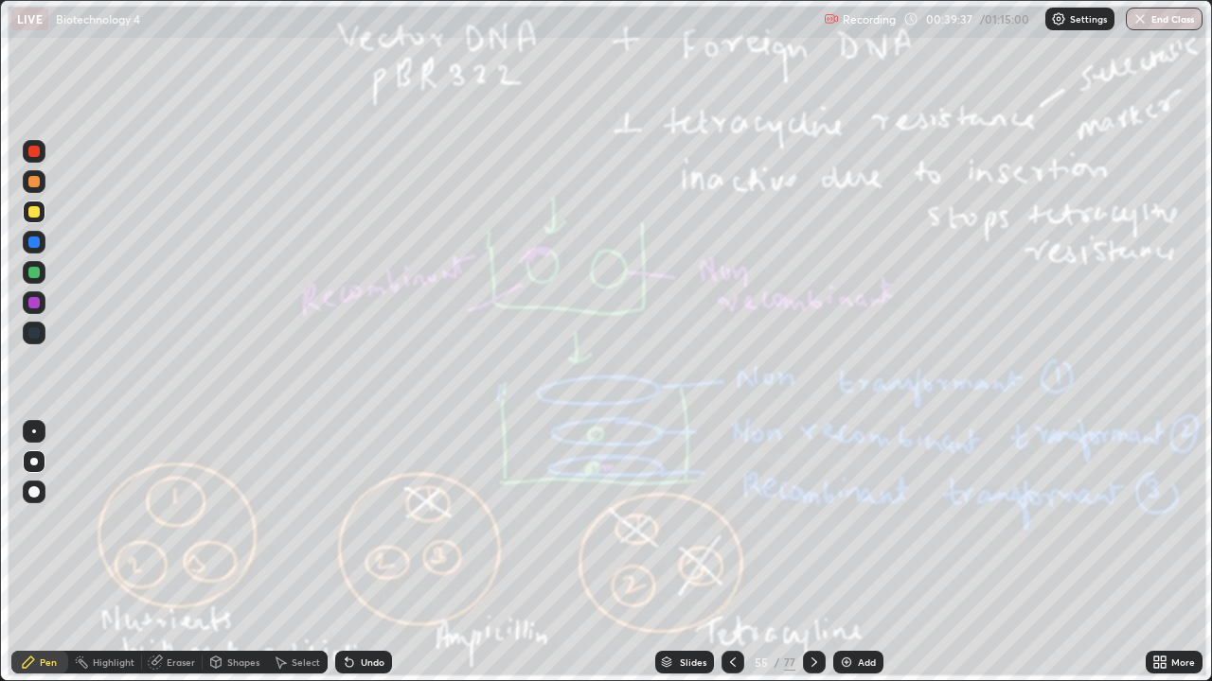
click at [815, 553] on icon at bounding box center [813, 662] width 15 height 15
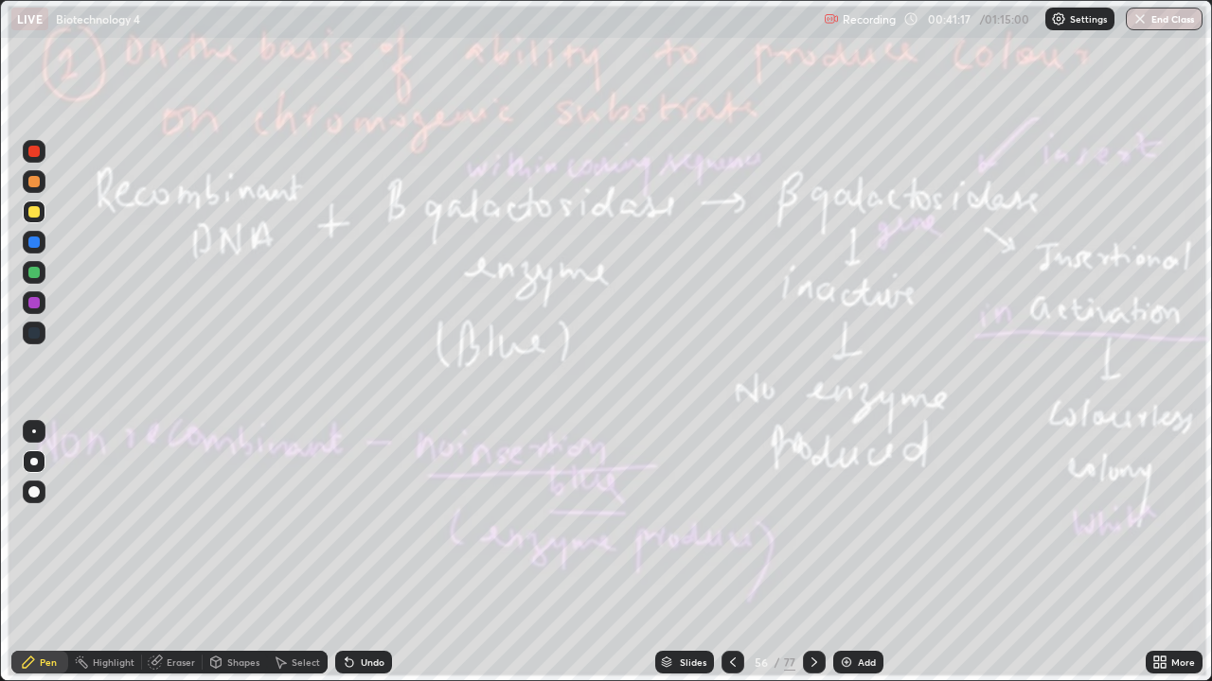
click at [862, 553] on div "Add" at bounding box center [867, 662] width 18 height 9
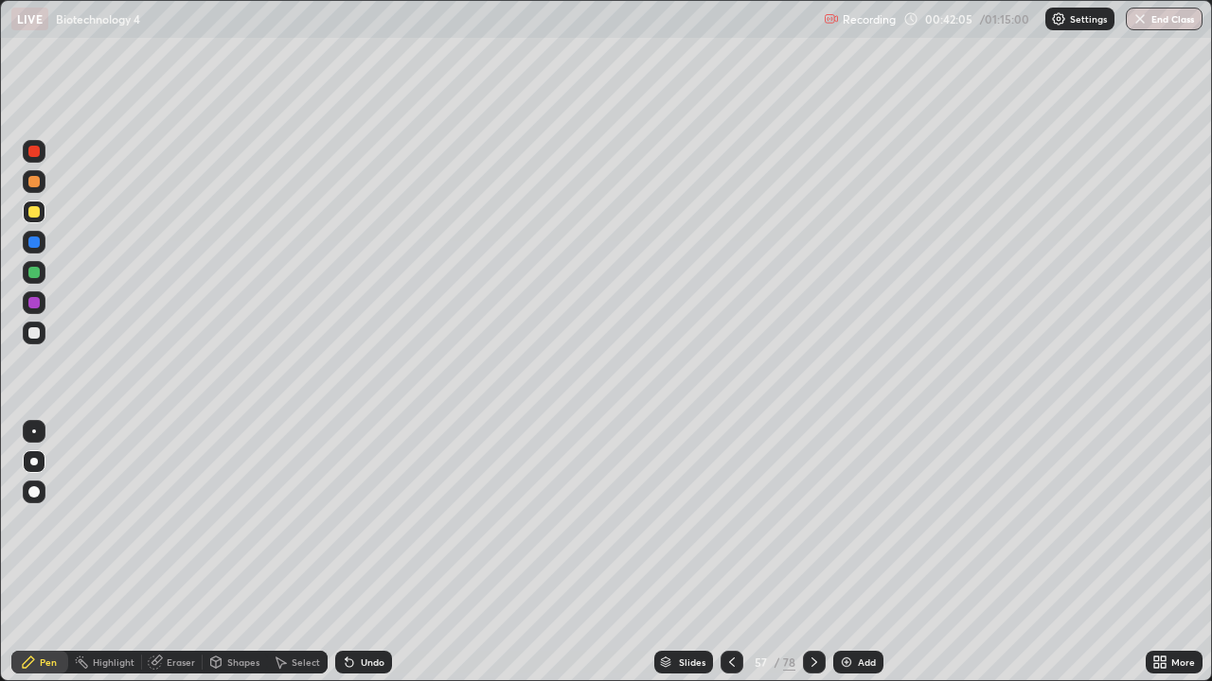
click at [730, 553] on icon at bounding box center [731, 662] width 15 height 15
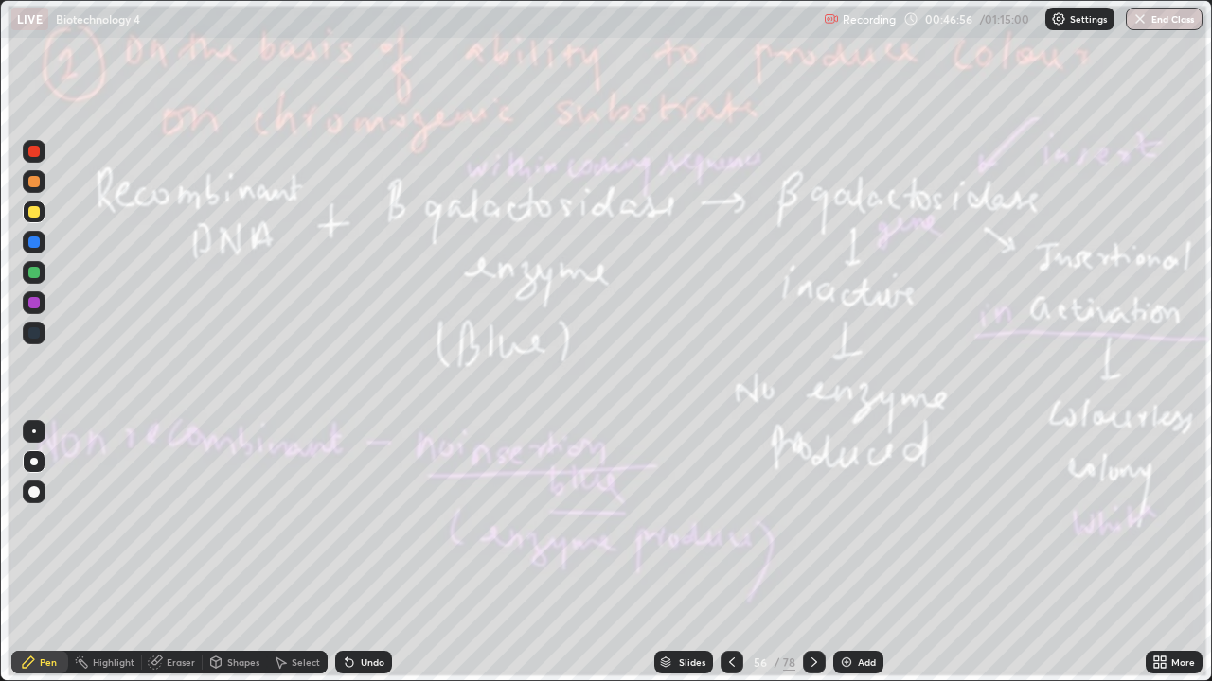
click at [814, 553] on icon at bounding box center [813, 662] width 15 height 15
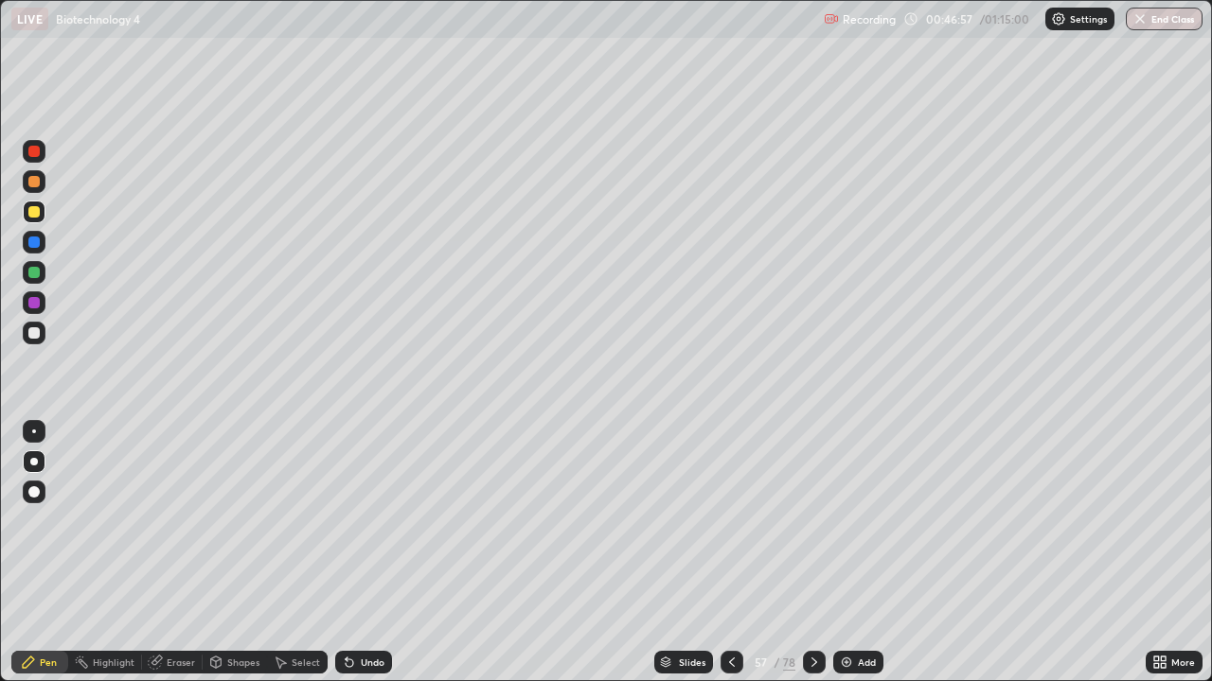
click at [811, 553] on div at bounding box center [814, 662] width 23 height 23
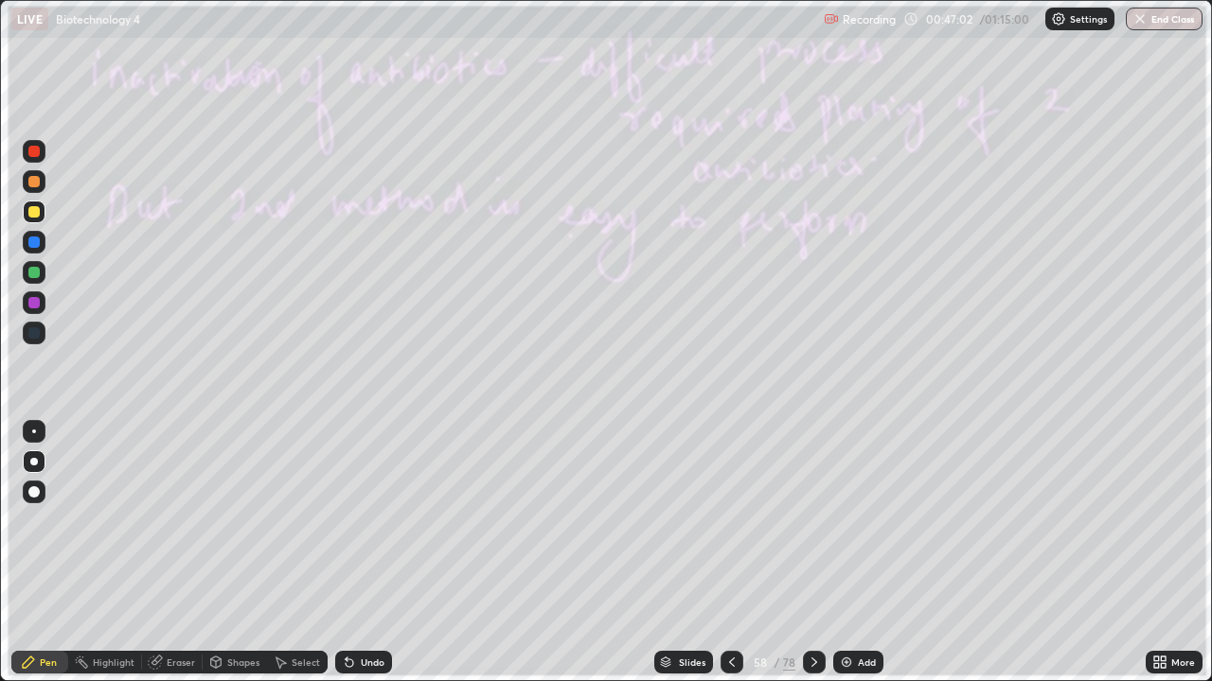
click at [805, 553] on div at bounding box center [814, 663] width 23 height 38
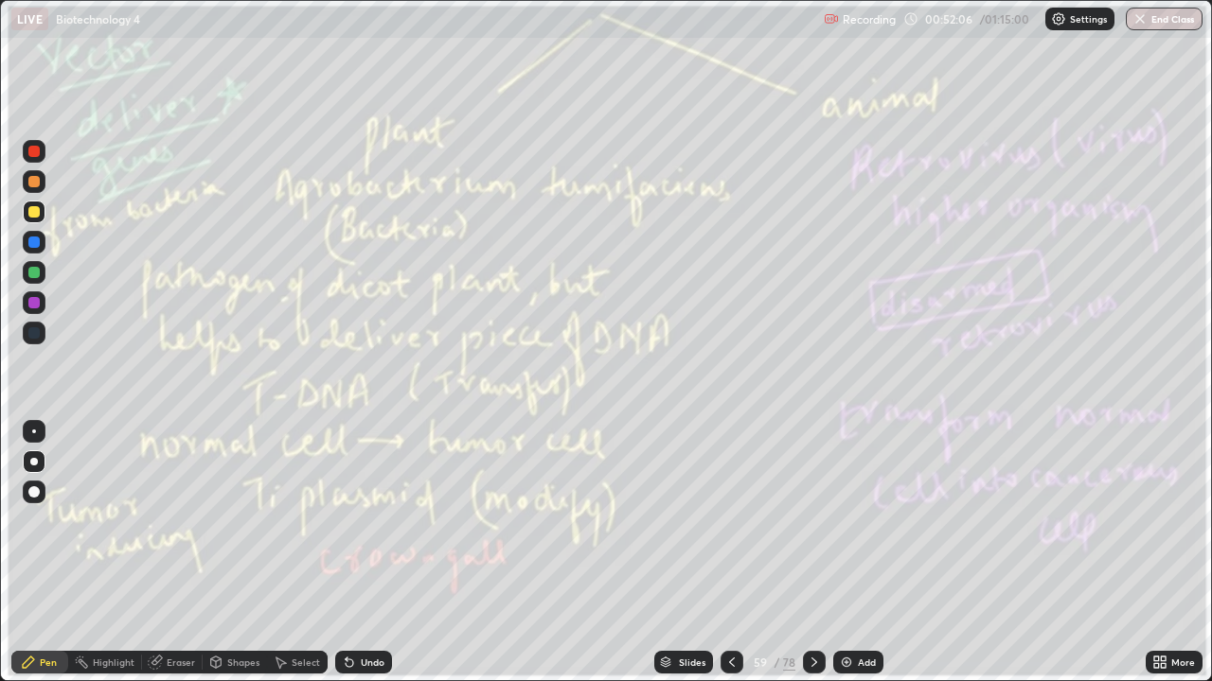
click at [813, 553] on div at bounding box center [814, 662] width 23 height 23
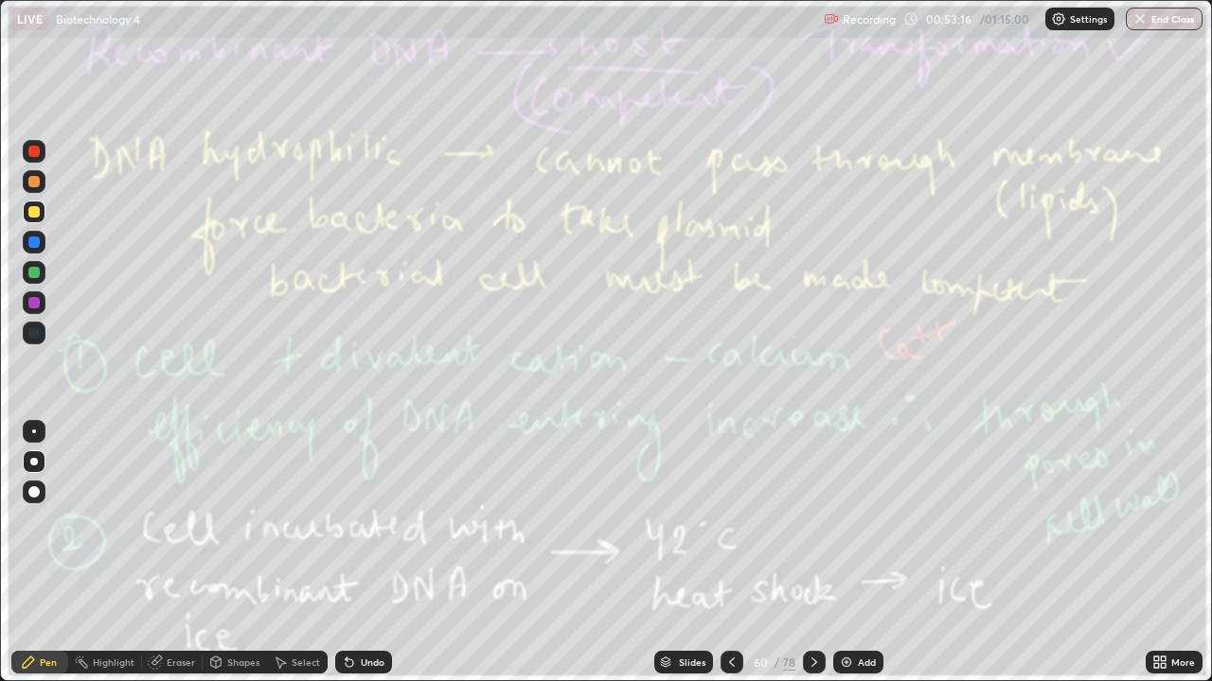
click at [179, 553] on div "Eraser" at bounding box center [181, 662] width 28 height 9
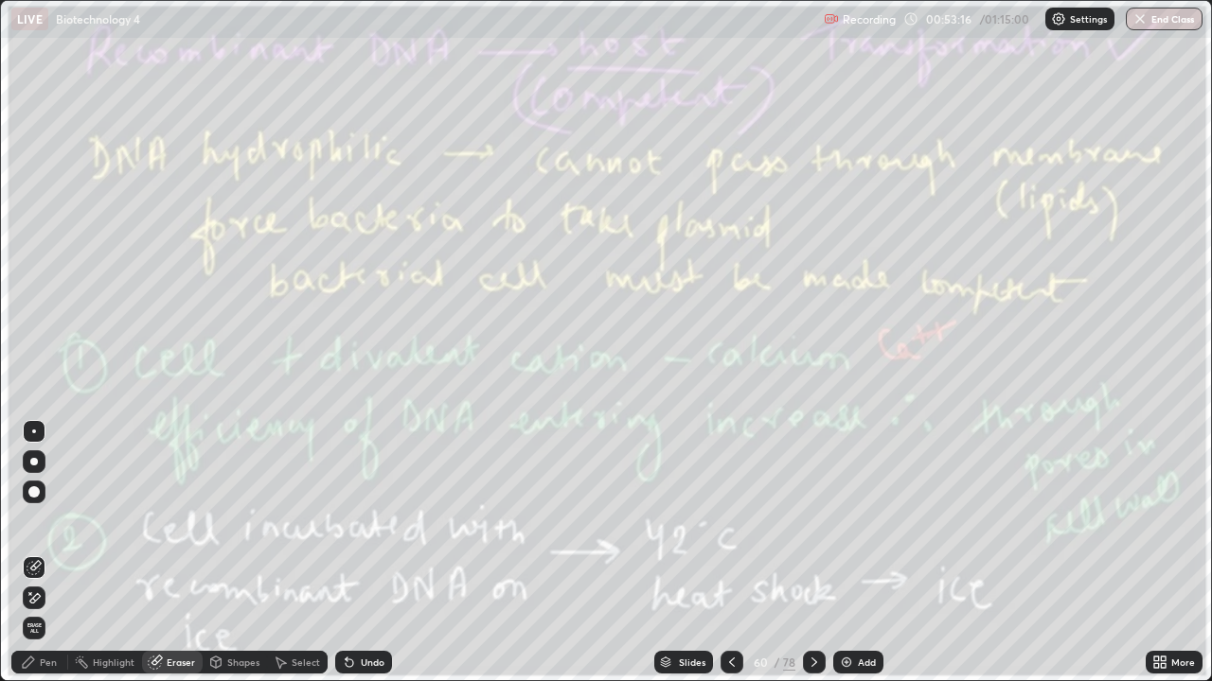
click at [44, 553] on span "Erase all" at bounding box center [34, 628] width 21 height 11
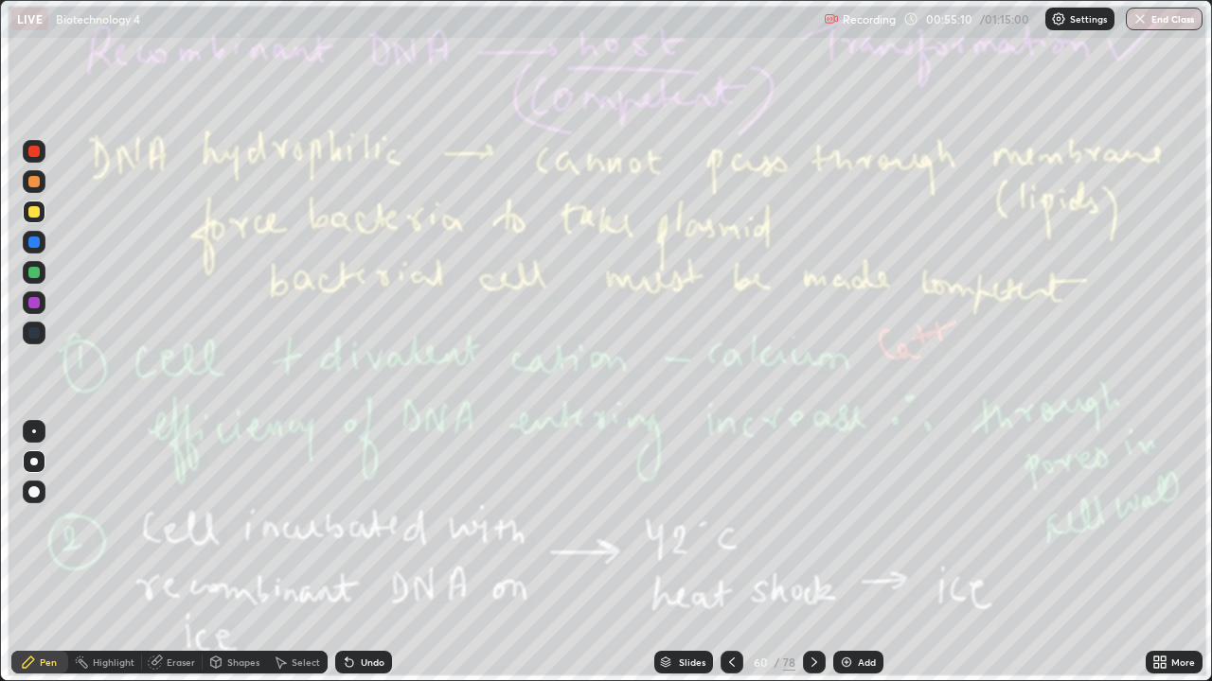
click at [806, 553] on icon at bounding box center [813, 662] width 15 height 15
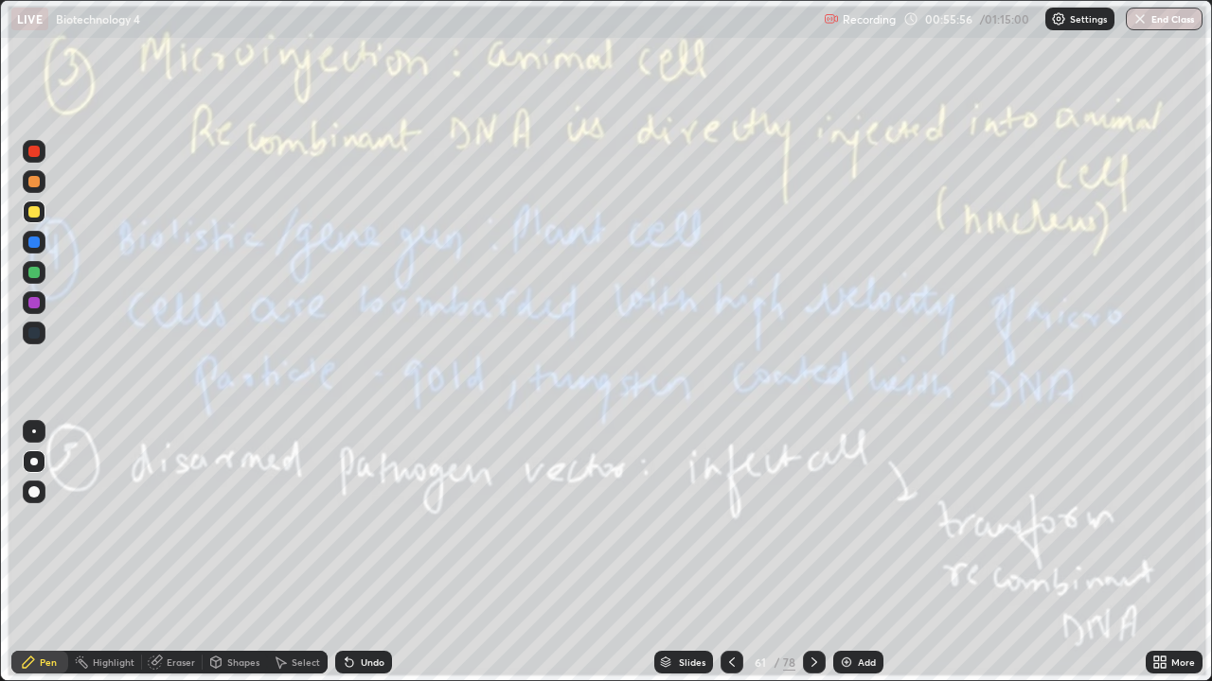
click at [856, 553] on div "Add" at bounding box center [858, 662] width 50 height 23
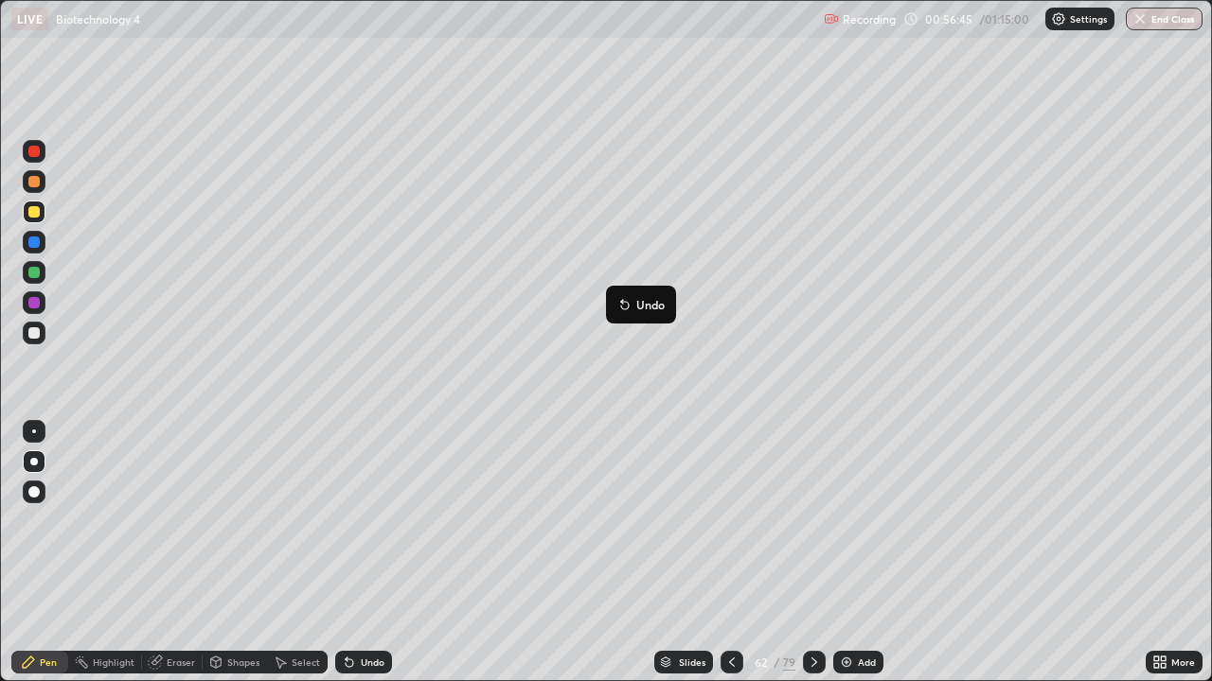
click at [727, 553] on icon at bounding box center [731, 662] width 15 height 15
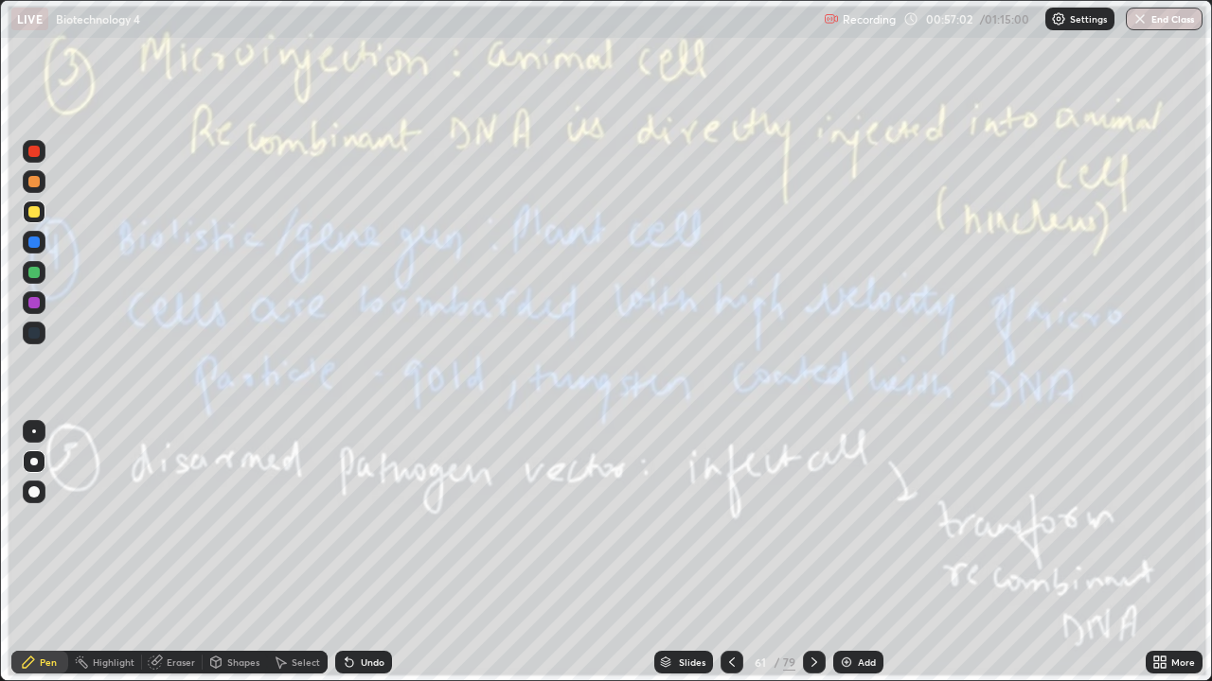
click at [812, 553] on icon at bounding box center [813, 662] width 15 height 15
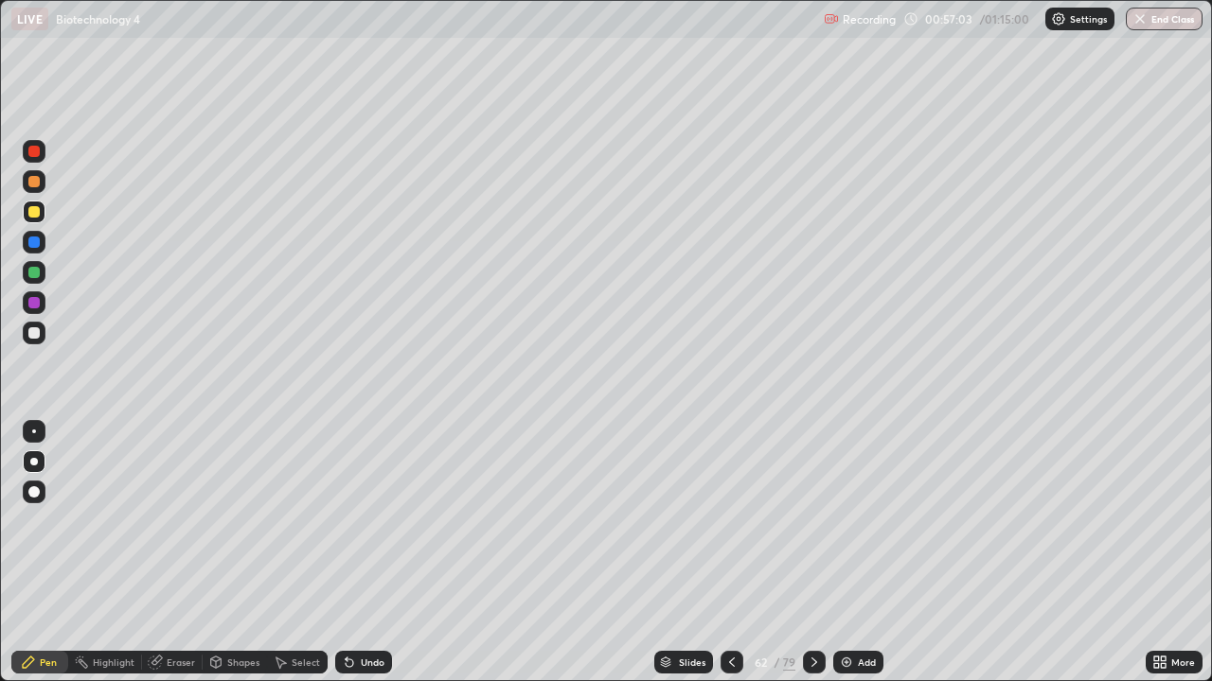
click at [811, 553] on icon at bounding box center [813, 662] width 15 height 15
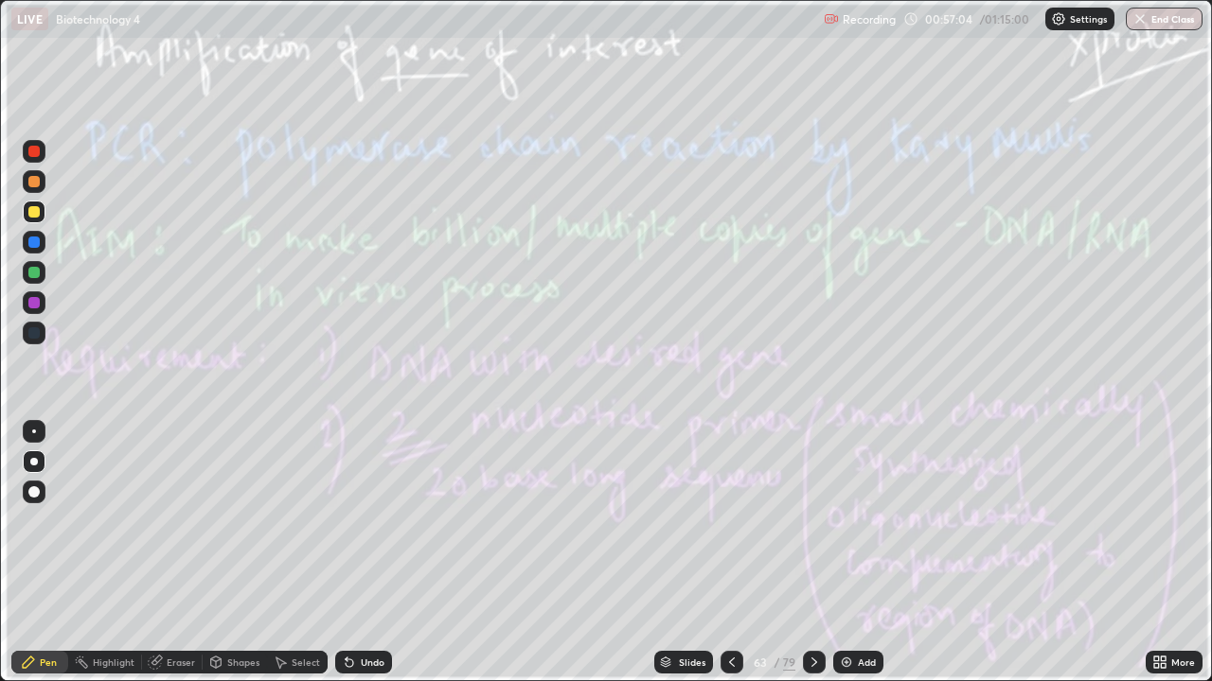
click at [785, 553] on div "79" at bounding box center [789, 662] width 12 height 17
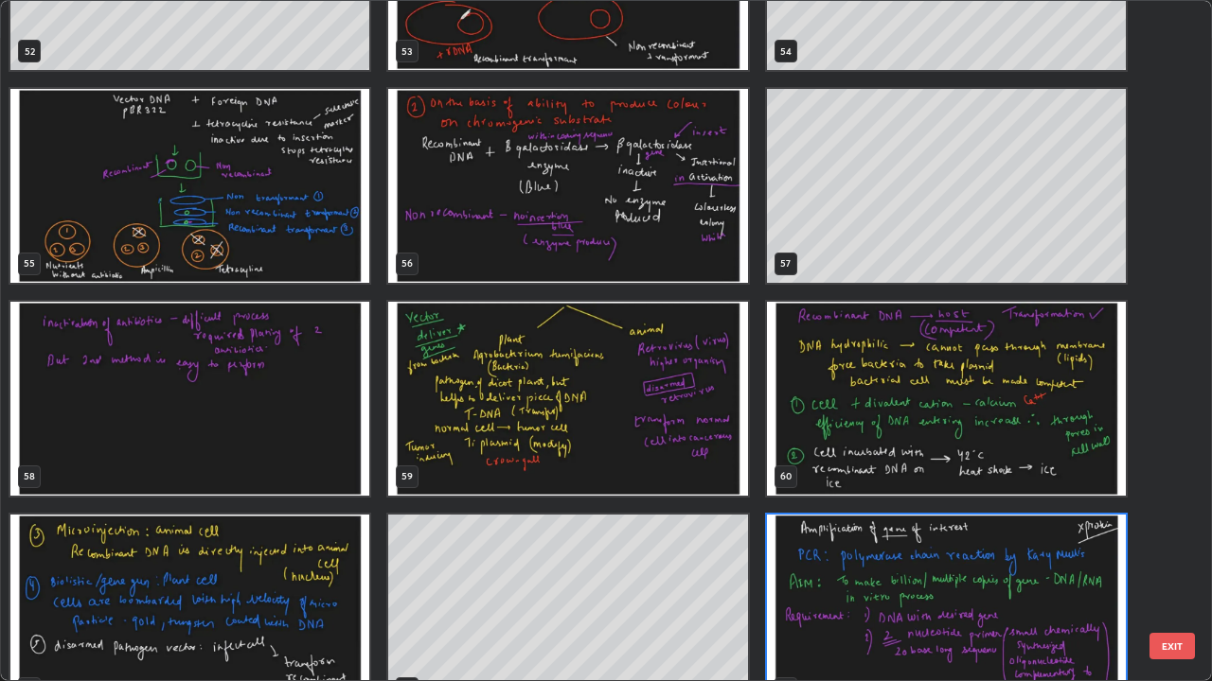
scroll to position [3751, 0]
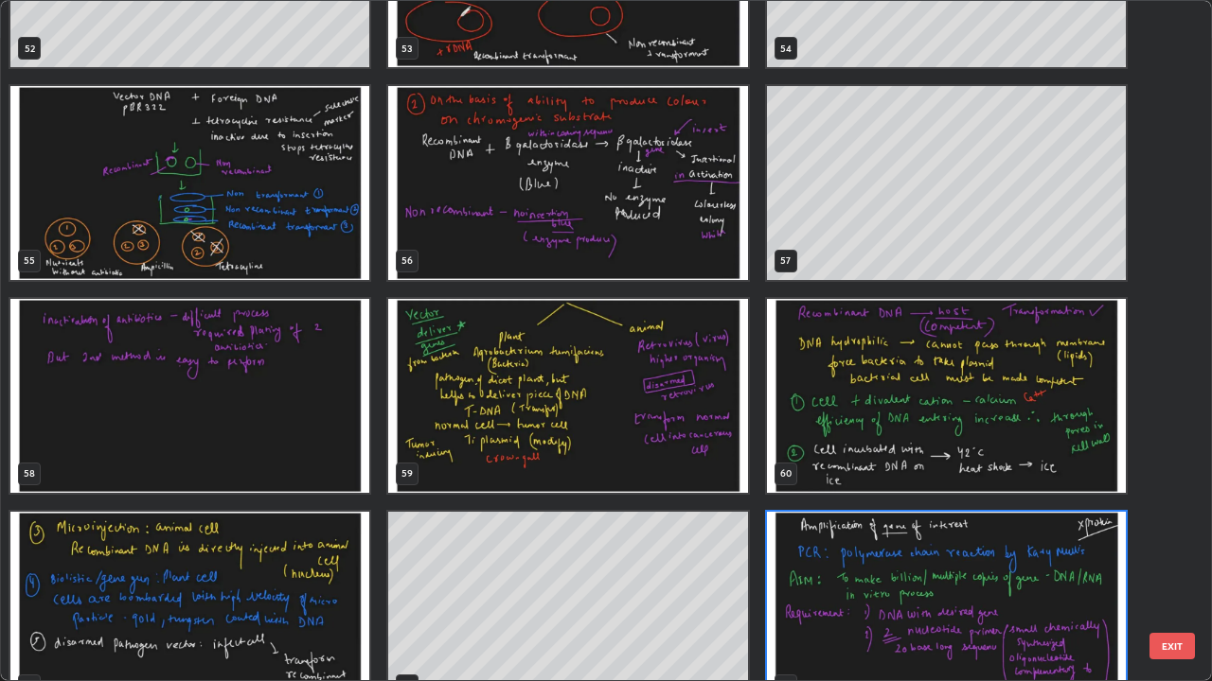
click at [1057, 451] on img "grid" at bounding box center [946, 396] width 359 height 194
click at [1058, 447] on img "grid" at bounding box center [946, 396] width 359 height 194
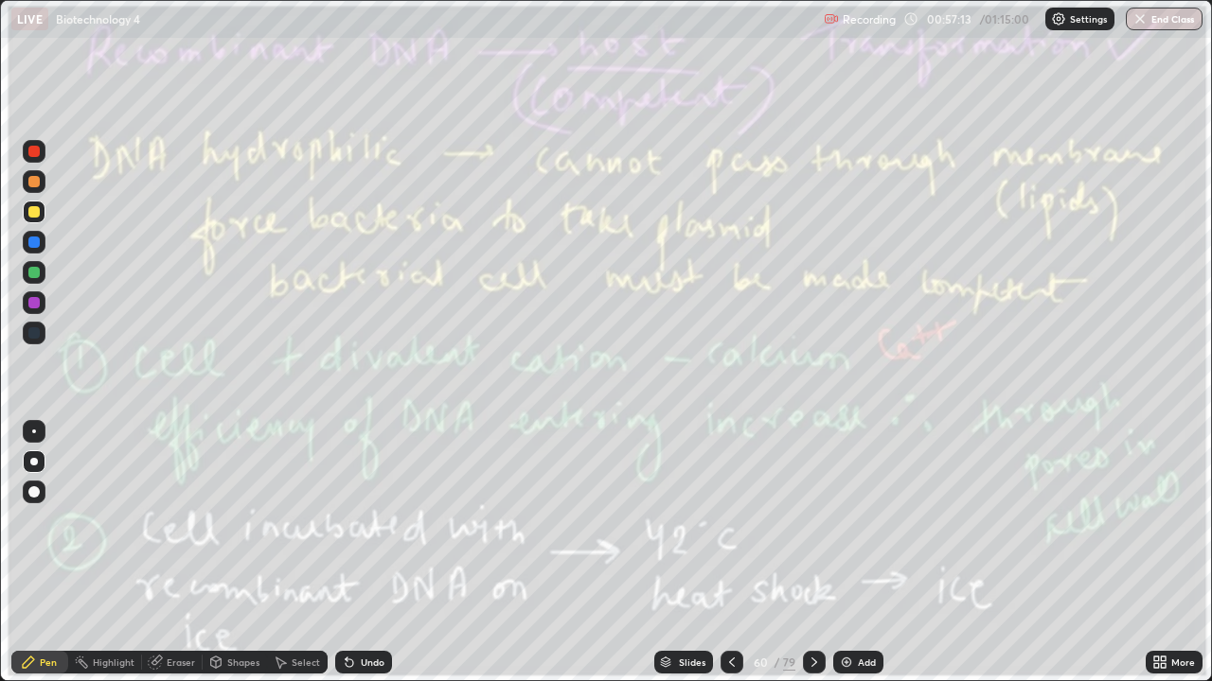
click at [1062, 448] on img "grid" at bounding box center [946, 396] width 359 height 194
click at [193, 553] on div "Eraser" at bounding box center [172, 662] width 61 height 23
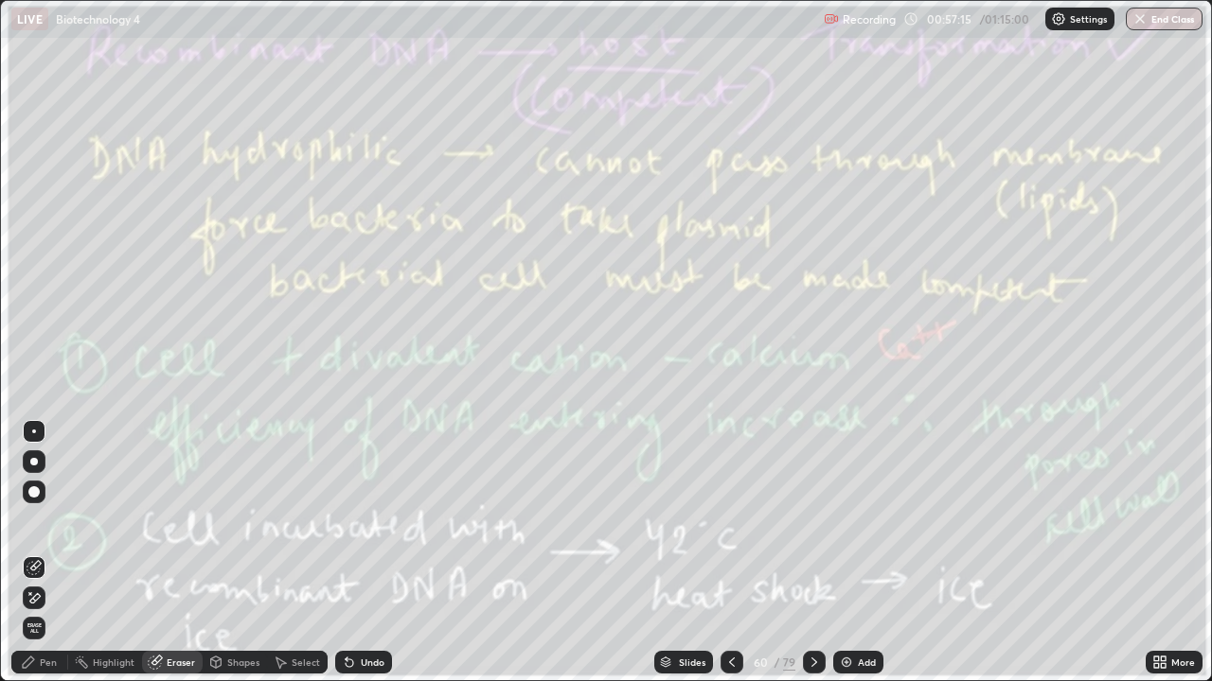
click at [34, 553] on span "Erase all" at bounding box center [34, 628] width 21 height 11
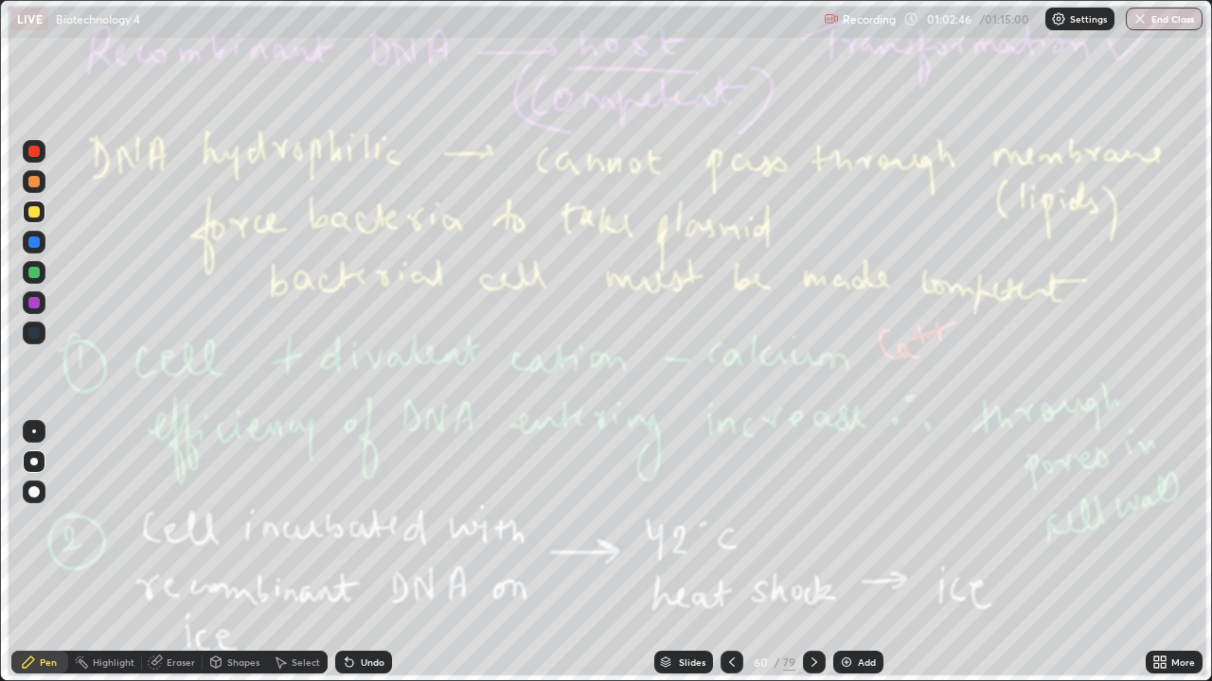
click at [814, 553] on icon at bounding box center [813, 662] width 15 height 15
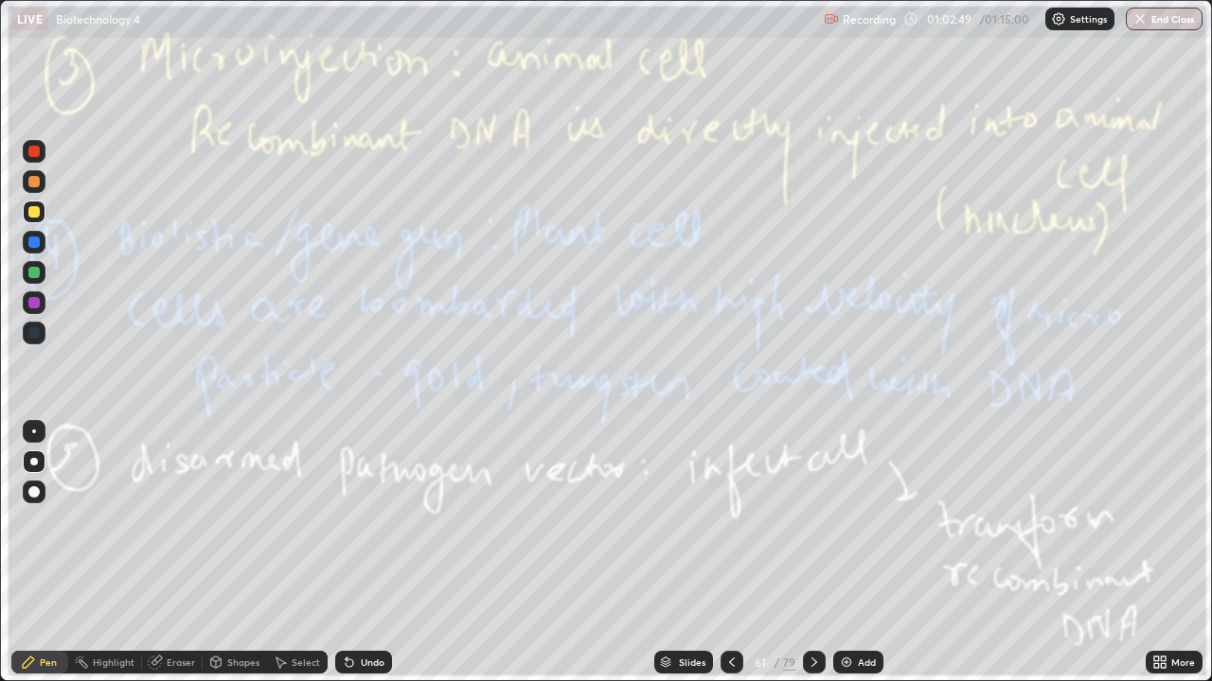
click at [175, 553] on div "Eraser" at bounding box center [181, 662] width 28 height 9
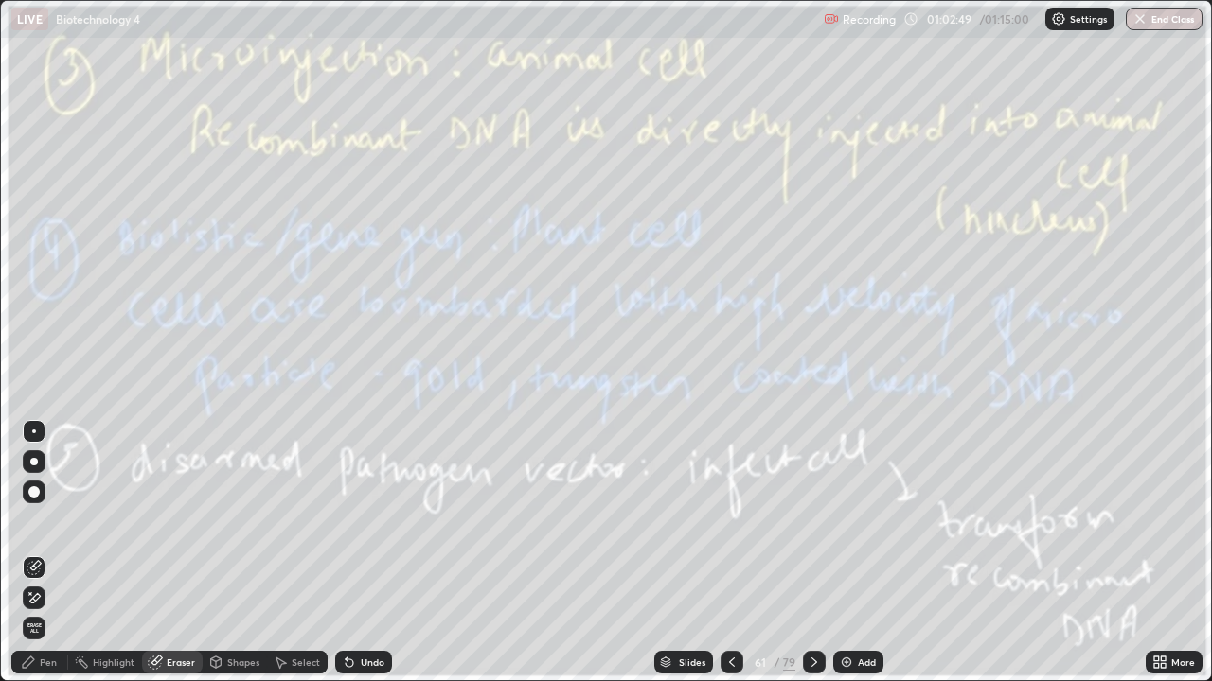
click at [36, 553] on icon at bounding box center [34, 599] width 15 height 16
click at [41, 553] on div "Pen" at bounding box center [48, 662] width 17 height 9
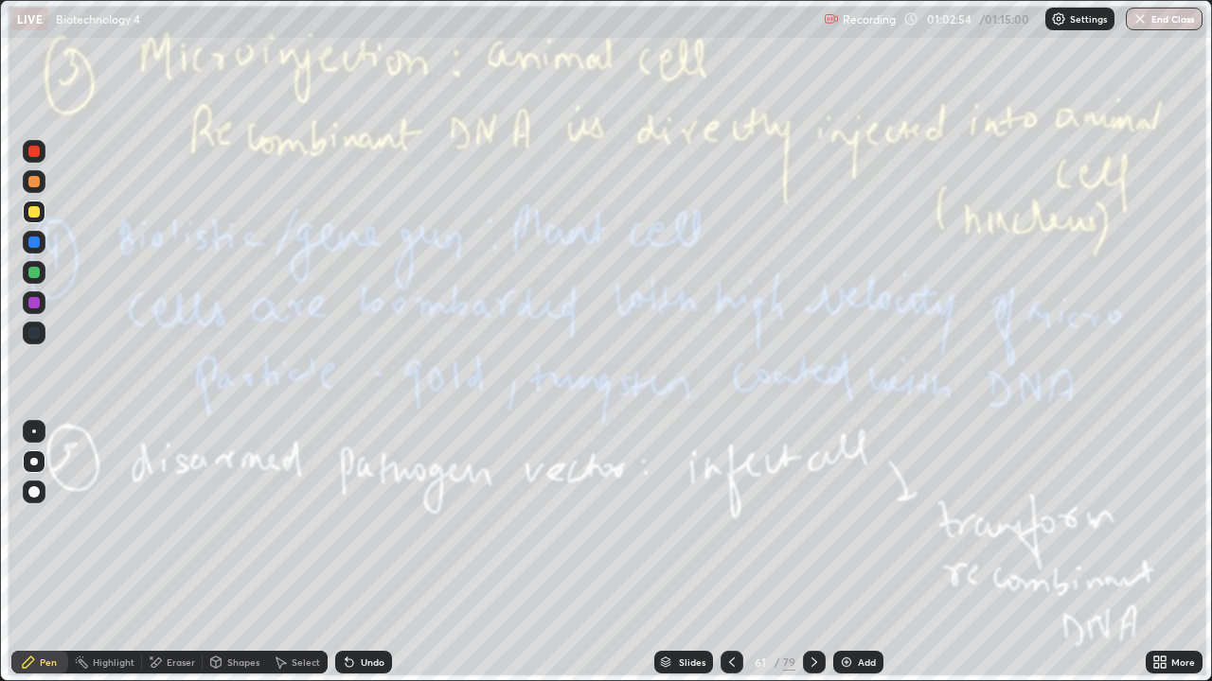
click at [169, 553] on div "Eraser" at bounding box center [181, 662] width 28 height 9
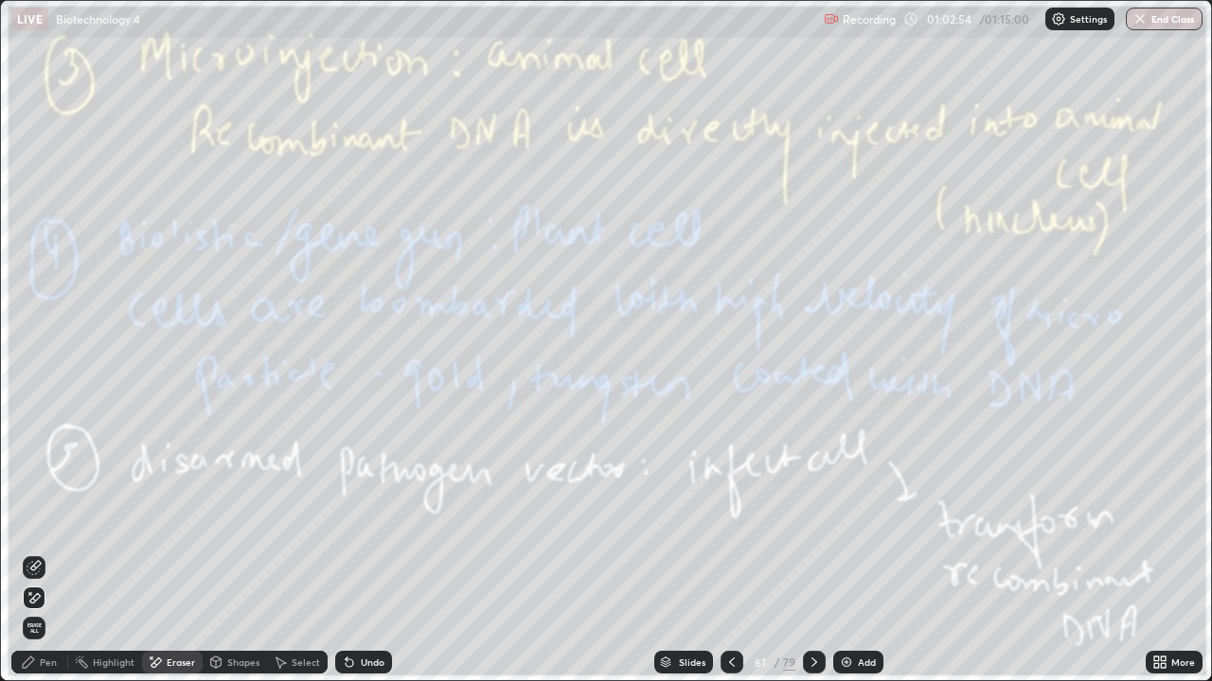
click at [41, 553] on span "Erase all" at bounding box center [34, 628] width 21 height 11
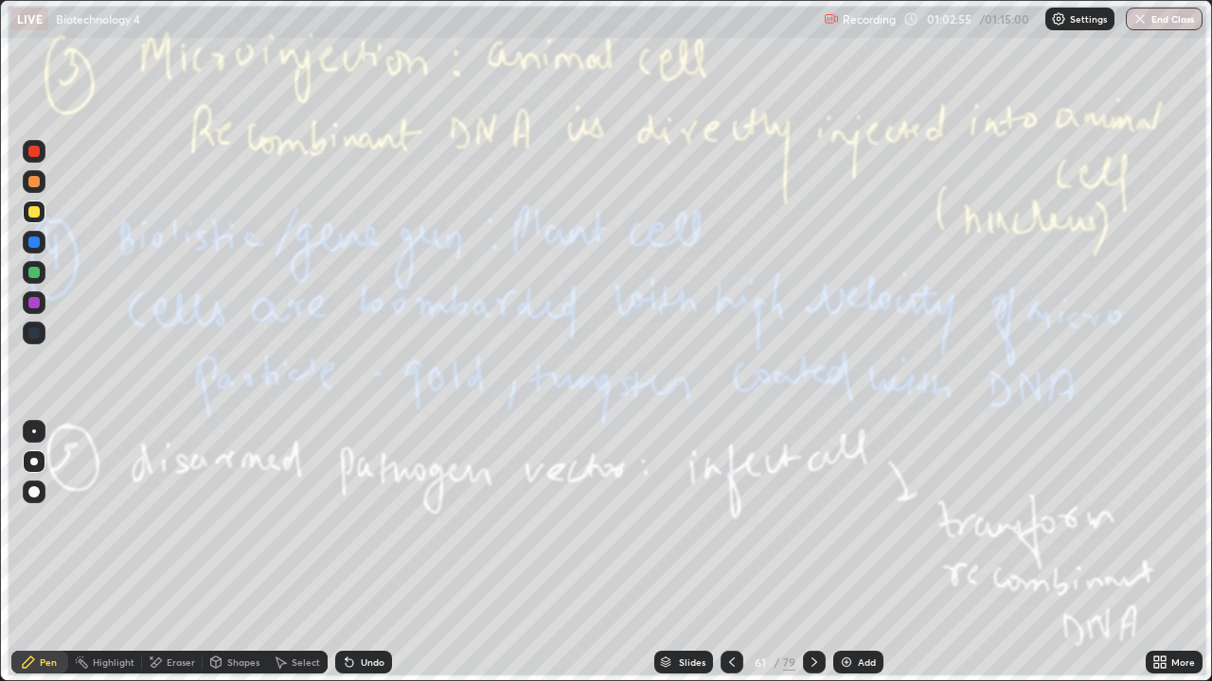
click at [34, 204] on div at bounding box center [34, 212] width 23 height 23
click at [811, 553] on icon at bounding box center [814, 662] width 6 height 9
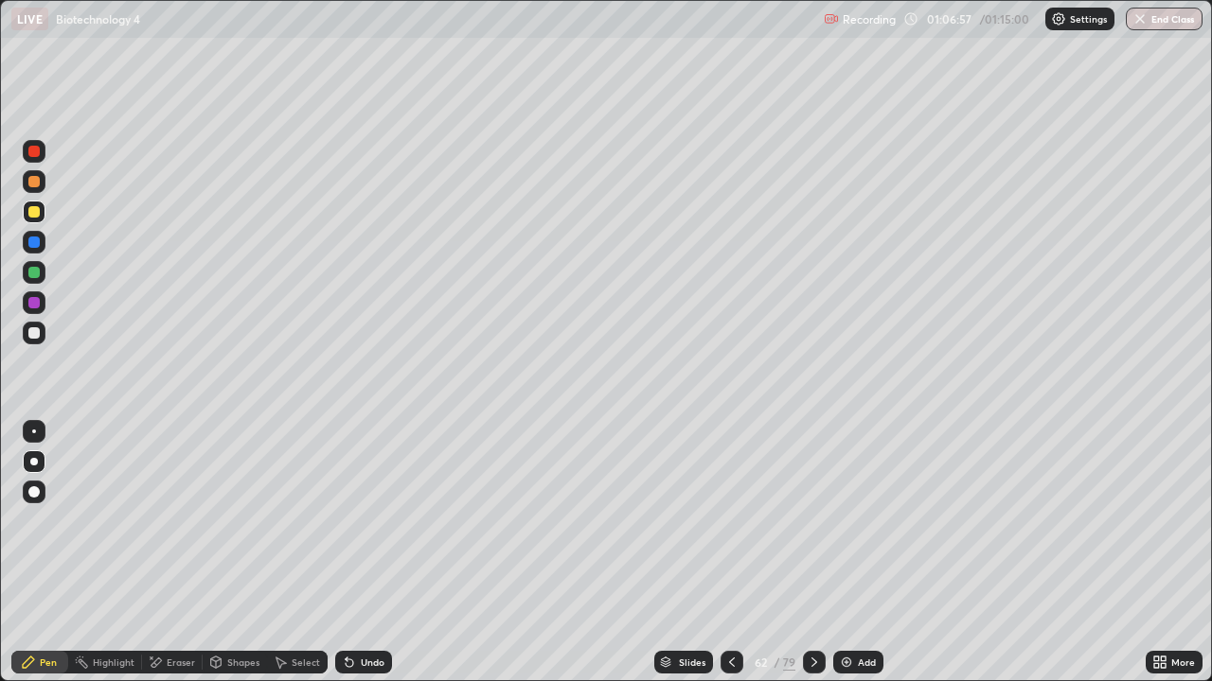
click at [812, 553] on icon at bounding box center [813, 662] width 15 height 15
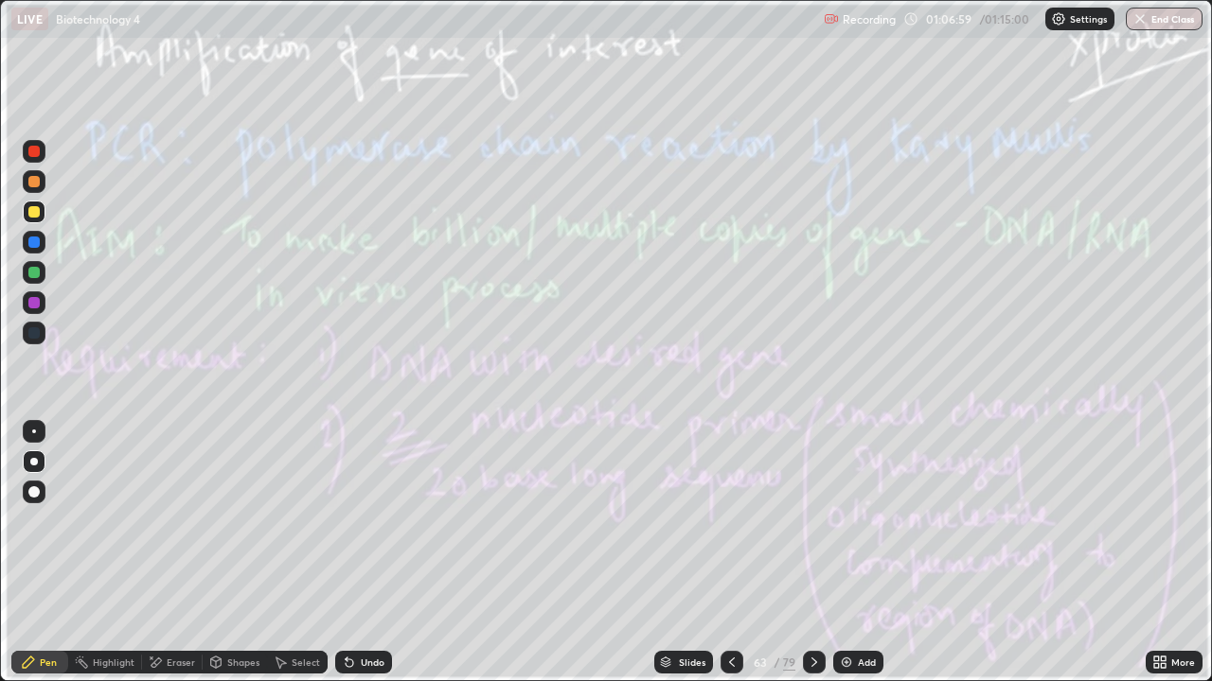
click at [784, 553] on div "79" at bounding box center [789, 662] width 12 height 17
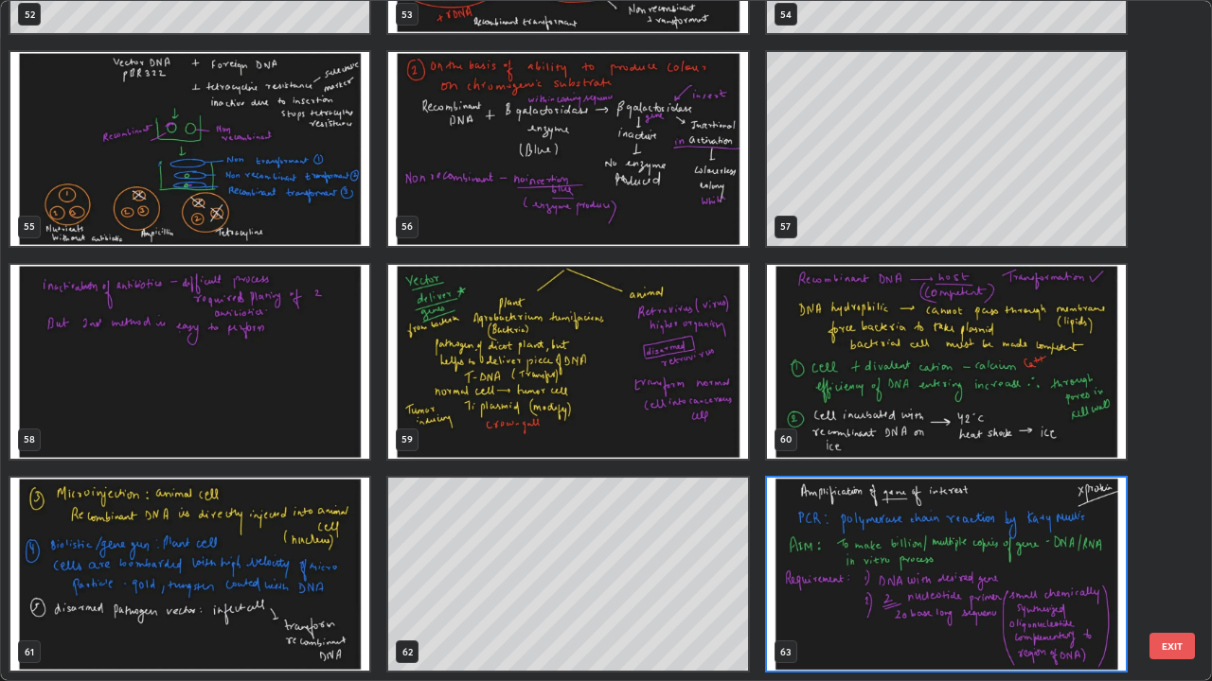
scroll to position [674, 1200]
click at [699, 421] on img "grid" at bounding box center [567, 362] width 359 height 194
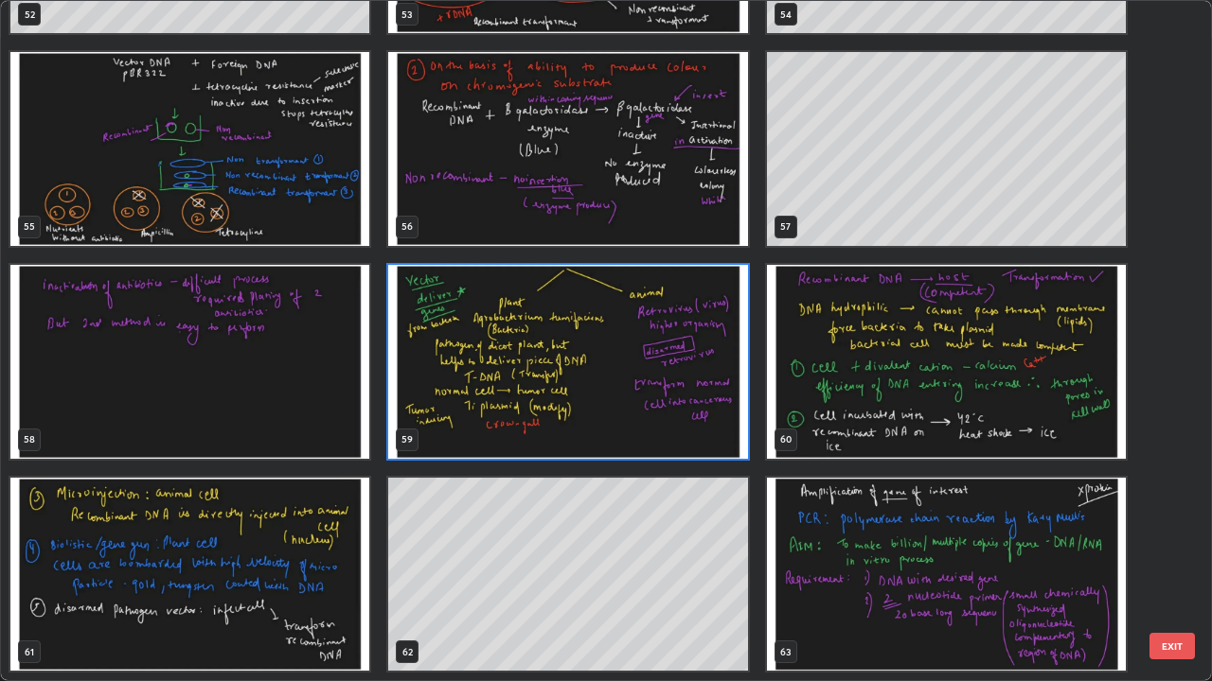
click at [702, 420] on img "grid" at bounding box center [567, 362] width 359 height 194
click at [697, 415] on img "grid" at bounding box center [567, 362] width 359 height 194
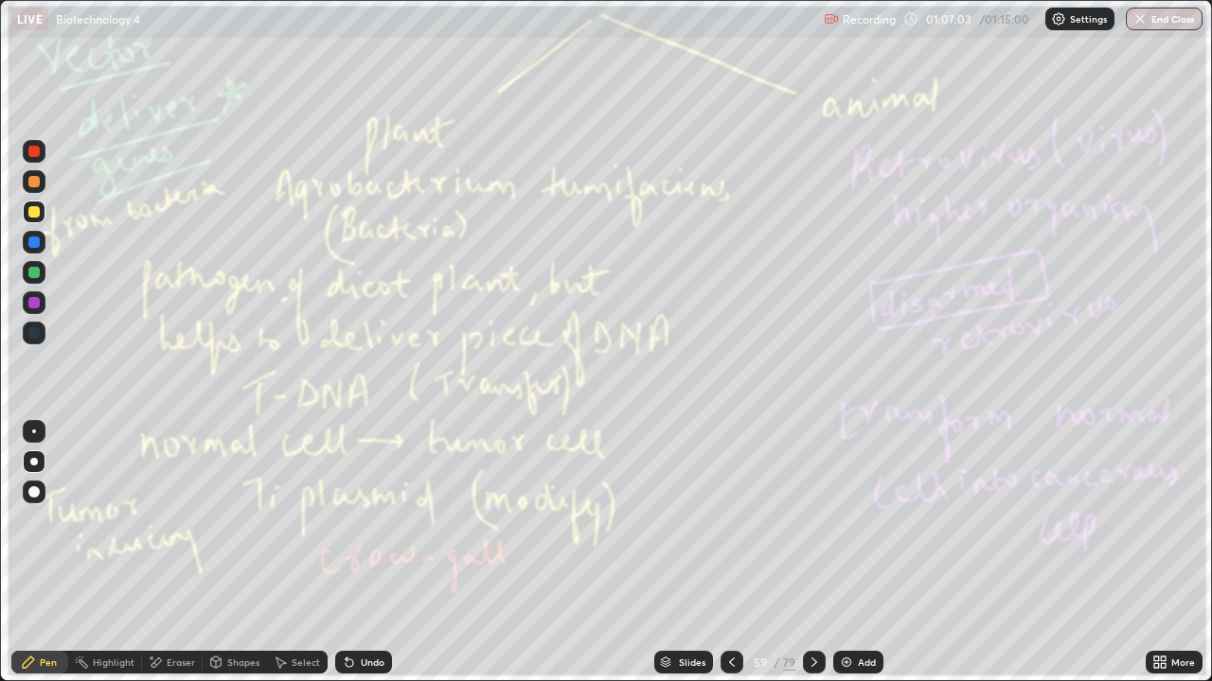
click at [167, 553] on div "Eraser" at bounding box center [172, 662] width 61 height 23
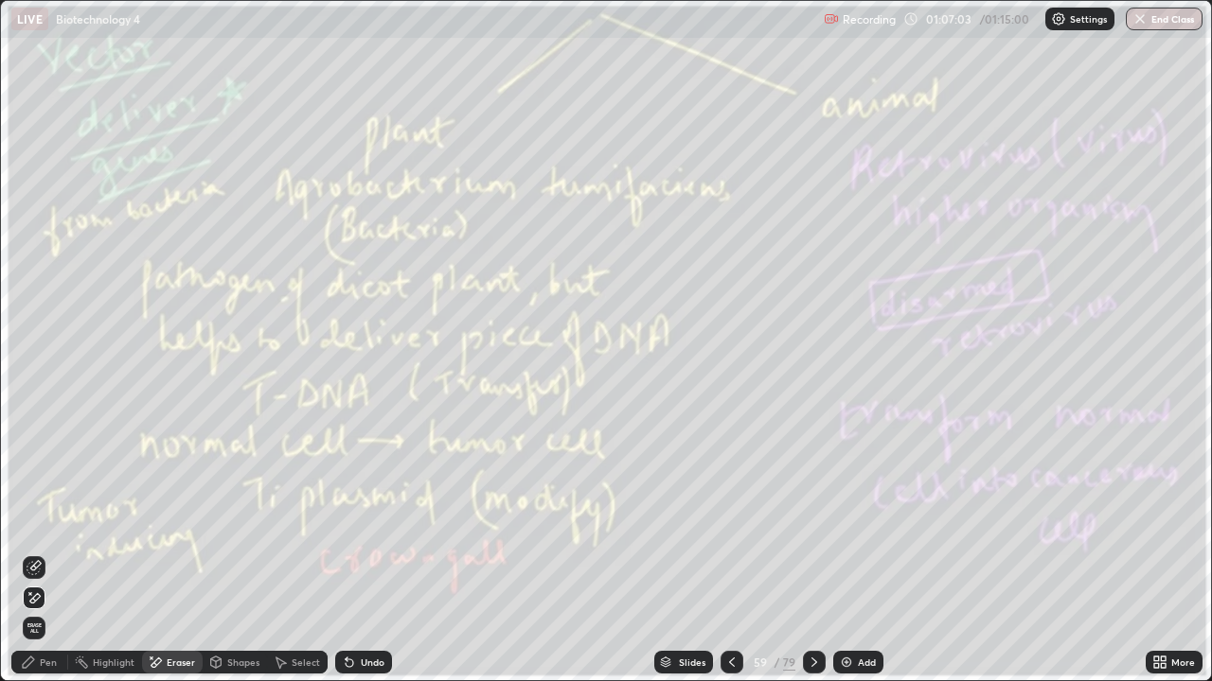
click at [37, 553] on span "Erase all" at bounding box center [34, 628] width 21 height 11
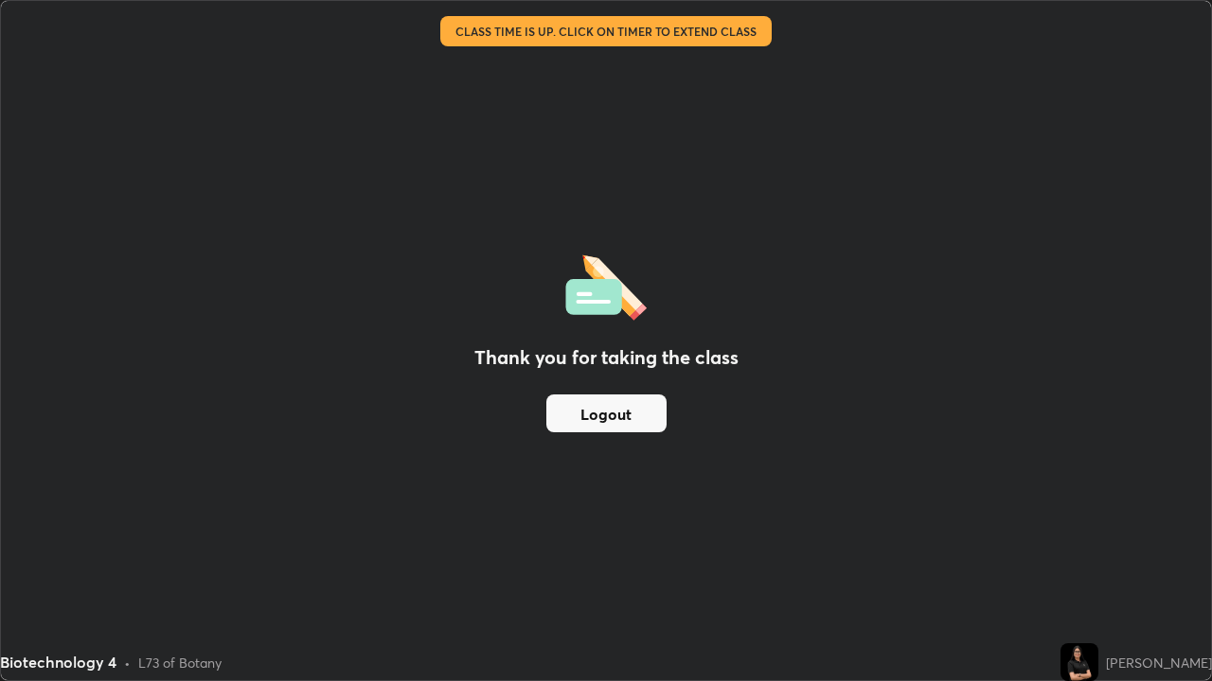
click at [610, 417] on button "Logout" at bounding box center [606, 414] width 120 height 38
